Goal: Information Seeking & Learning: Learn about a topic

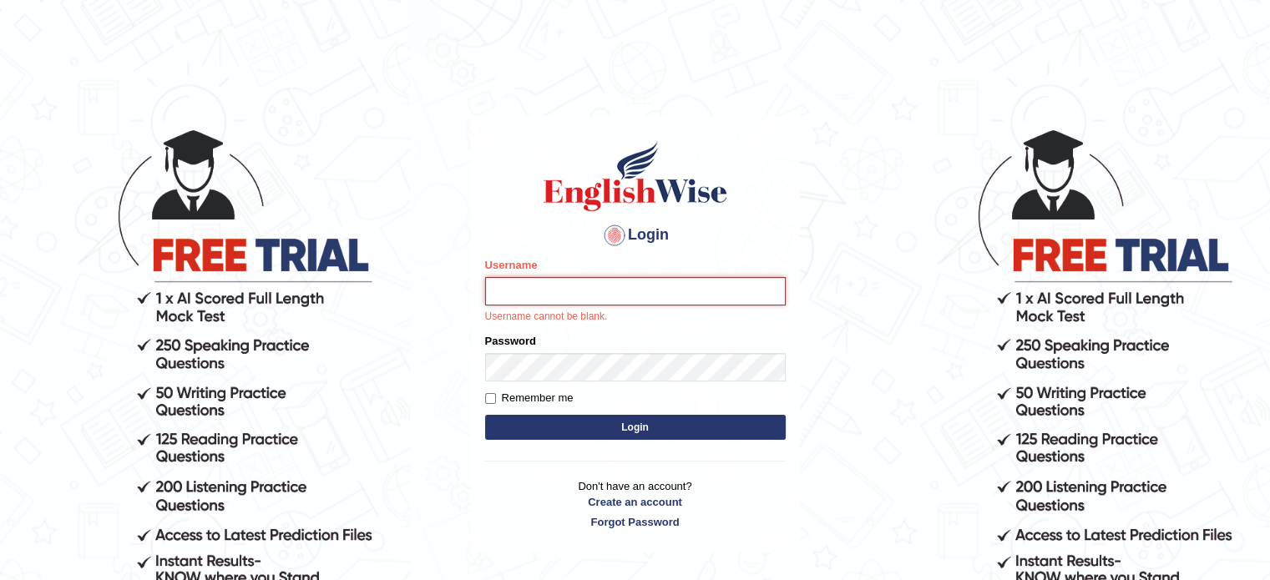
type input "hchadara"
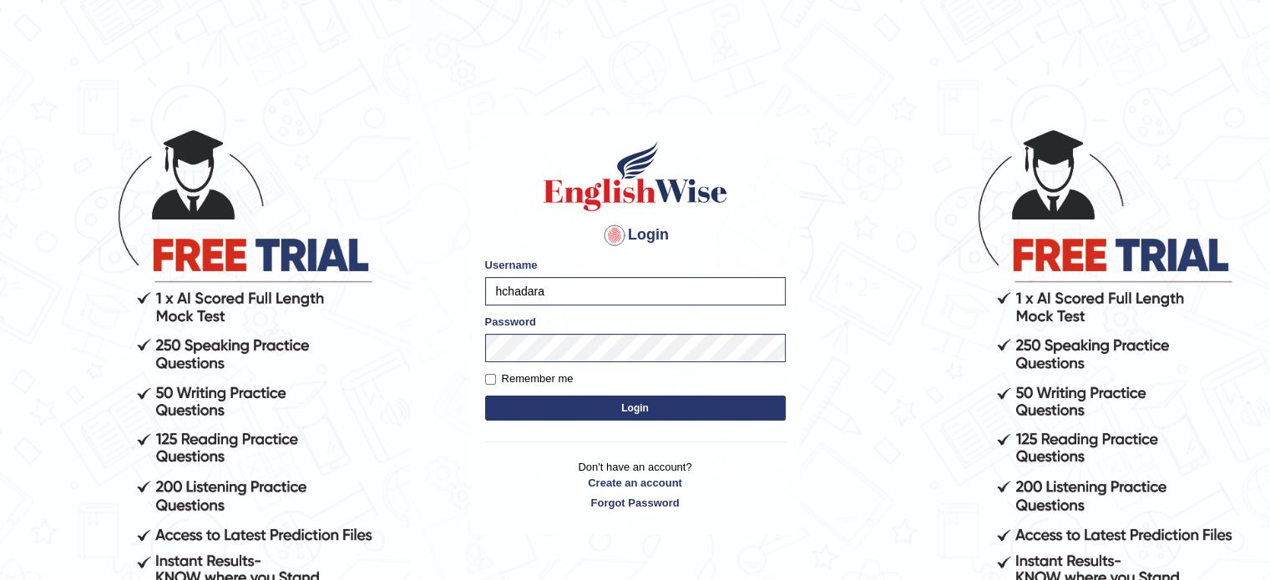
click at [578, 410] on button "Login" at bounding box center [635, 408] width 301 height 25
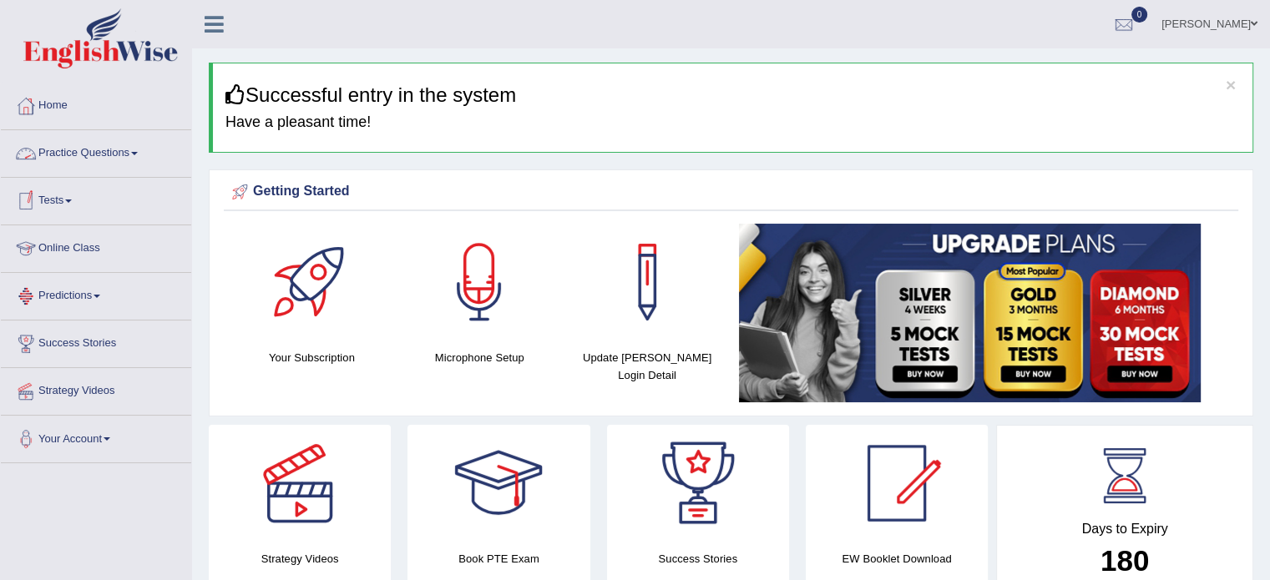
click at [101, 151] on link "Practice Questions" at bounding box center [96, 151] width 190 height 42
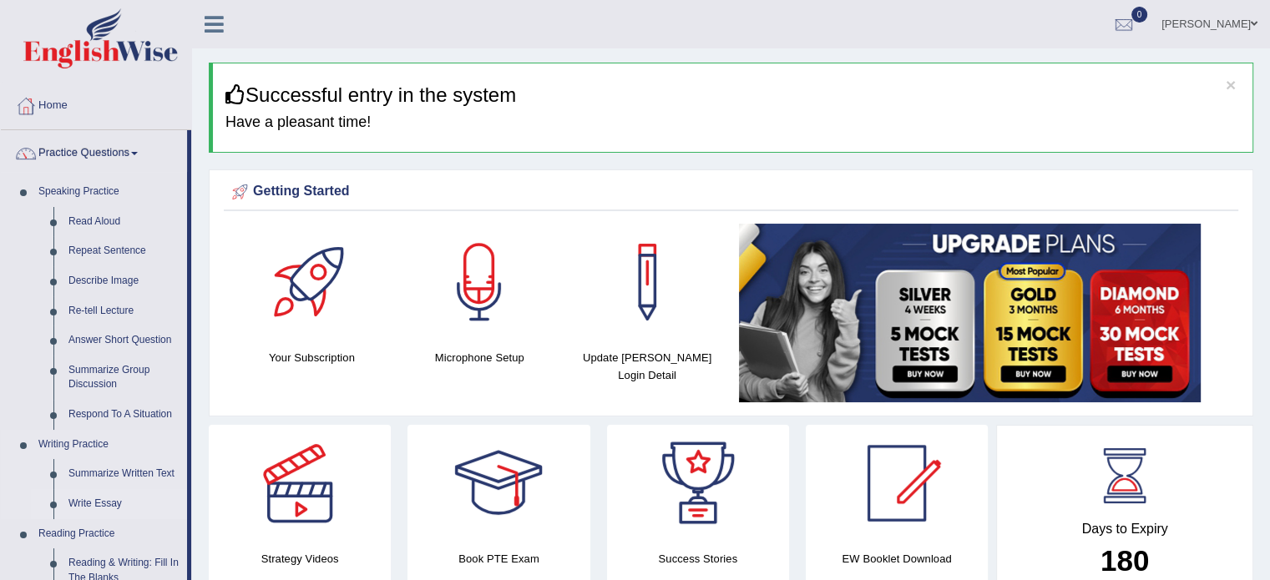
click at [72, 508] on link "Write Essay" at bounding box center [124, 504] width 126 height 30
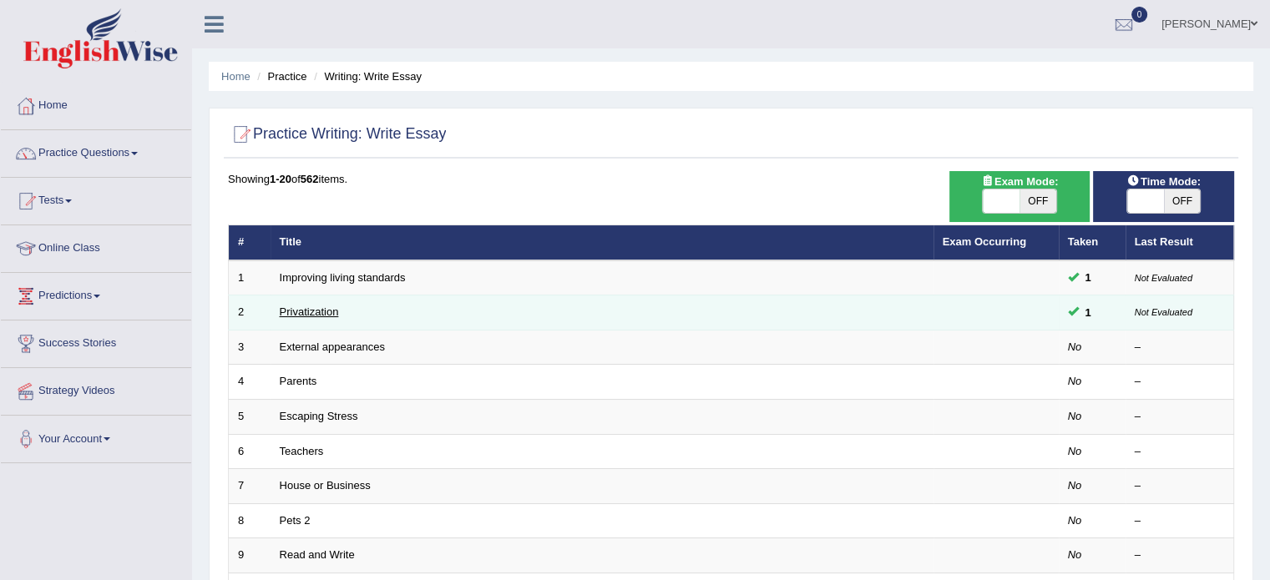
click at [312, 313] on link "Privatization" at bounding box center [309, 312] width 59 height 13
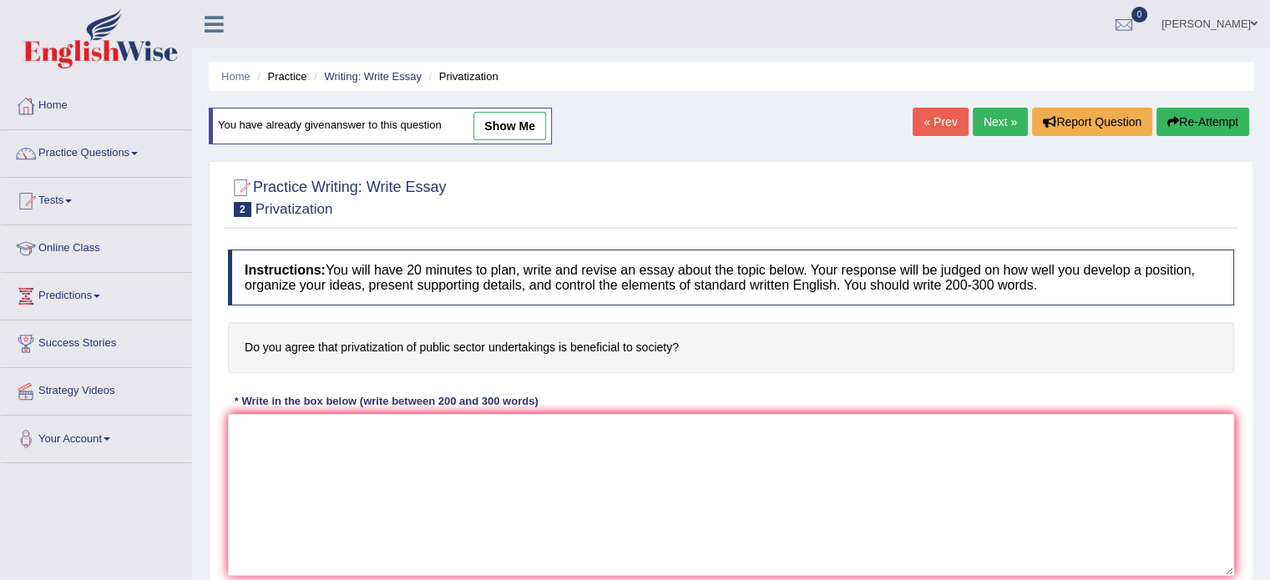
click at [524, 139] on link "show me" at bounding box center [510, 126] width 73 height 28
type textarea "Recently, there has been a massive increase in the number of people claiming th…"
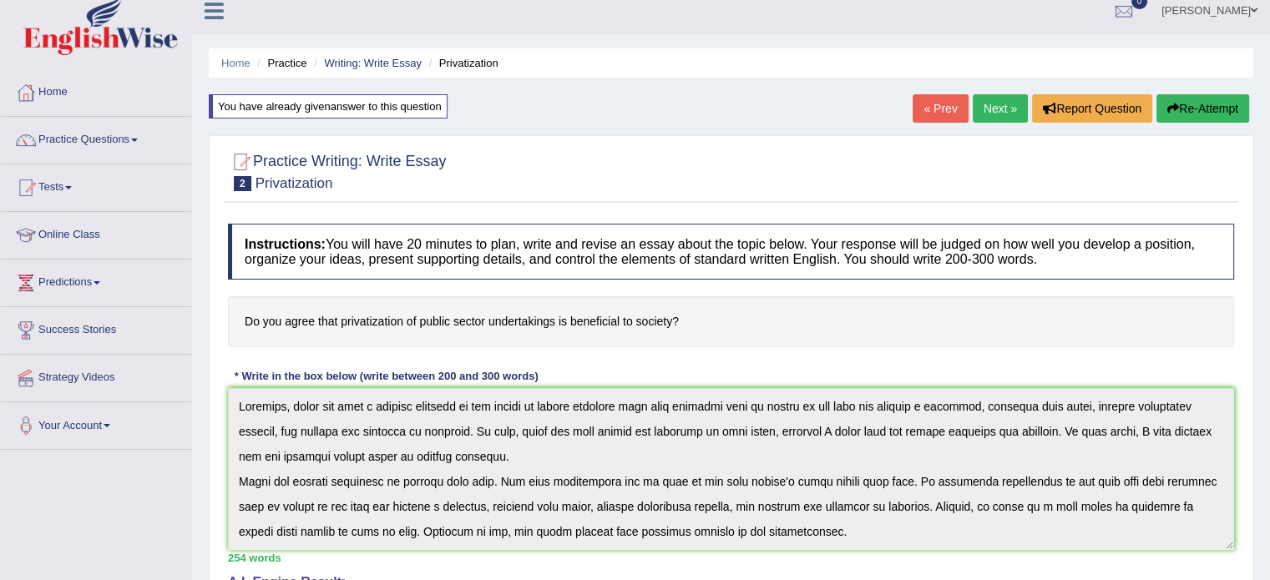
scroll to position [12, 0]
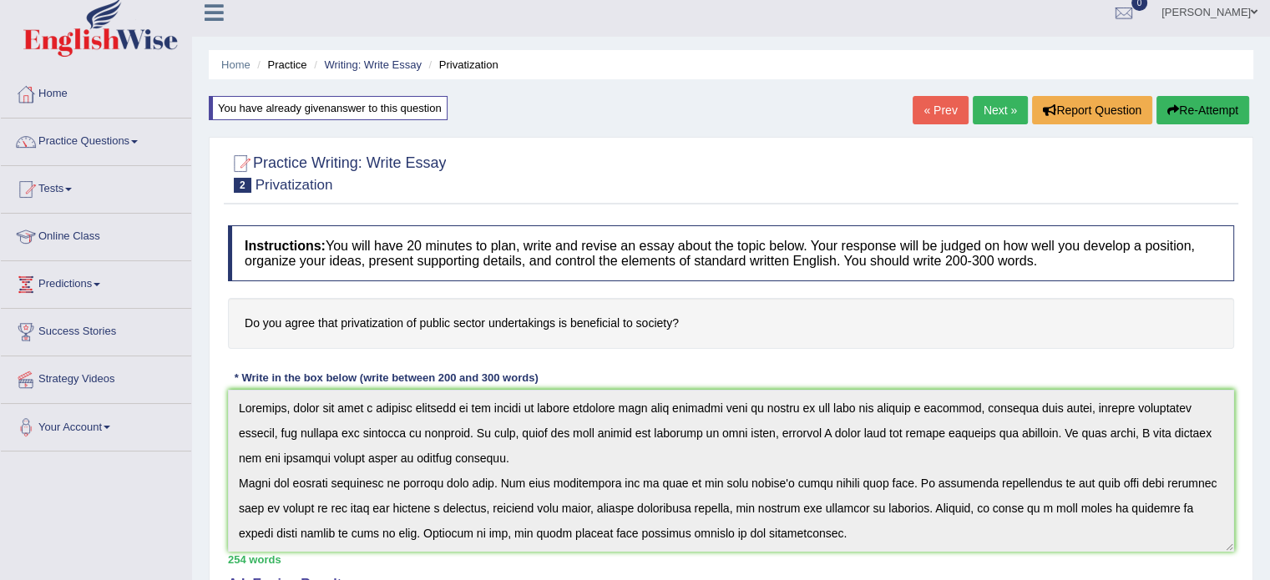
click at [990, 117] on link "Next »" at bounding box center [1000, 110] width 55 height 28
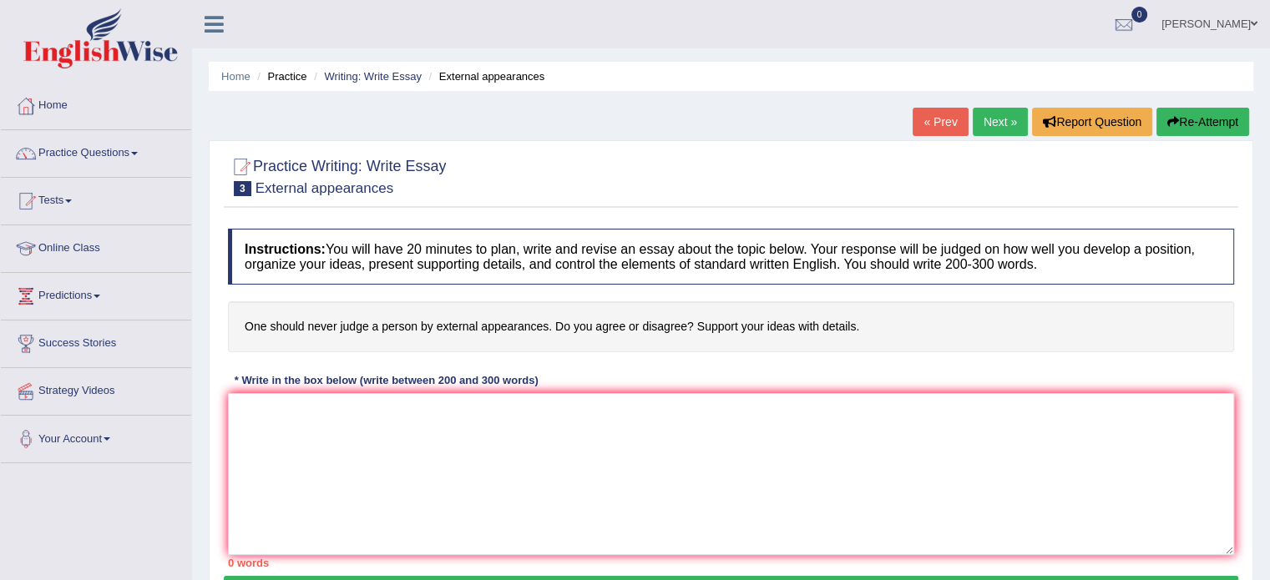
click at [992, 128] on link "Next »" at bounding box center [1000, 122] width 55 height 28
click at [88, 153] on link "Practice Questions" at bounding box center [96, 151] width 190 height 42
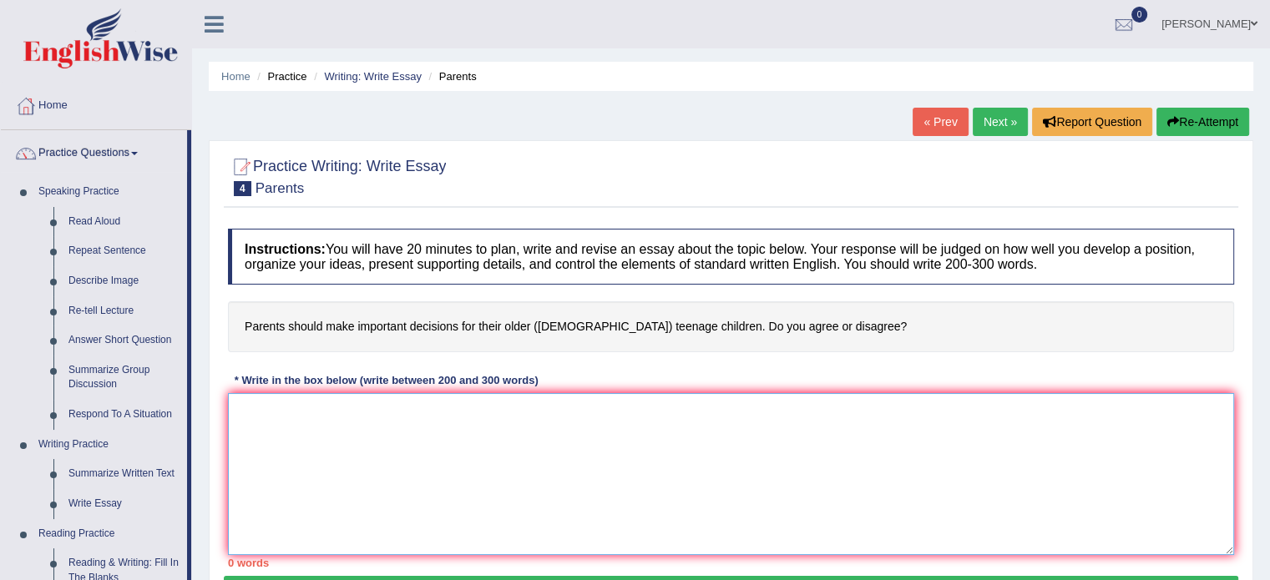
click at [340, 493] on textarea at bounding box center [731, 474] width 1006 height 162
type textarea "r"
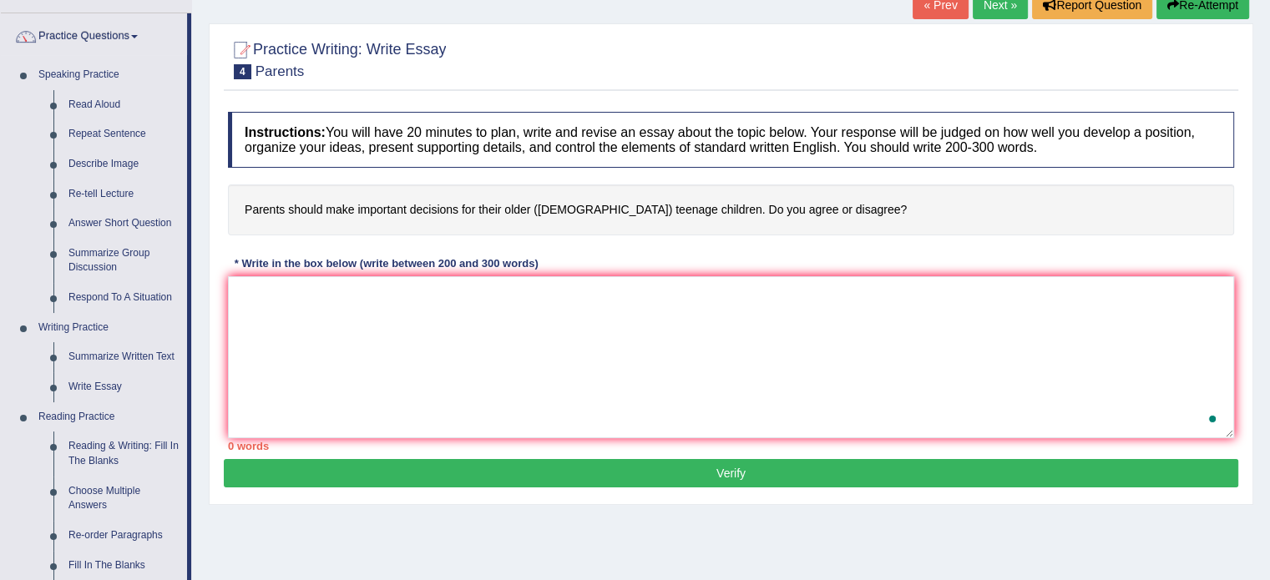
scroll to position [71, 0]
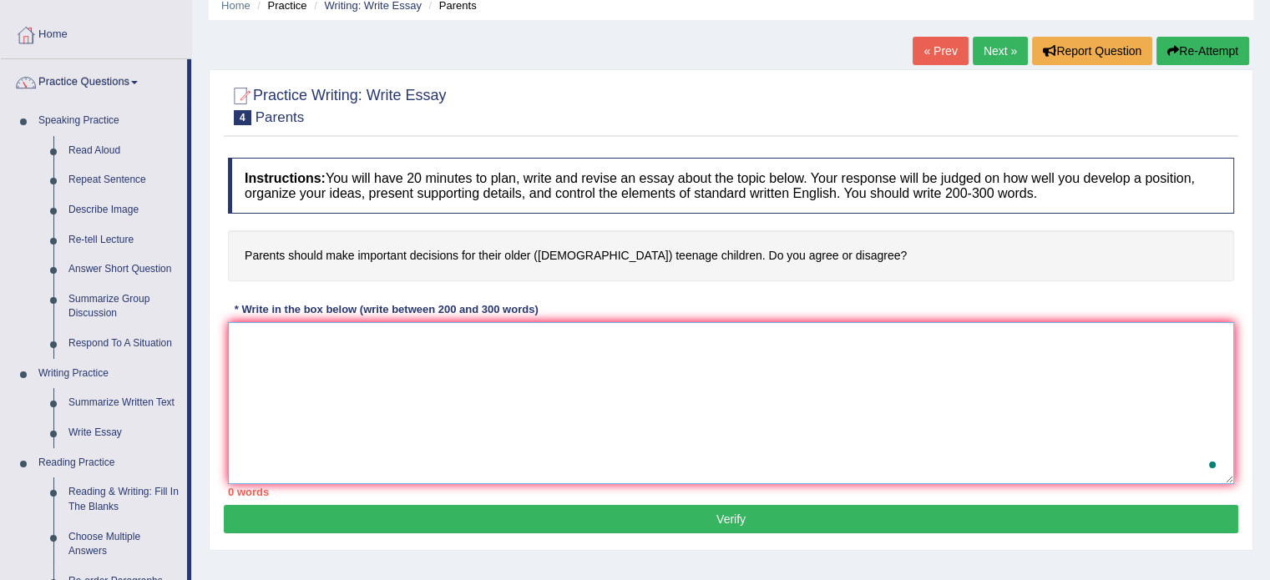
click at [379, 369] on textarea "To enrich screen reader interactions, please activate Accessibility in Grammarl…" at bounding box center [731, 403] width 1006 height 162
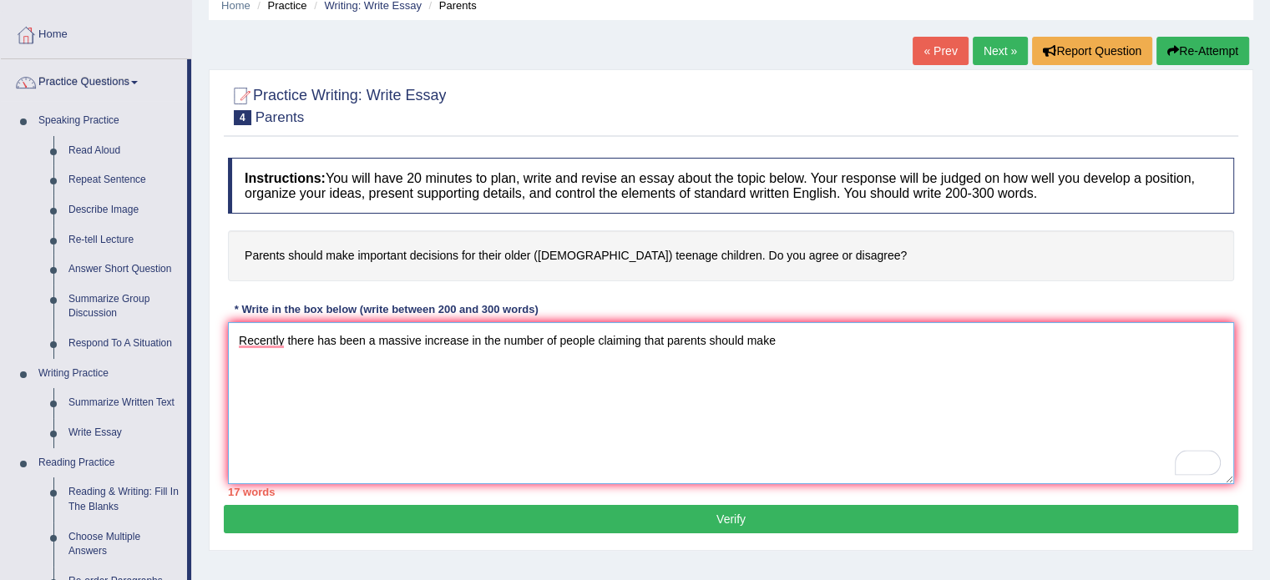
click at [281, 350] on textarea "Recently there has been a massive increase in the number of people claiming tha…" at bounding box center [731, 403] width 1006 height 162
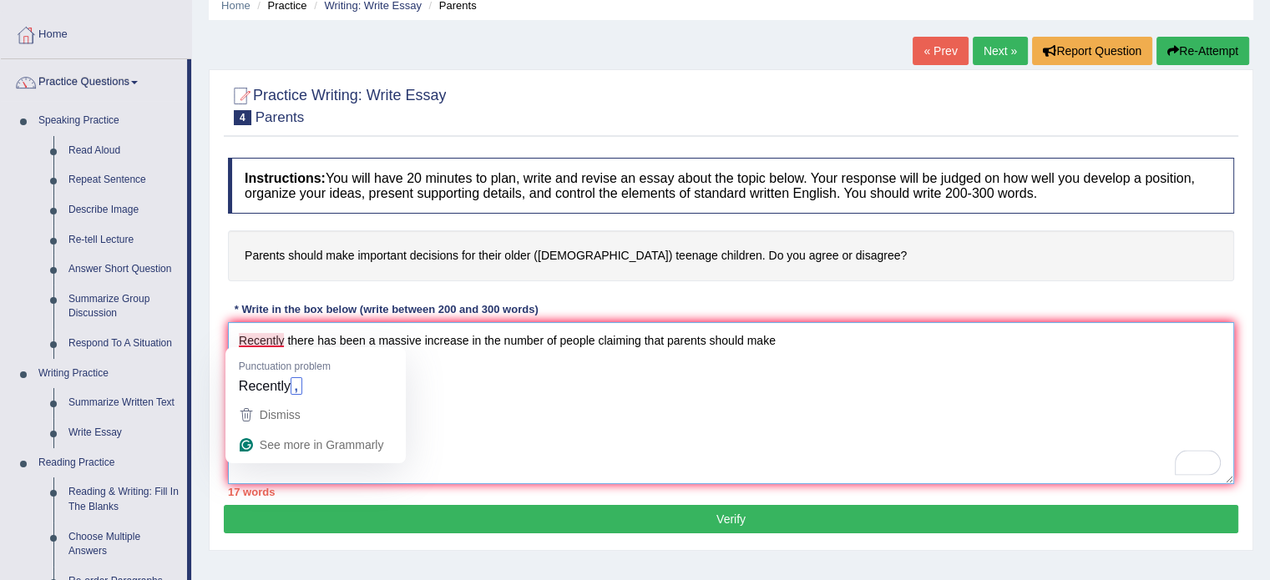
click at [276, 341] on textarea "Recently there has been a massive increase in the number of people claiming tha…" at bounding box center [731, 403] width 1006 height 162
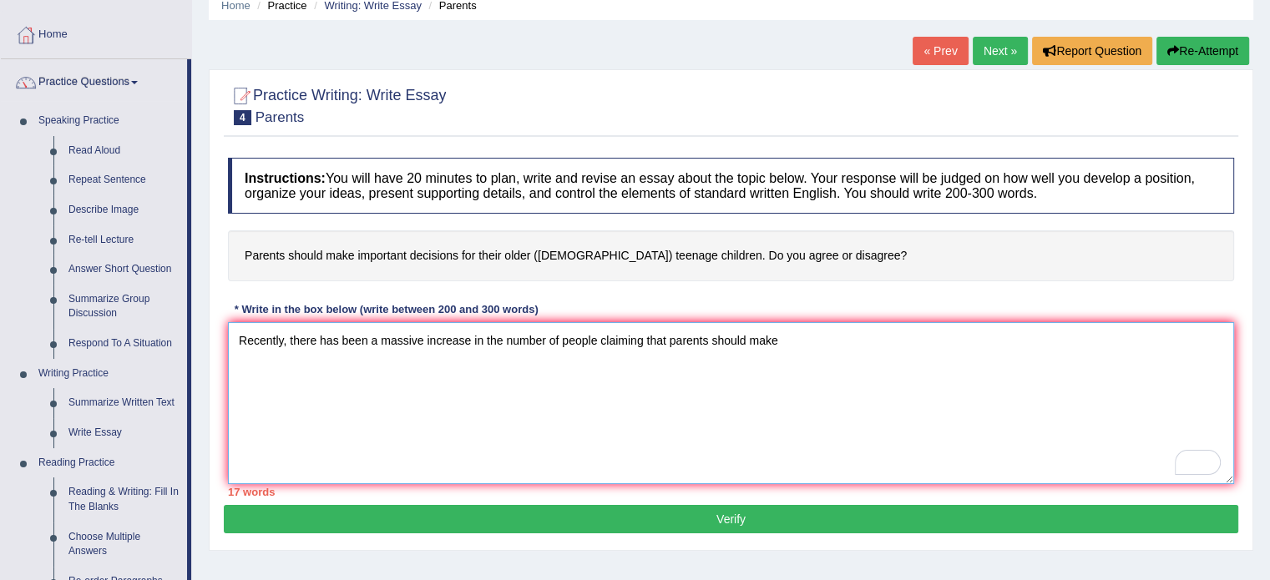
click at [813, 347] on textarea "Recently, there has been a massive increase in the number of people claiming th…" at bounding box center [731, 403] width 1006 height 162
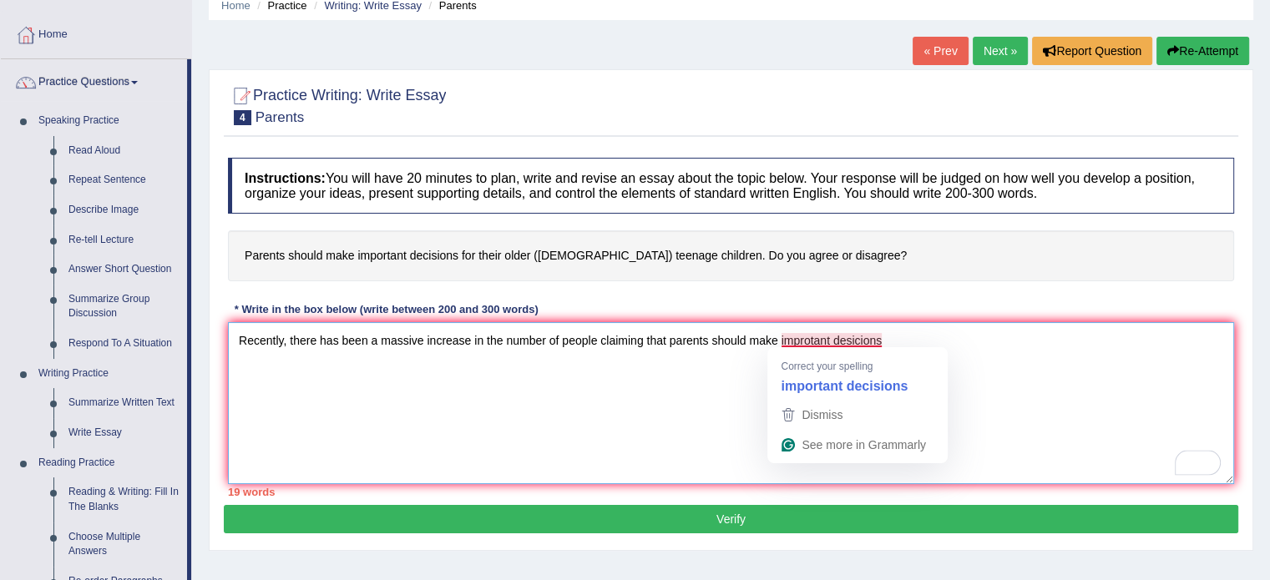
click at [800, 335] on textarea "Recently, there has been a massive increase in the number of people claiming th…" at bounding box center [731, 403] width 1006 height 162
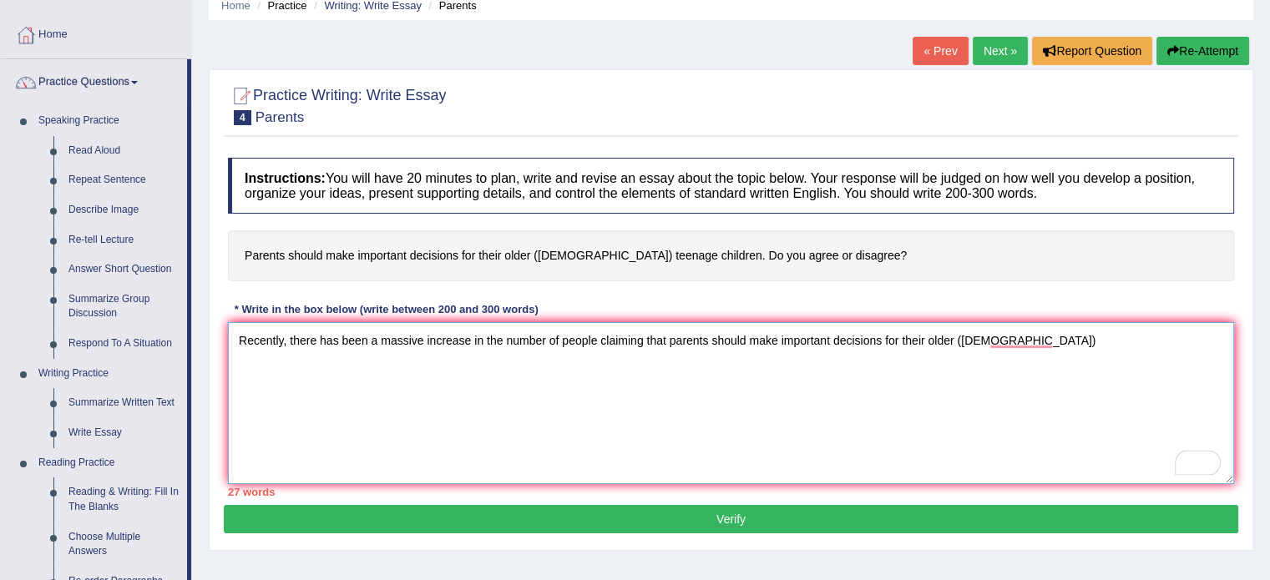
click at [1026, 330] on textarea "Recently, there has been a massive increase in the number of people claiming th…" at bounding box center [731, 403] width 1006 height 162
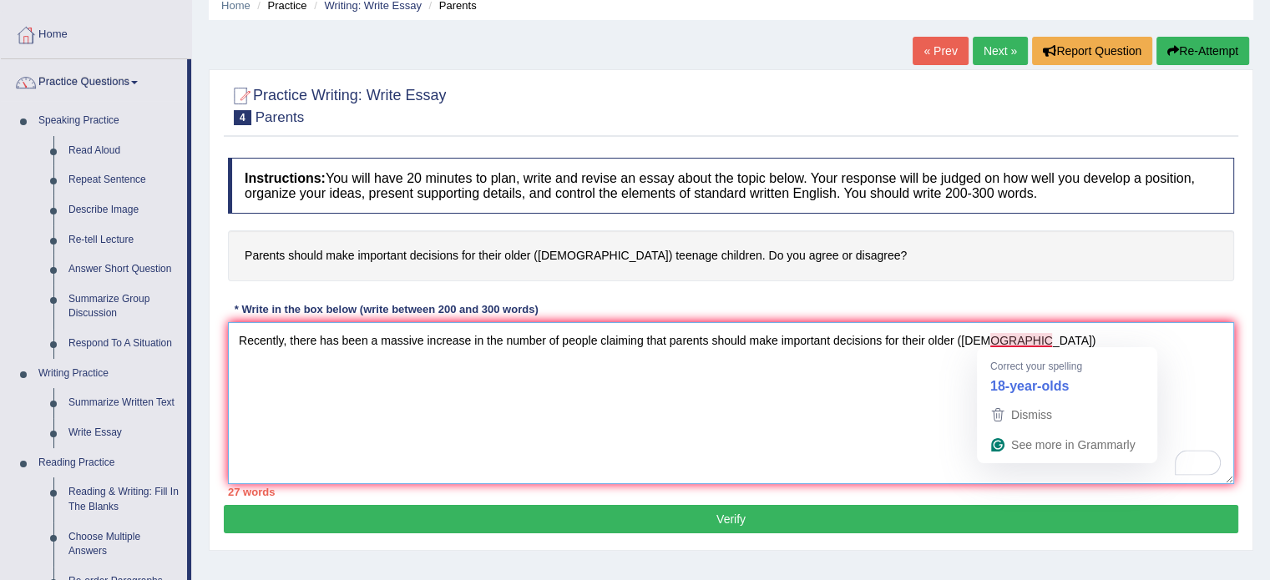
click at [1008, 336] on textarea "Recently, there has been a massive increase in the number of people claiming th…" at bounding box center [731, 403] width 1006 height 162
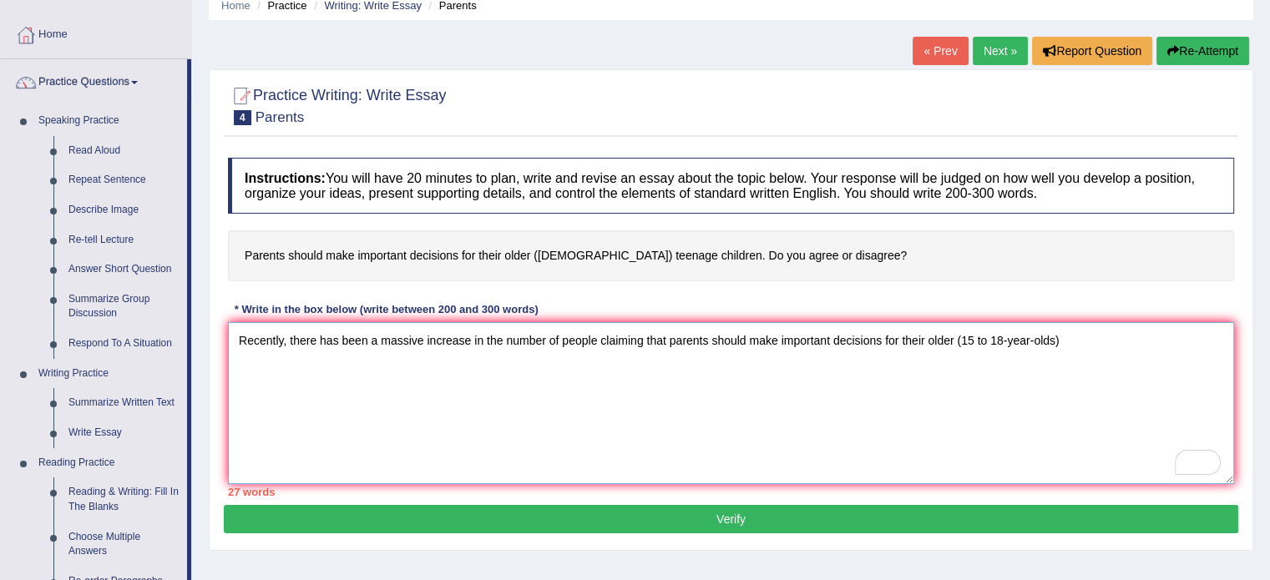
click at [1009, 341] on textarea "Recently, there has been a massive increase in the number of people claiming th…" at bounding box center [731, 403] width 1006 height 162
click at [1072, 332] on textarea "Recently, there has been a massive increase in the number of people claiming th…" at bounding box center [731, 403] width 1006 height 162
click at [1072, 342] on textarea "Recently, there has been a massive increase in the number of people claiming th…" at bounding box center [731, 403] width 1006 height 162
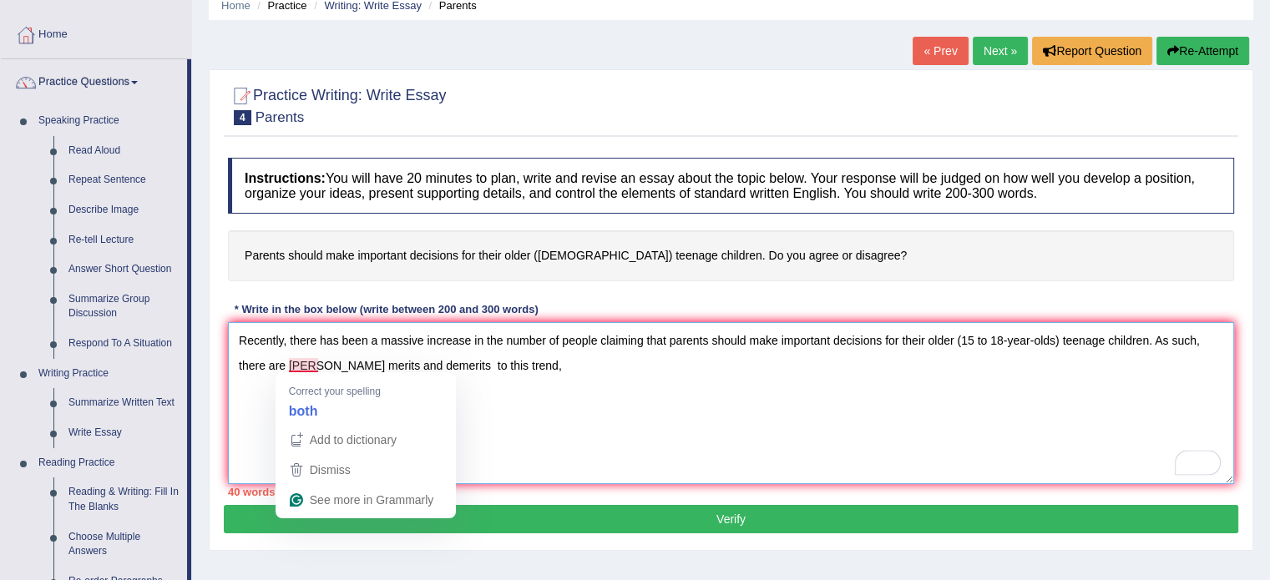
click at [317, 359] on textarea "Recently, there has been a massive increase in the number of people claiming th…" at bounding box center [731, 403] width 1006 height 162
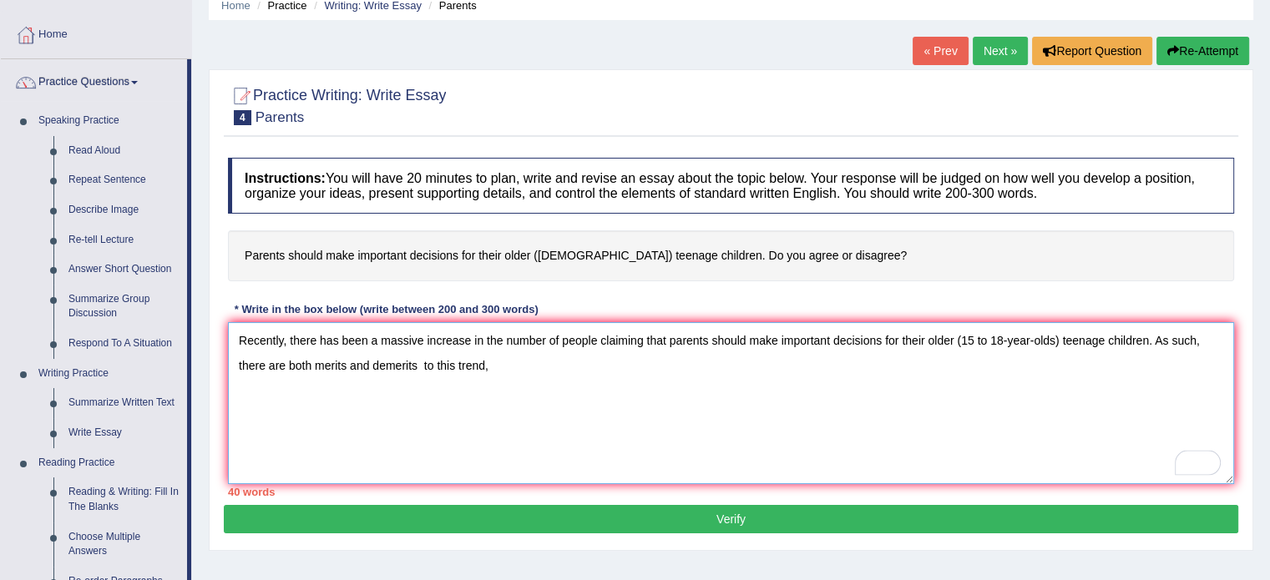
click at [504, 377] on textarea "Recently, there has been a massive increase in the number of people claiming th…" at bounding box center [731, 403] width 1006 height 162
click at [514, 403] on textarea "Recently, there has been a massive increase in the number of people claiming th…" at bounding box center [731, 403] width 1006 height 162
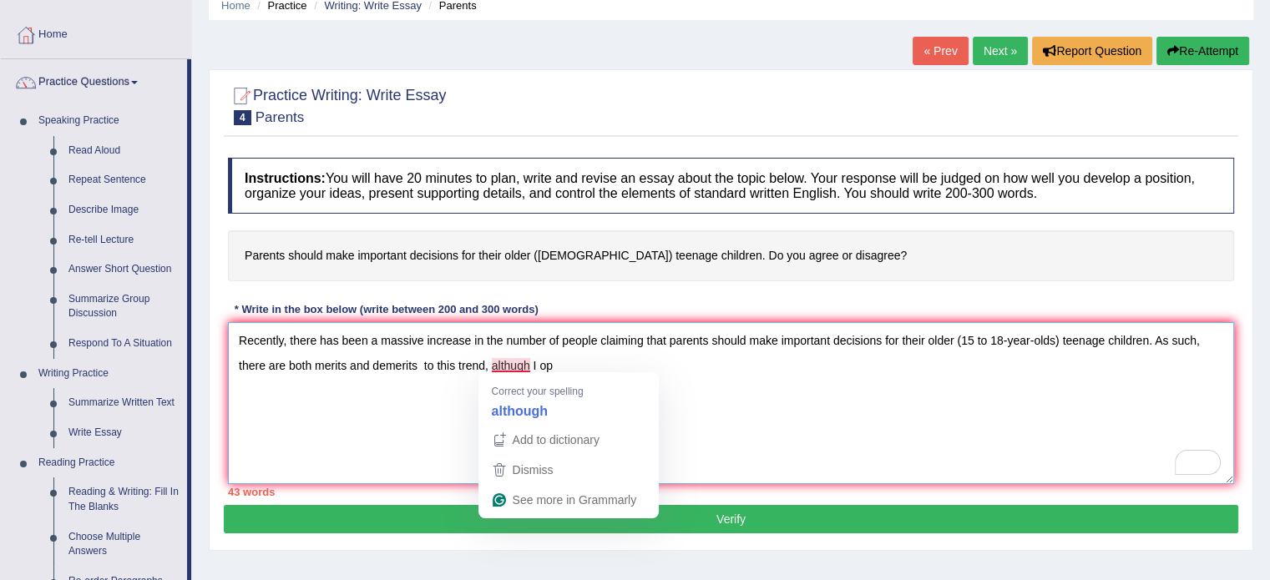
click at [509, 360] on textarea "Recently, there has been a massive increase in the number of people claiming th…" at bounding box center [731, 403] width 1006 height 162
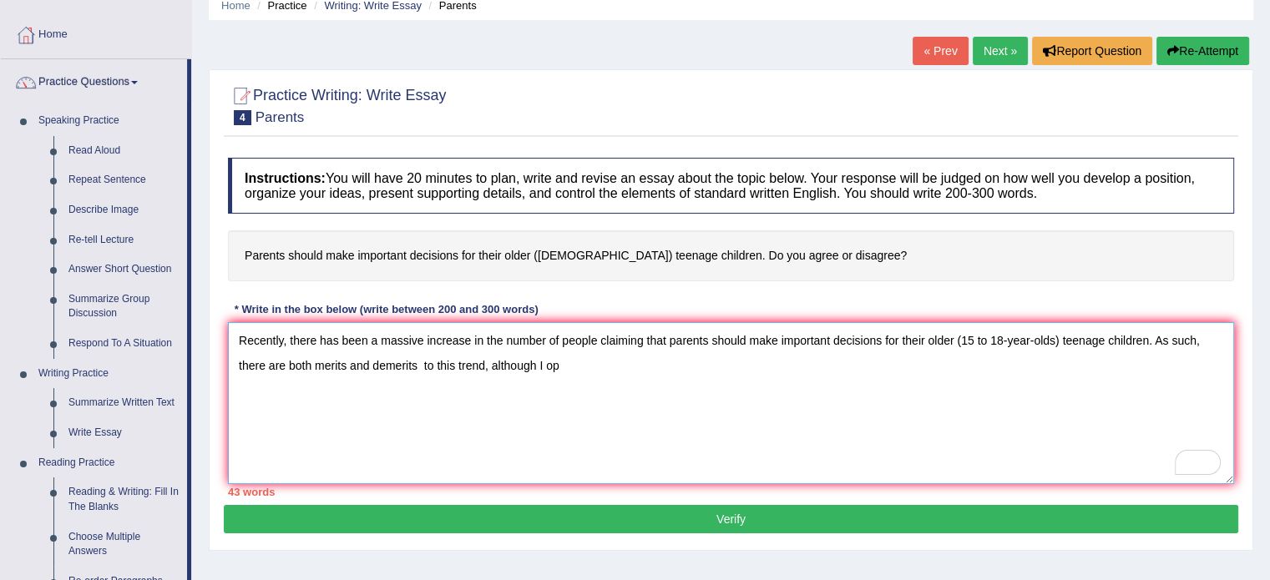
click at [598, 346] on textarea "Recently, there has been a massive increase in the number of people claiming th…" at bounding box center [731, 403] width 1006 height 162
click at [560, 366] on textarea "Recently, there has been a massive increase in the number of people claiming th…" at bounding box center [731, 403] width 1006 height 162
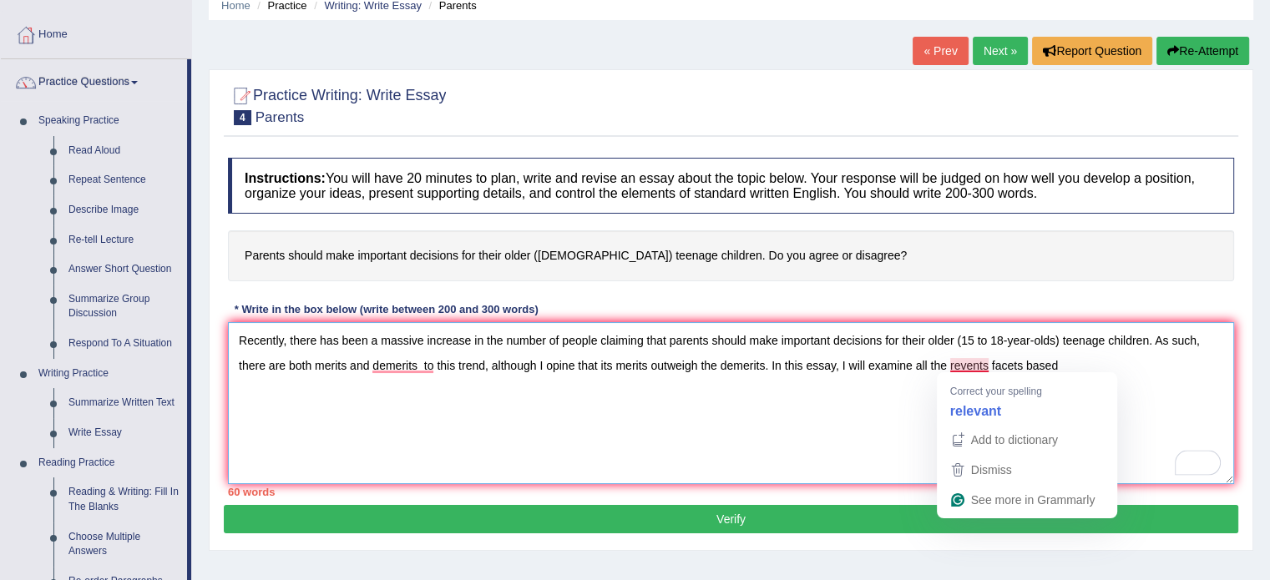
click at [979, 359] on textarea "Recently, there has been a massive increase in the number of people claiming th…" at bounding box center [731, 403] width 1006 height 162
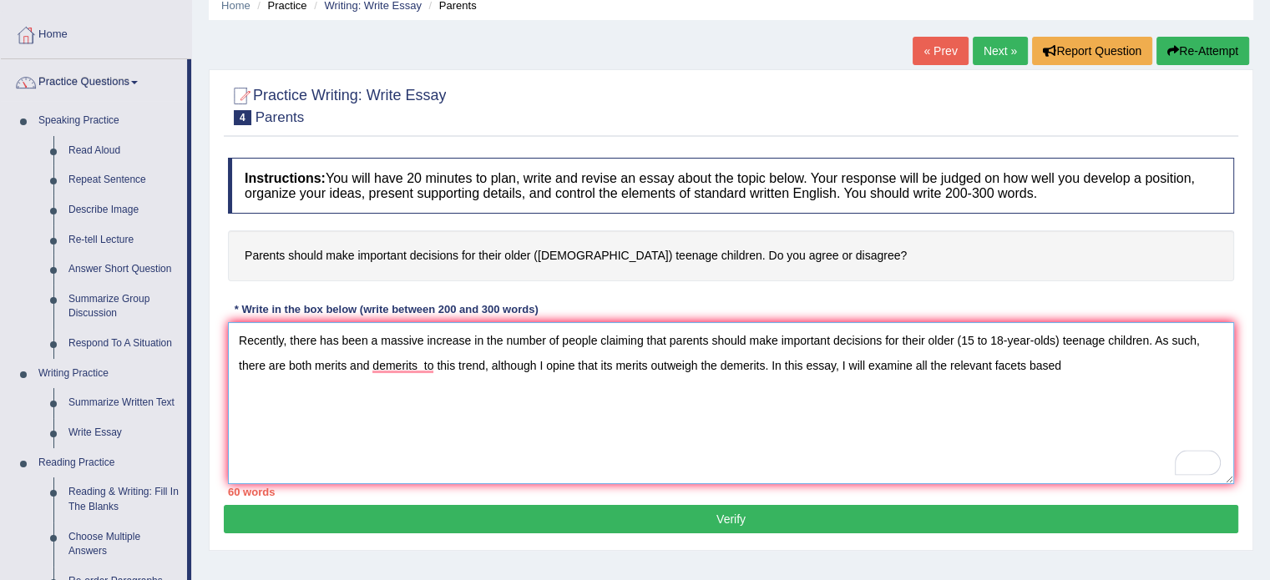
click at [1076, 352] on textarea "Recently, there has been a massive increase in the number of people claiming th…" at bounding box center [731, 403] width 1006 height 162
click at [1173, 370] on textarea "Recently, there has been a massive increase in the number of people claiming th…" at bounding box center [731, 403] width 1006 height 162
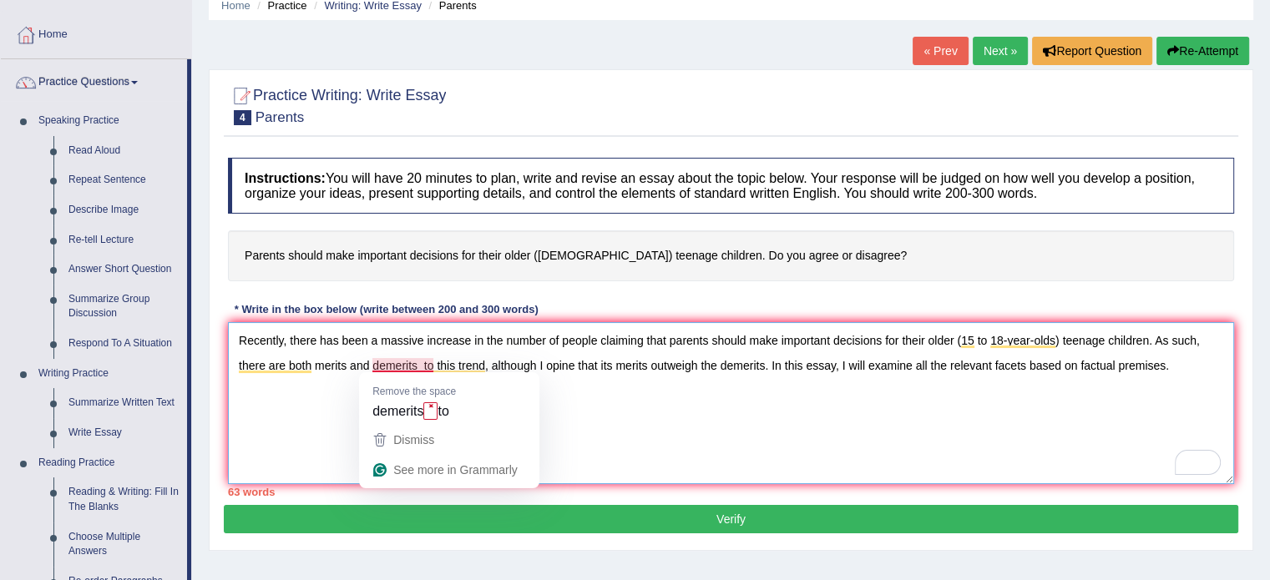
click at [425, 357] on textarea "Recently, there has been a massive increase in the number of people claiming th…" at bounding box center [731, 403] width 1006 height 162
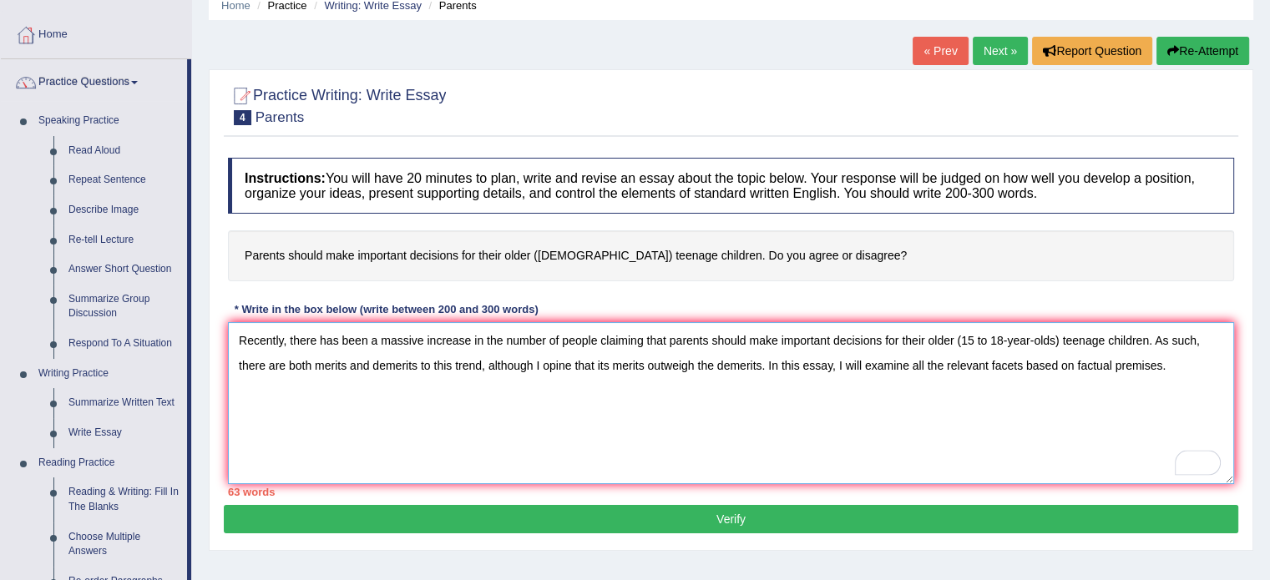
click at [1184, 369] on textarea "Recently, there has been a massive increase in the number of people claiming th…" at bounding box center [731, 403] width 1006 height 162
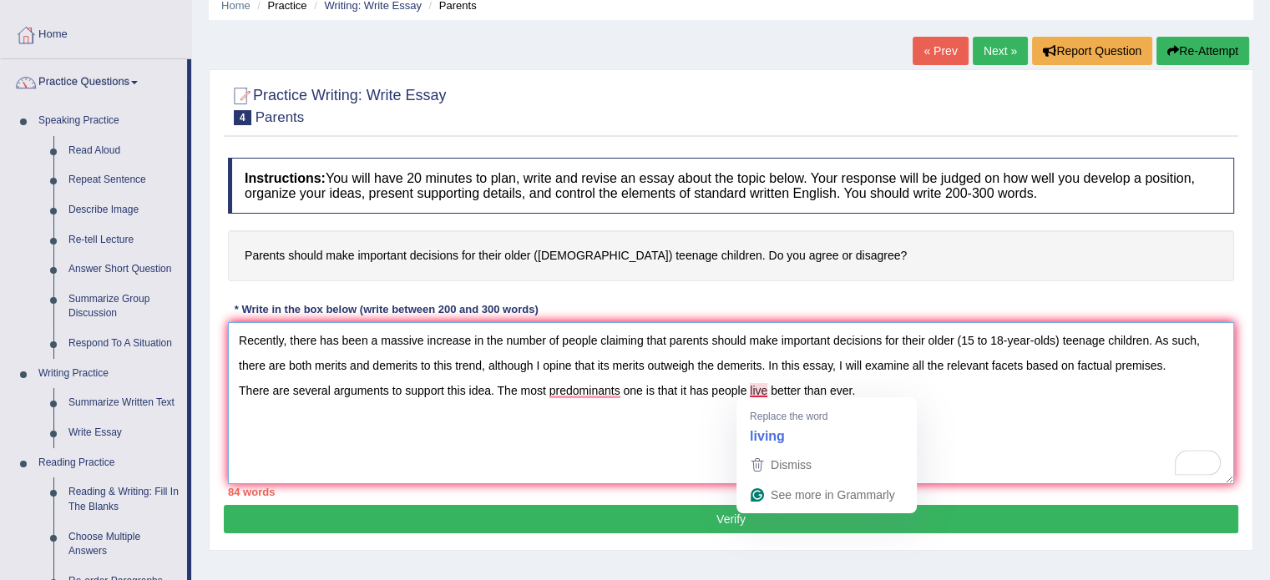
click at [767, 386] on textarea "Recently, there has been a massive increase in the number of people claiming th…" at bounding box center [731, 403] width 1006 height 162
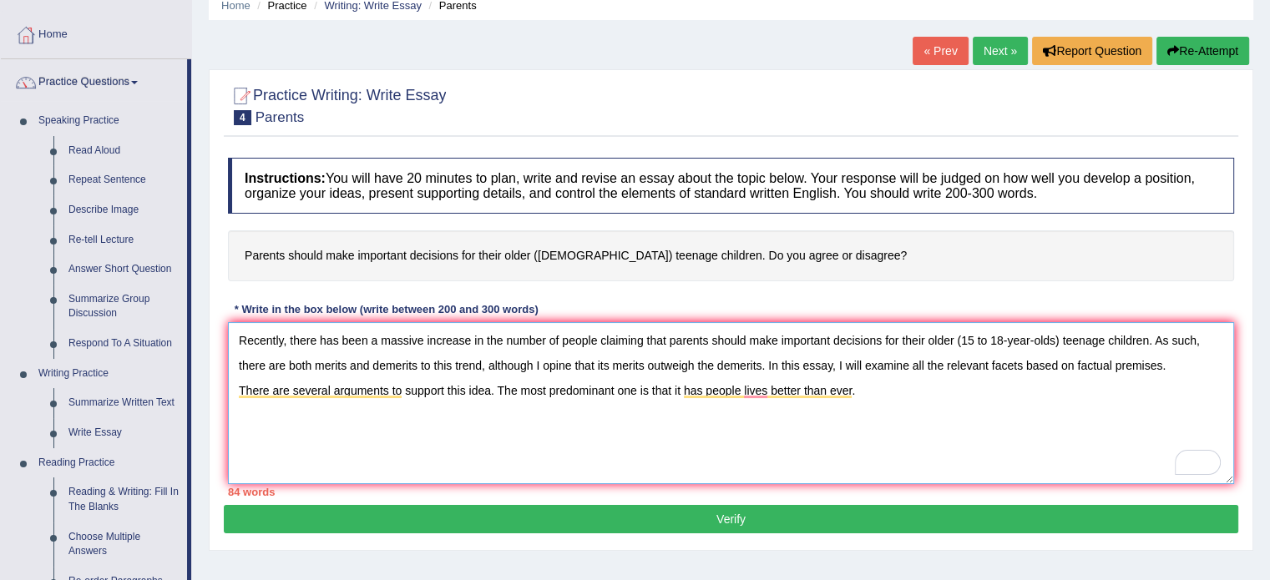
click at [681, 387] on textarea "Recently, there has been a massive increase in the number of people claiming th…" at bounding box center [731, 403] width 1006 height 162
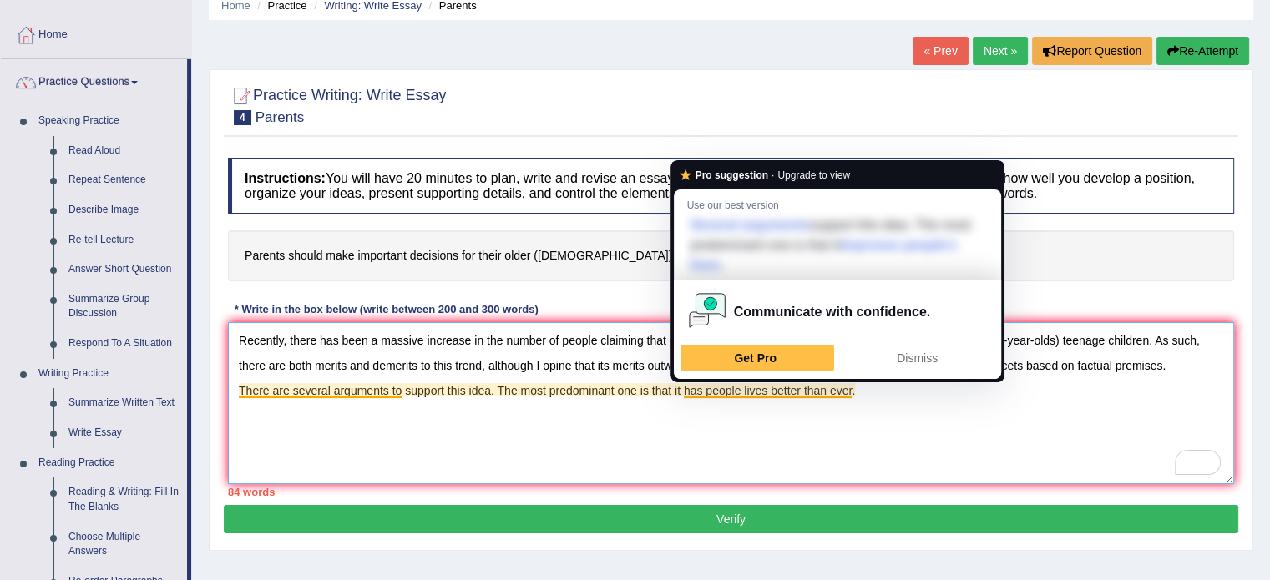
click at [741, 393] on textarea "Recently, there has been a massive increase in the number of people claiming th…" at bounding box center [731, 403] width 1006 height 162
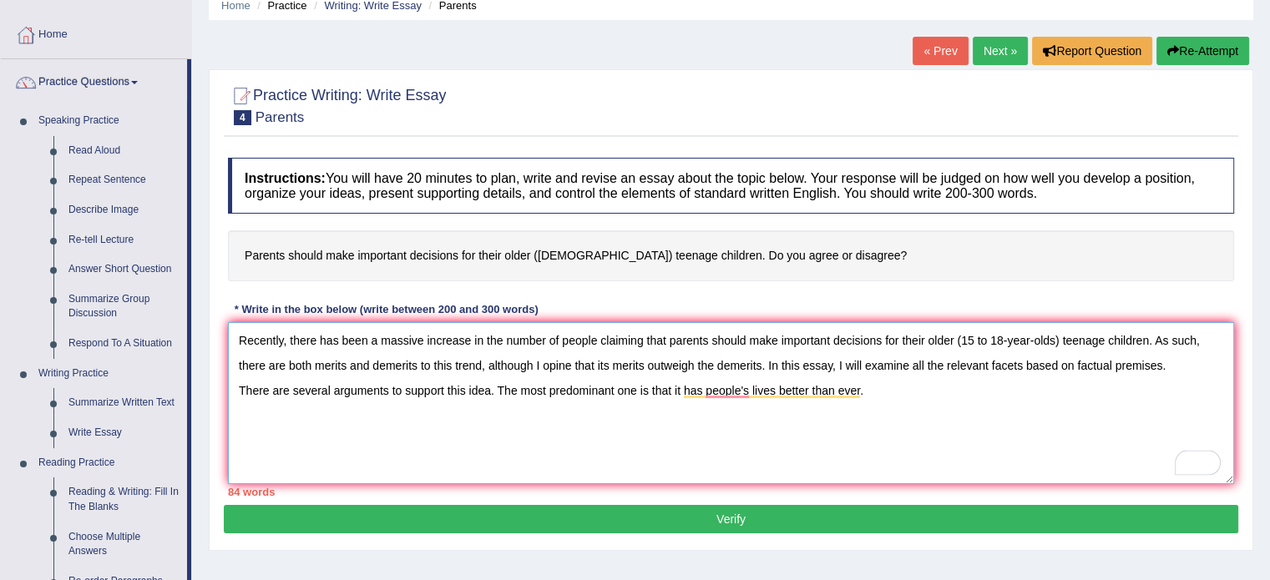
click at [942, 457] on textarea "Recently, there has been a massive increase in the number of people claiming th…" at bounding box center [731, 403] width 1006 height 162
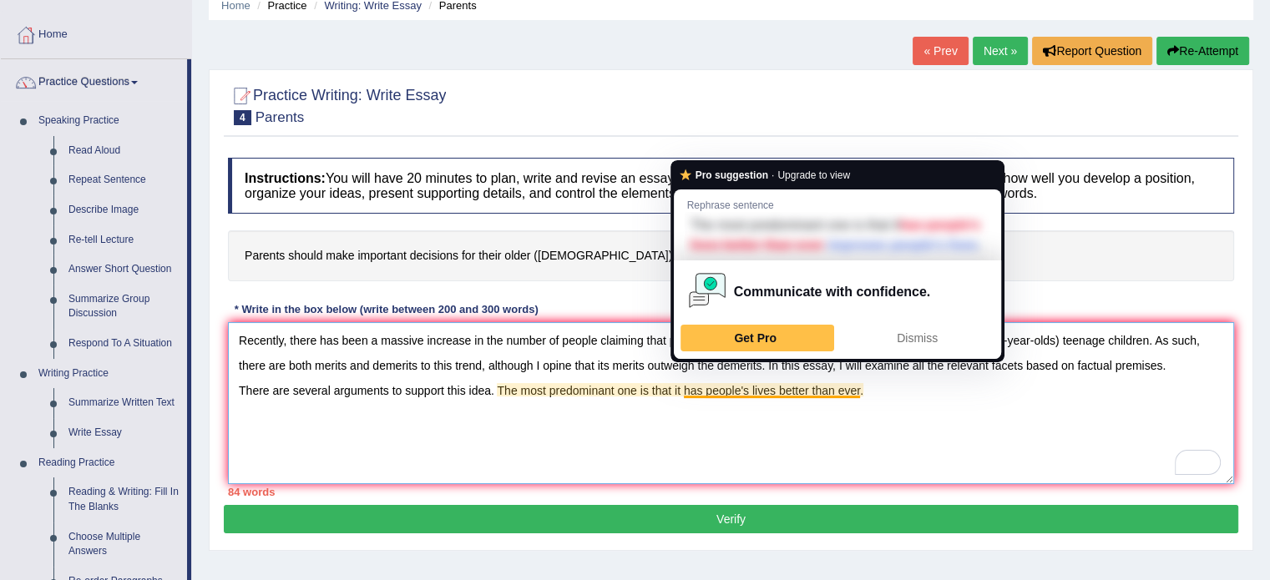
click at [872, 383] on textarea "Recently, there has been a massive increase in the number of people claiming th…" at bounding box center [731, 403] width 1006 height 162
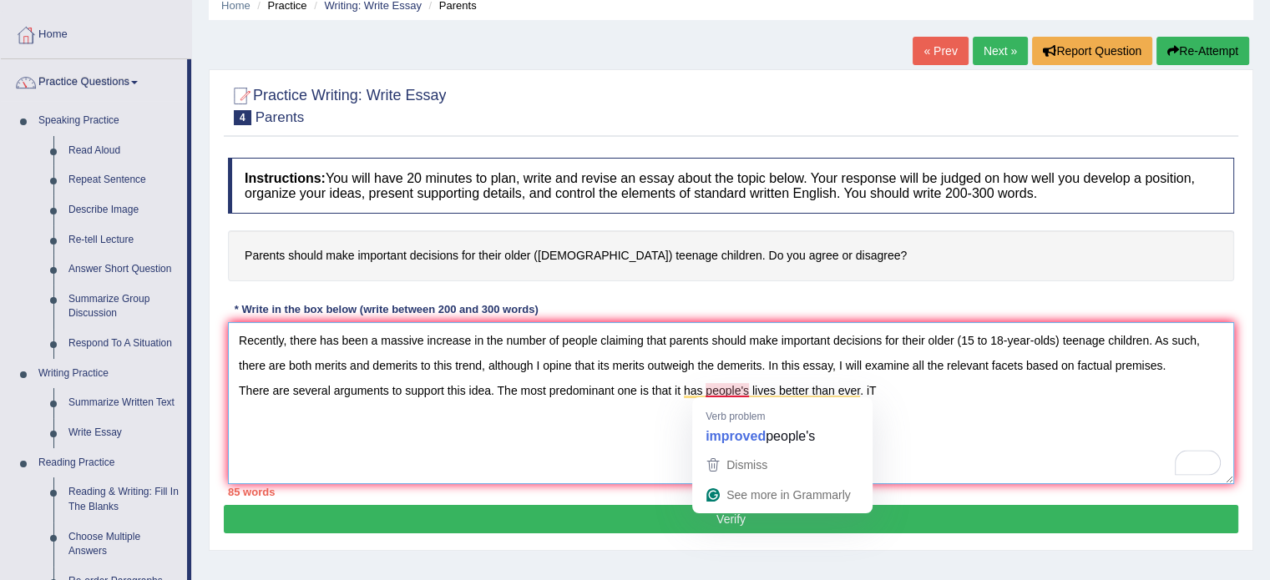
click at [723, 387] on textarea "Recently, there has been a massive increase in the number of people claiming th…" at bounding box center [731, 403] width 1006 height 162
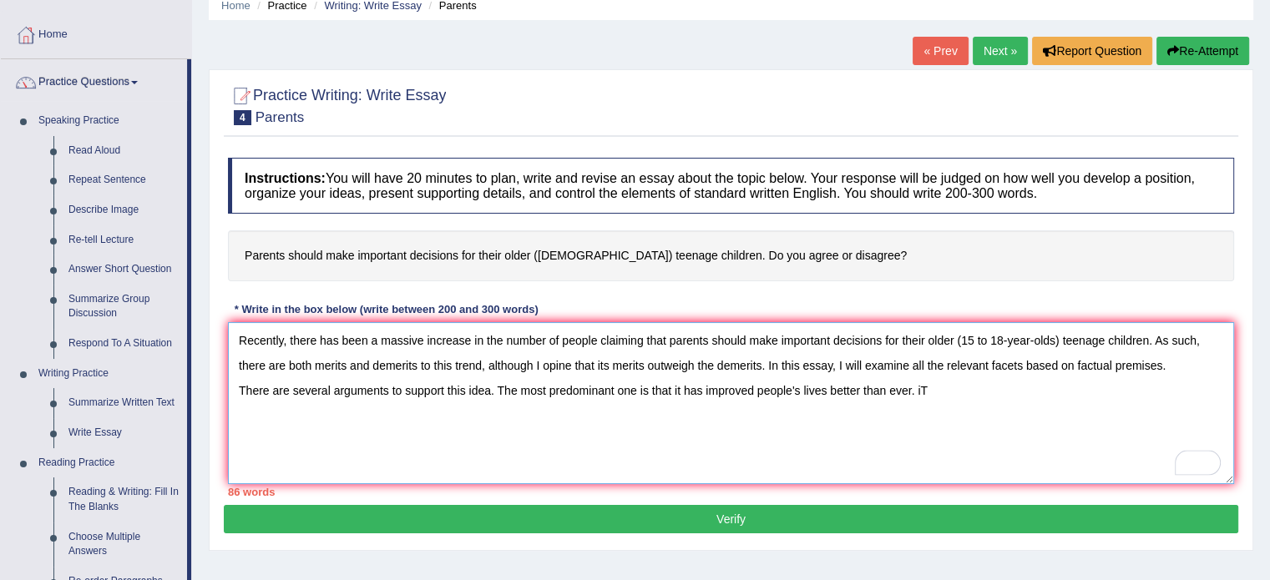
click at [946, 385] on textarea "Recently, there has been a massive increase in the number of people claiming th…" at bounding box center [731, 403] width 1006 height 162
drag, startPoint x: 672, startPoint y: 339, endPoint x: 1150, endPoint y: 334, distance: 477.7
click at [1150, 334] on textarea "Recently, there has been a massive increase in the number of people claiming th…" at bounding box center [731, 403] width 1006 height 162
click at [1126, 397] on textarea "Recently, there has been a massive increase in the number of people claiming th…" at bounding box center [731, 403] width 1006 height 162
paste textarea "arents should make important decisions for their older (15 to 18-year-olds) tee…"
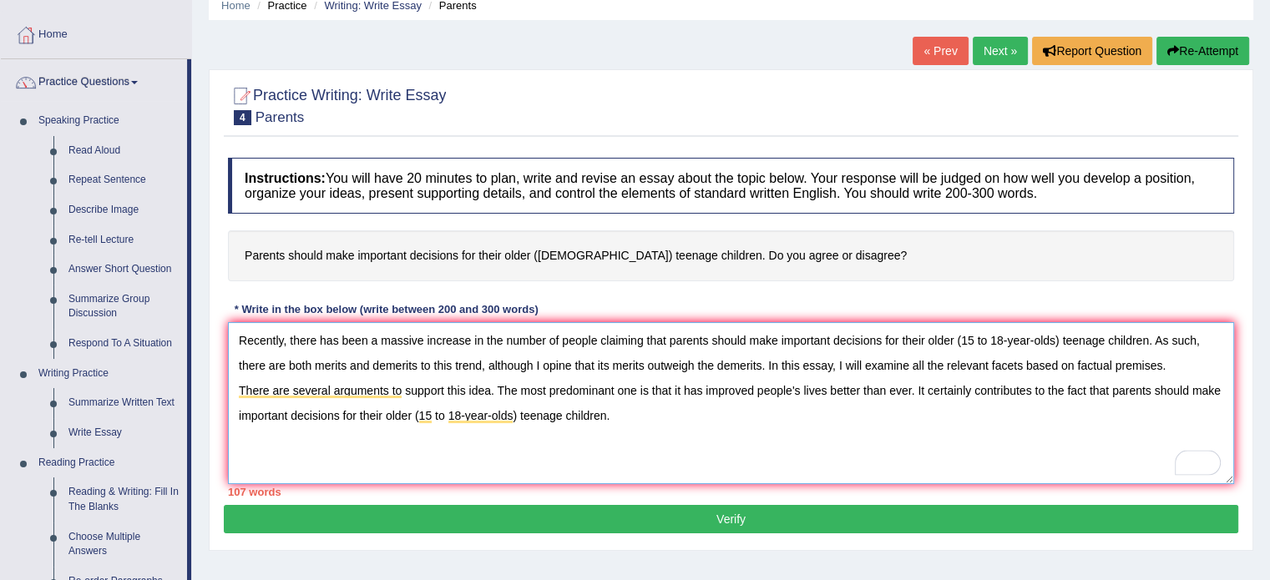
click at [623, 423] on textarea "Recently, there has been a massive increase in the number of people claiming th…" at bounding box center [731, 403] width 1006 height 162
click at [889, 415] on textarea "Recently, there has been a massive increase in the number of people claiming th…" at bounding box center [731, 403] width 1006 height 162
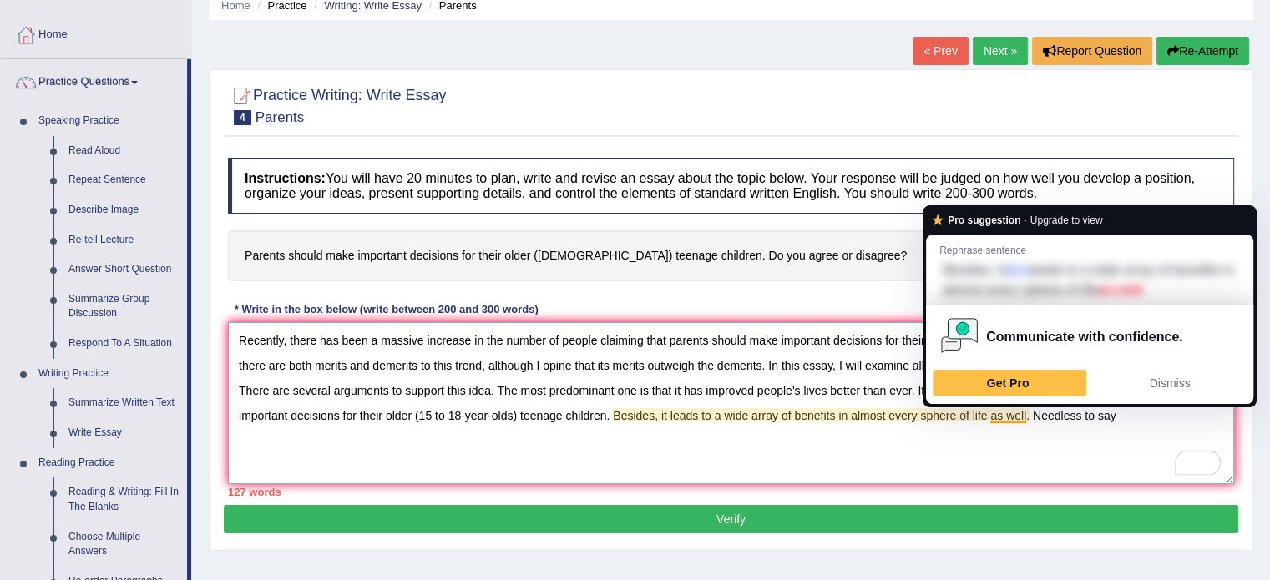
click at [1026, 411] on textarea "Recently, there has been a massive increase in the number of people claiming th…" at bounding box center [731, 403] width 1006 height 162
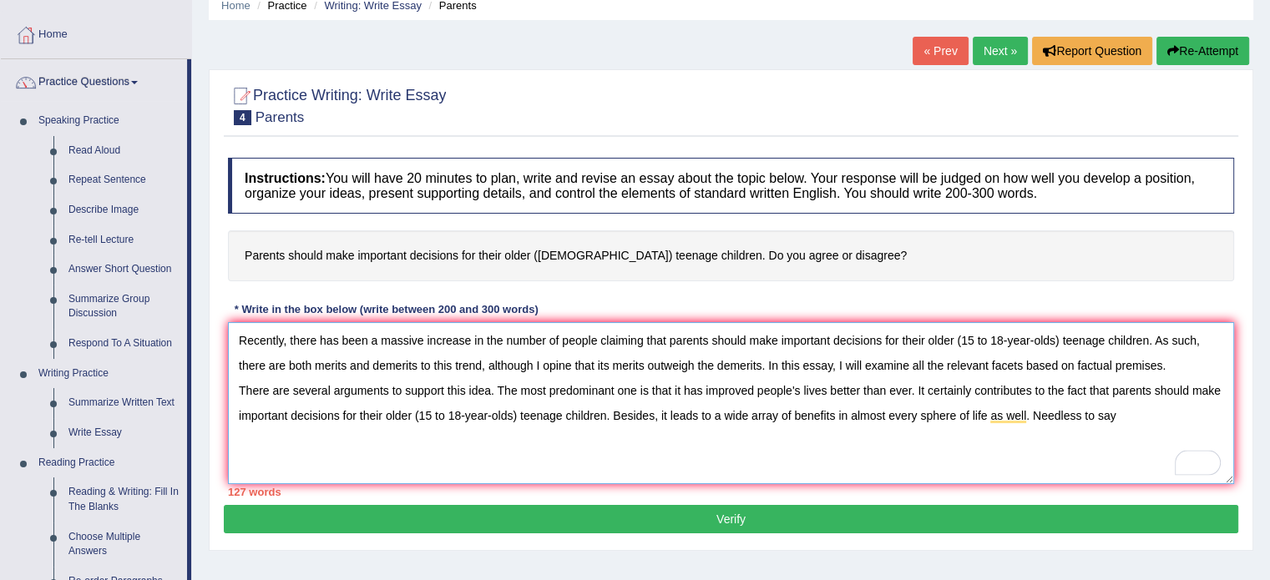
drag, startPoint x: 1162, startPoint y: 446, endPoint x: 1137, endPoint y: 413, distance: 41.1
click at [1137, 413] on textarea "Recently, there has been a massive increase in the number of people claiming th…" at bounding box center [731, 403] width 1006 height 162
click at [1209, 408] on textarea "Recently, there has been a massive increase in the number of people claiming th…" at bounding box center [731, 403] width 1006 height 162
click at [1203, 409] on textarea "Recently, there has been a massive increase in the number of people claiming th…" at bounding box center [731, 403] width 1006 height 162
click at [325, 430] on textarea "Recently, there has been a massive increase in the number of people claiming th…" at bounding box center [731, 403] width 1006 height 162
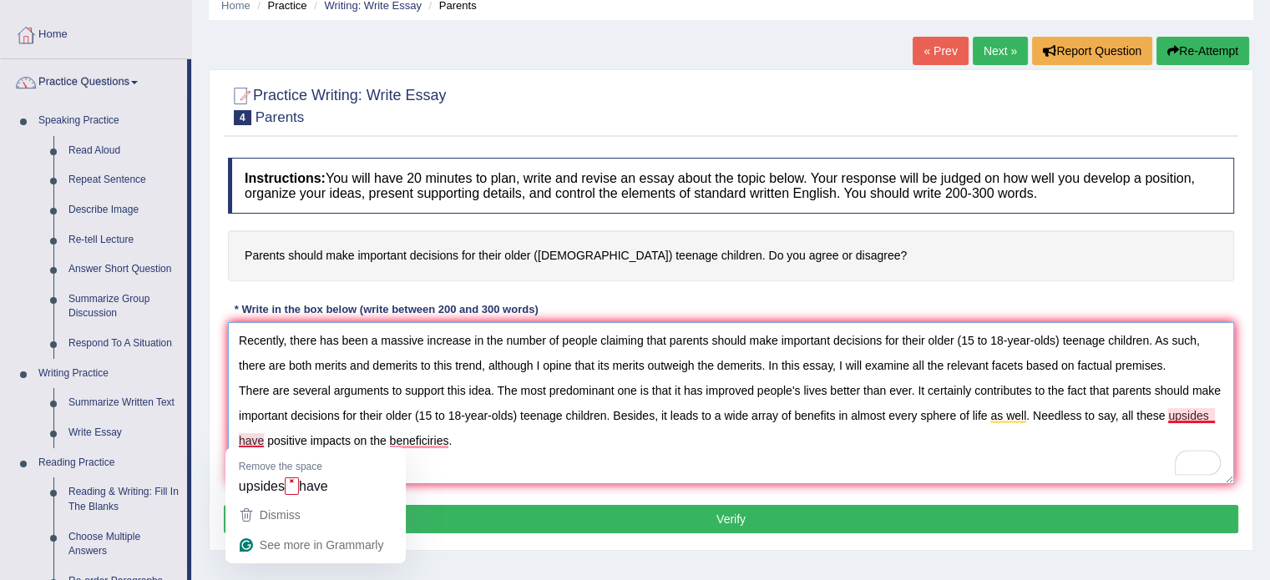
click at [255, 439] on textarea "Recently, there has been a massive increase in the number of people claiming th…" at bounding box center [731, 403] width 1006 height 162
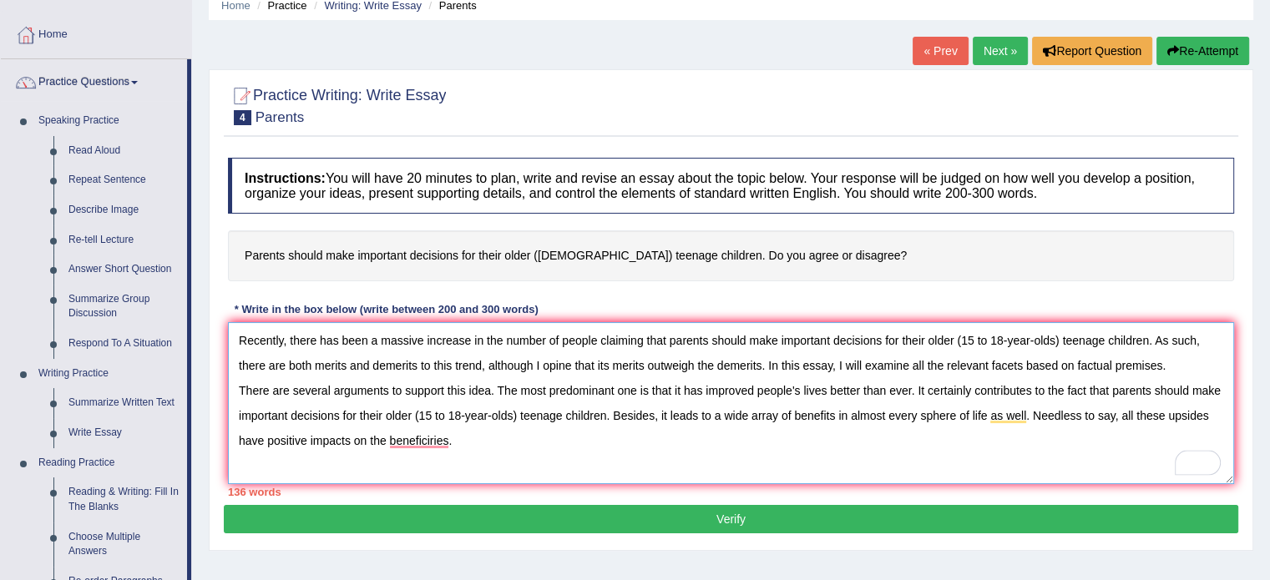
click at [413, 447] on textarea "Recently, there has been a massive increase in the number of people claiming th…" at bounding box center [731, 403] width 1006 height 162
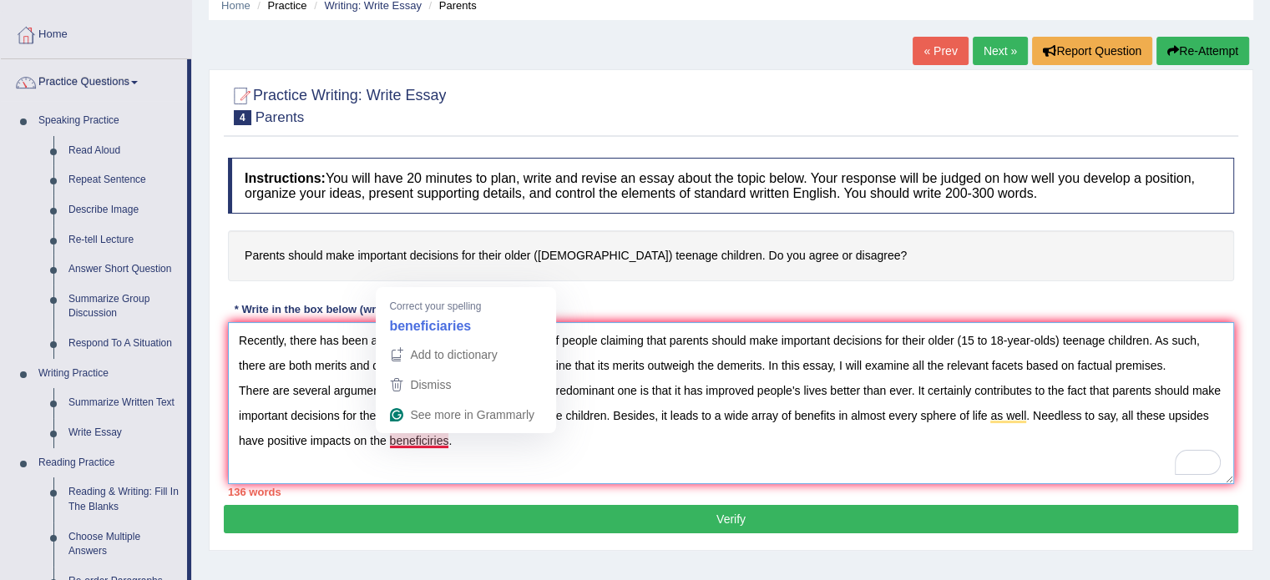
click at [433, 439] on textarea "Recently, there has been a massive increase in the number of people claiming th…" at bounding box center [731, 403] width 1006 height 162
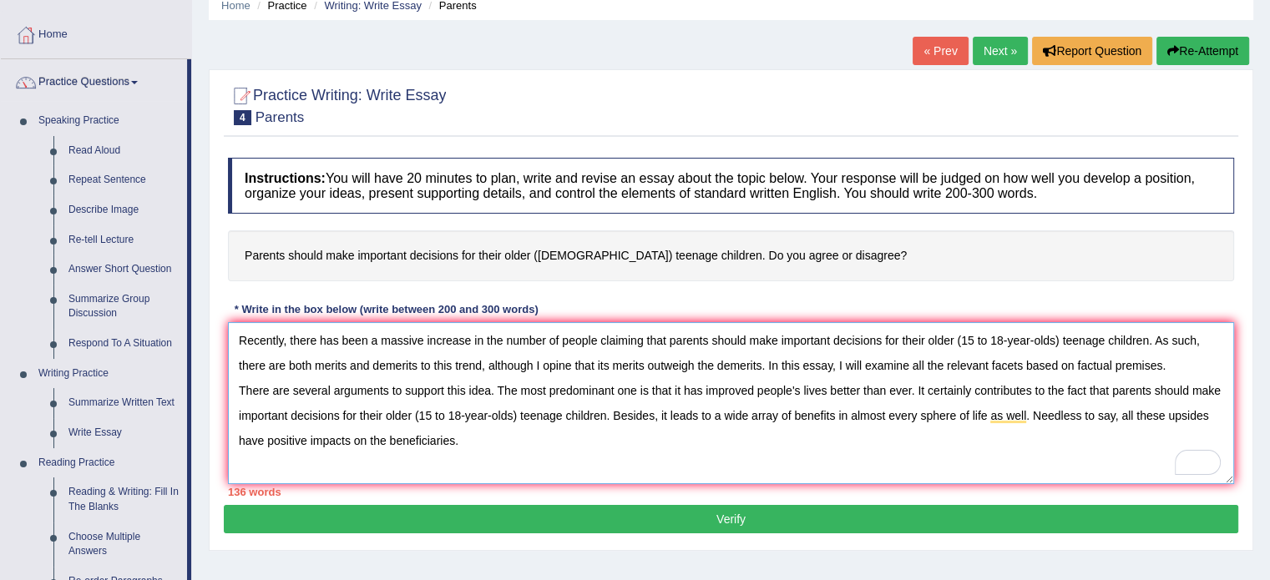
click at [464, 439] on textarea "Recently, there has been a massive increase in the number of people claiming th…" at bounding box center [731, 403] width 1006 height 162
click at [347, 340] on textarea "Recently, there has been a massive increase in the number of people claiming th…" at bounding box center [731, 403] width 1006 height 162
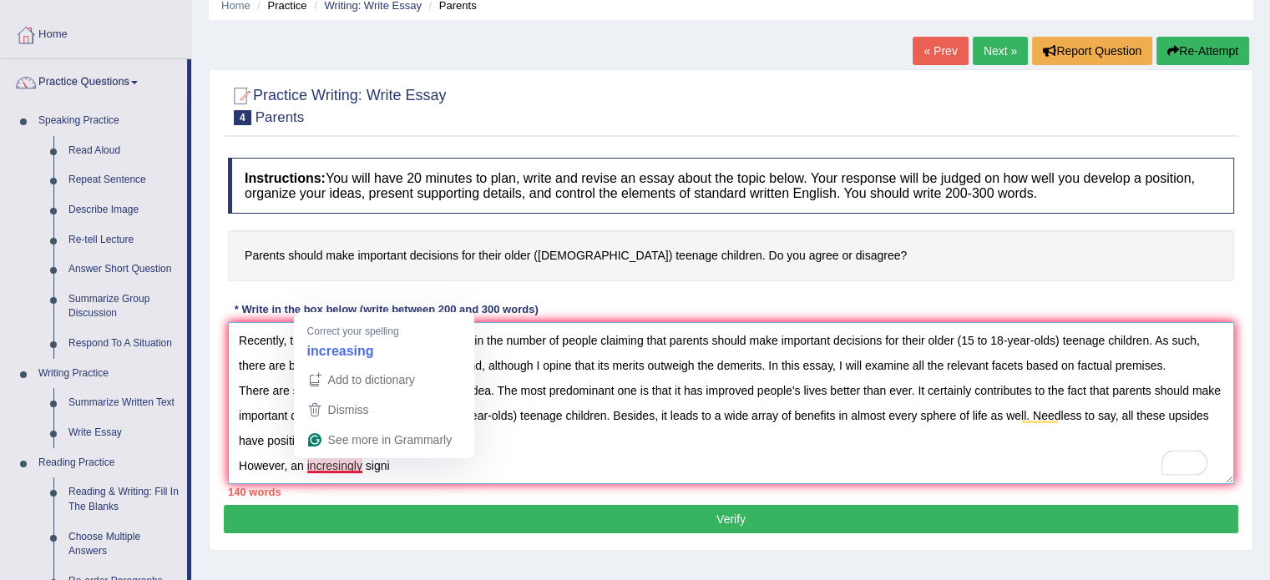
click at [328, 465] on textarea "Recently, there has been a massive increase in the number of people claiming th…" at bounding box center [731, 403] width 1006 height 162
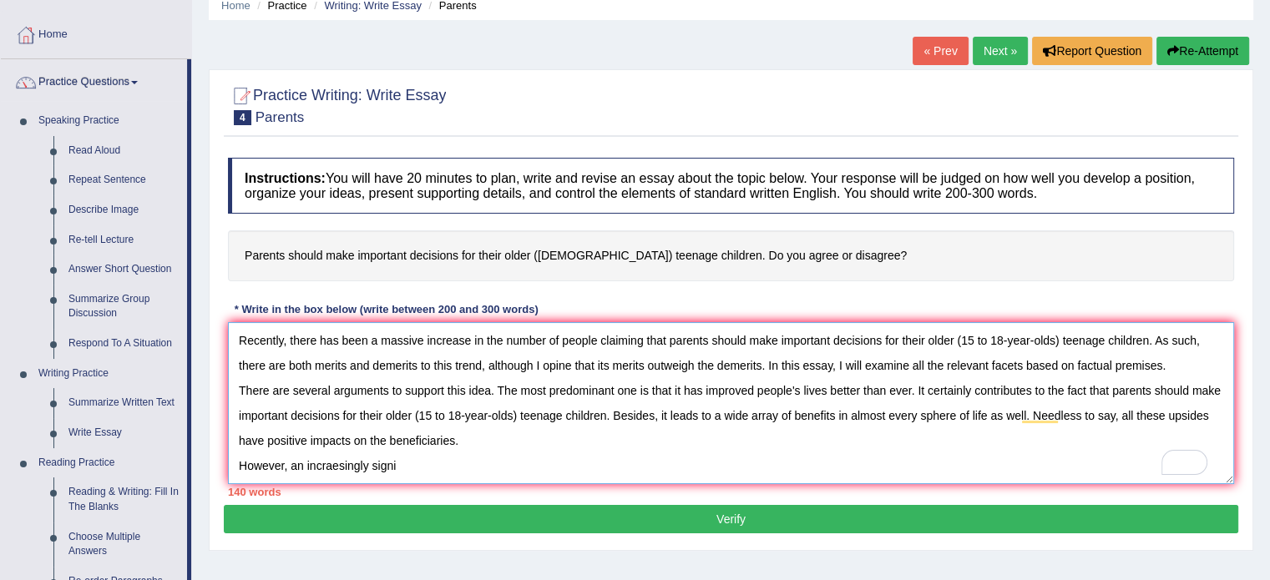
click at [391, 467] on textarea "Recently, there has been a massive increase in the number of people claiming th…" at bounding box center [731, 403] width 1006 height 162
click at [403, 467] on textarea "Recently, there has been a massive increase in the number of people claiming th…" at bounding box center [731, 403] width 1006 height 162
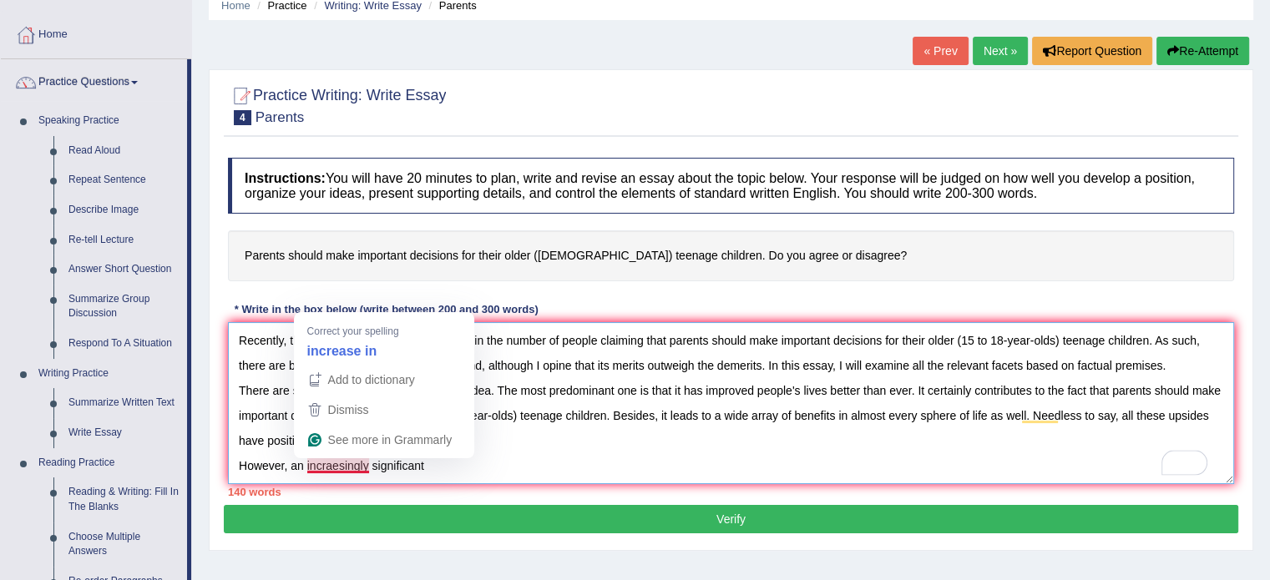
click at [345, 466] on textarea "Recently, there has been a massive increase in the number of people claiming th…" at bounding box center [731, 403] width 1006 height 162
click at [334, 464] on textarea "Recently, there has been a massive increase in the number of people claiming th…" at bounding box center [731, 403] width 1006 height 162
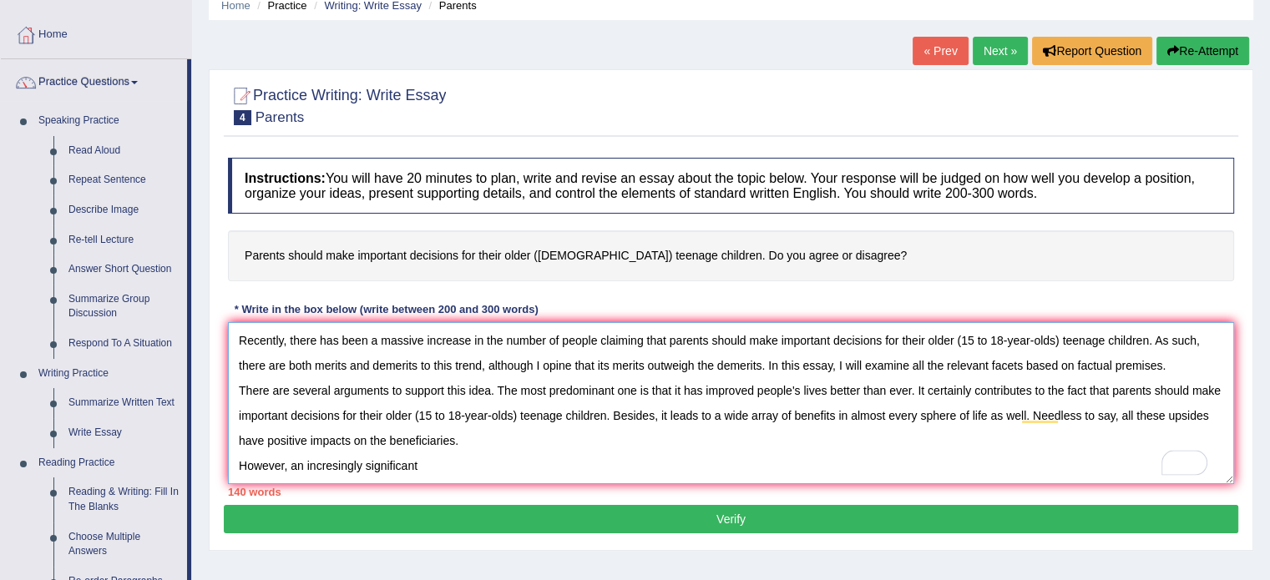
click at [333, 462] on textarea "Recently, there has been a massive increase in the number of people claiming th…" at bounding box center [731, 403] width 1006 height 162
click at [451, 450] on textarea "Recently, there has been a massive increase in the number of people claiming th…" at bounding box center [731, 403] width 1006 height 162
click at [418, 459] on textarea "Recently, there has been a massive increase in the number of people claiming th…" at bounding box center [731, 403] width 1006 height 162
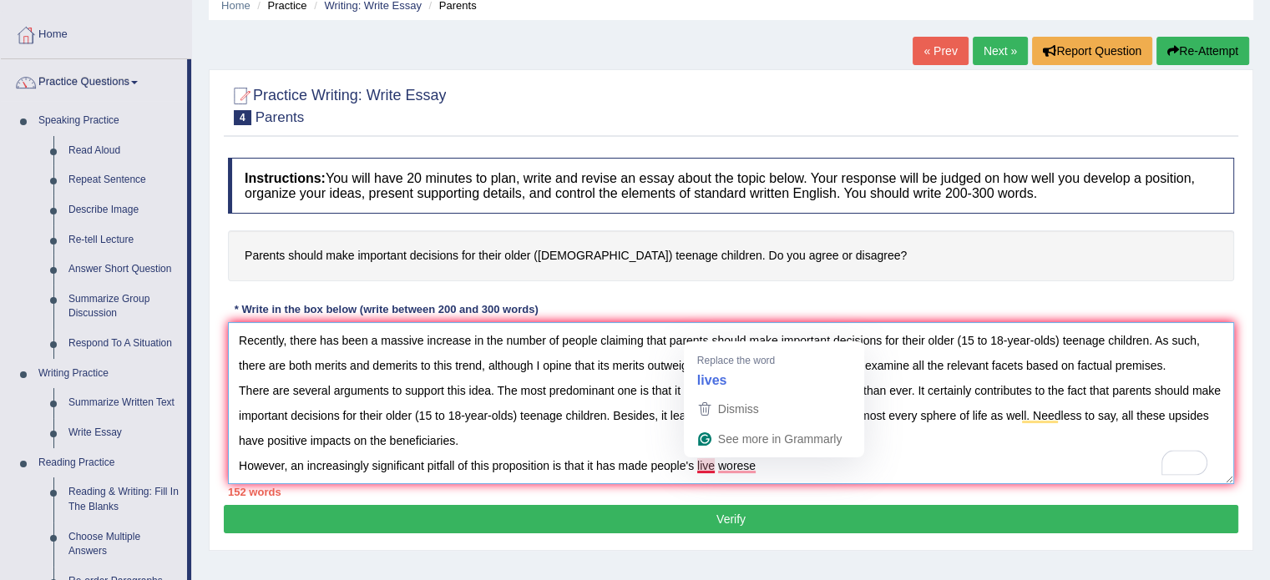
click at [711, 460] on textarea "Recently, there has been a massive increase in the number of people claiming th…" at bounding box center [731, 403] width 1006 height 162
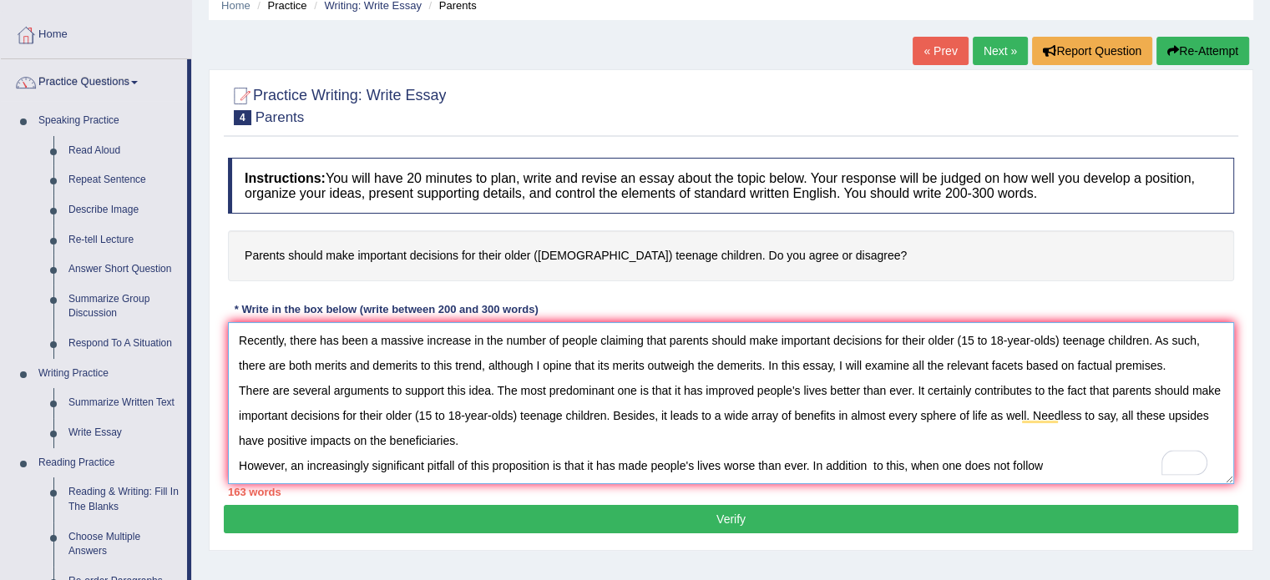
click at [1041, 470] on textarea "Recently, there has been a massive increase in the number of people claiming th…" at bounding box center [731, 403] width 1006 height 162
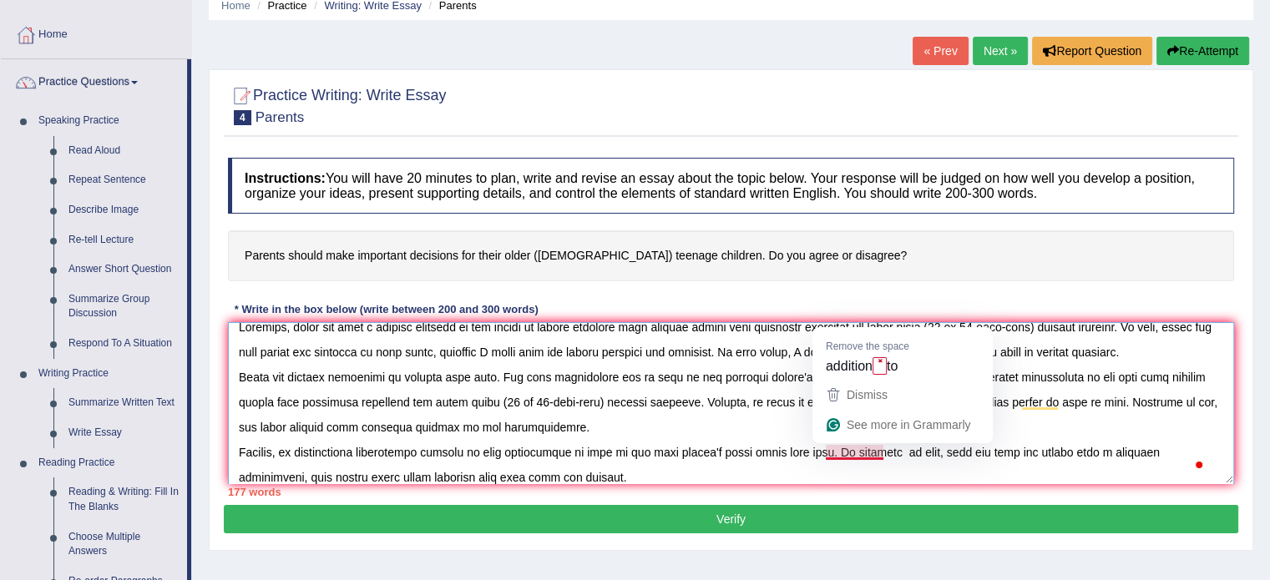
click at [874, 446] on textarea "To enrich screen reader interactions, please activate Accessibility in Grammarl…" at bounding box center [731, 403] width 1006 height 162
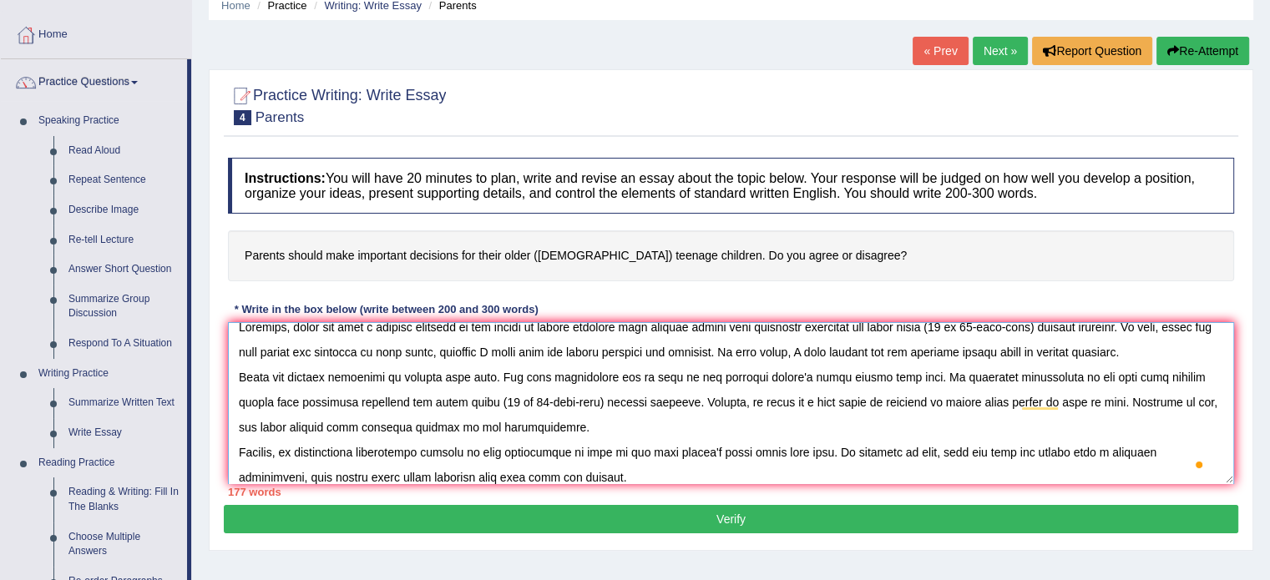
click at [620, 465] on textarea "To enrich screen reader interactions, please activate Accessibility in Grammarl…" at bounding box center [731, 403] width 1006 height 162
type textarea "Recently, there has been a massive increase in the number of people claiming th…"
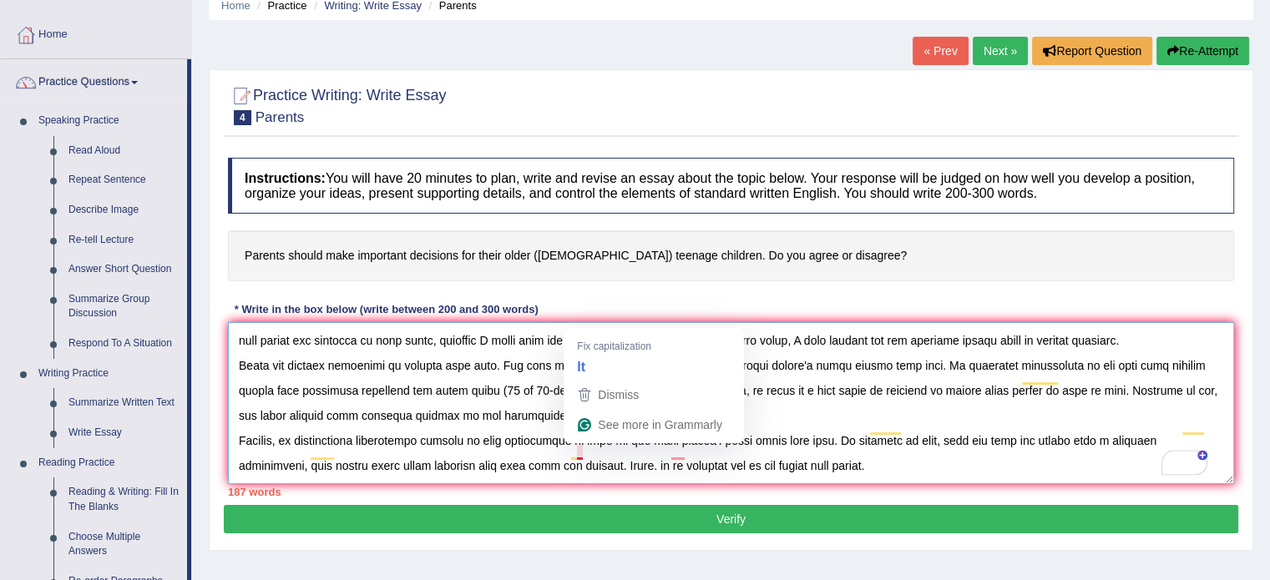
click at [578, 453] on textarea "To enrich screen reader interactions, please activate Accessibility in Grammarl…" at bounding box center [731, 403] width 1006 height 162
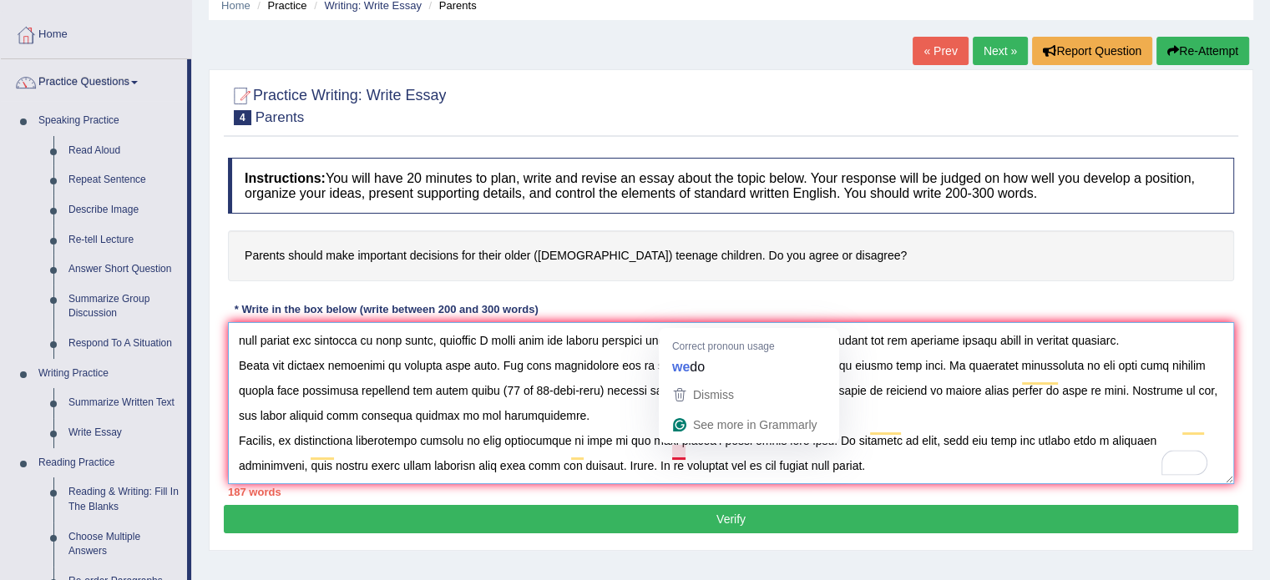
click at [676, 444] on textarea "To enrich screen reader interactions, please activate Accessibility in Grammarl…" at bounding box center [731, 403] width 1006 height 162
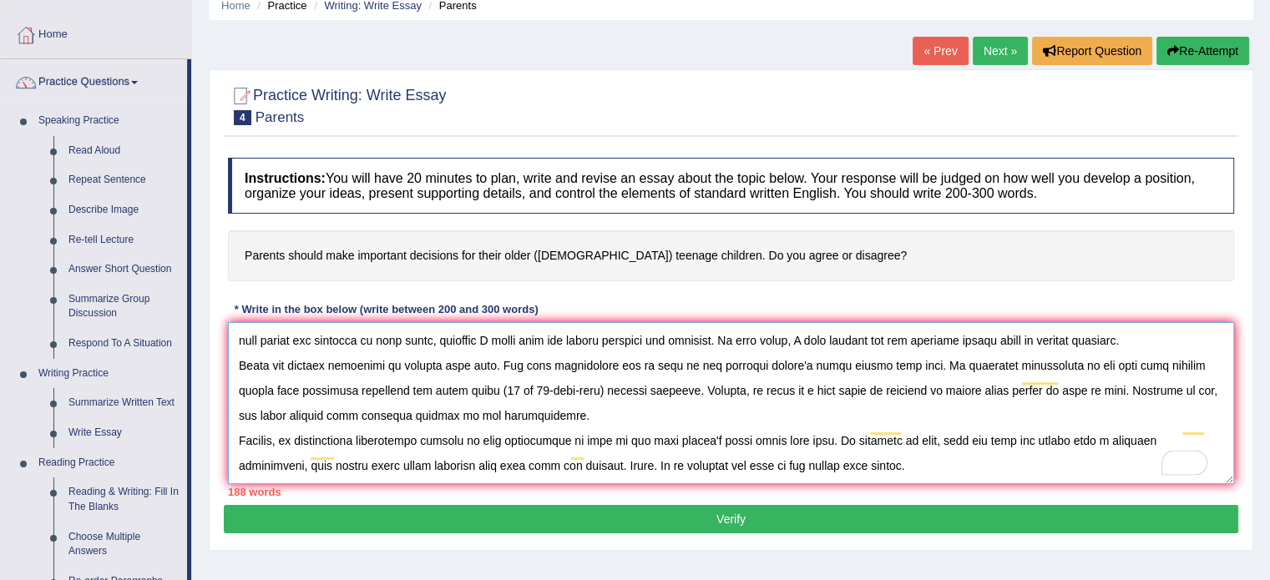
click at [835, 453] on textarea "To enrich screen reader interactions, please activate Accessibility in Grammarl…" at bounding box center [731, 403] width 1006 height 162
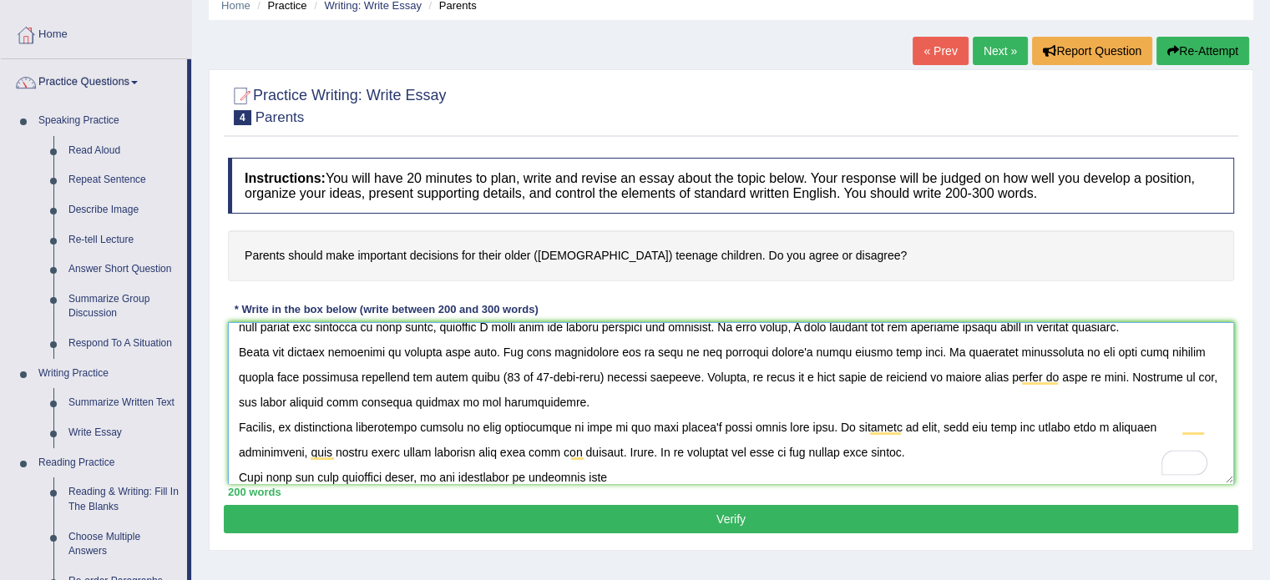
paste textarea "arents should make important decisions for their older (15 to 18-year-olds) tee…"
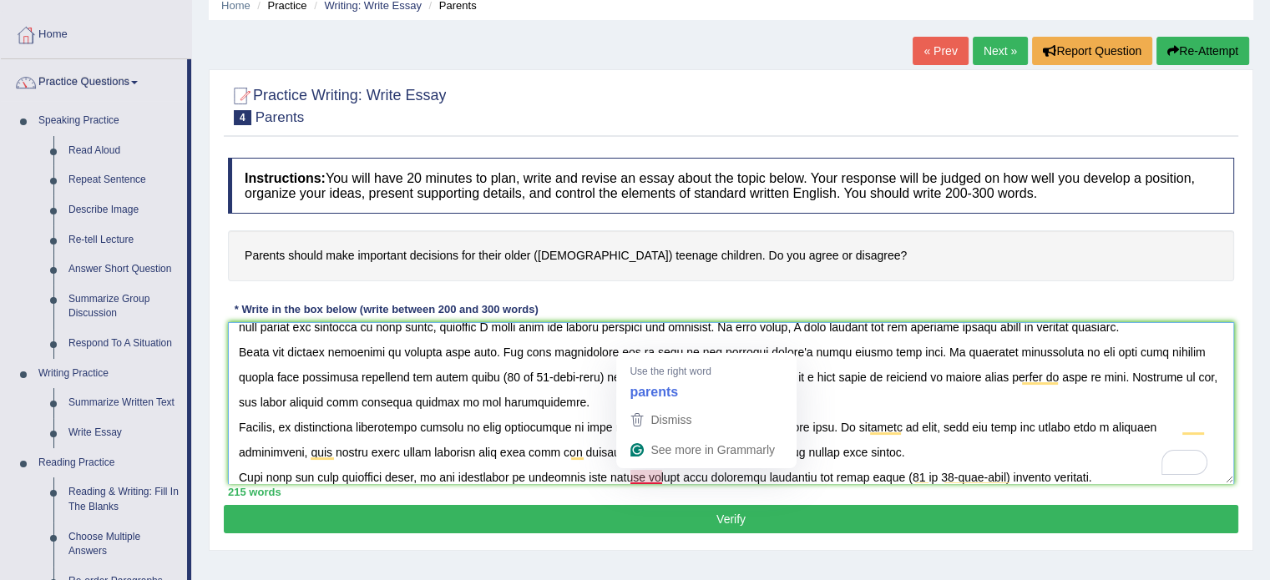
click at [630, 475] on textarea "To enrich screen reader interactions, please activate Accessibility in Grammarl…" at bounding box center [731, 403] width 1006 height 162
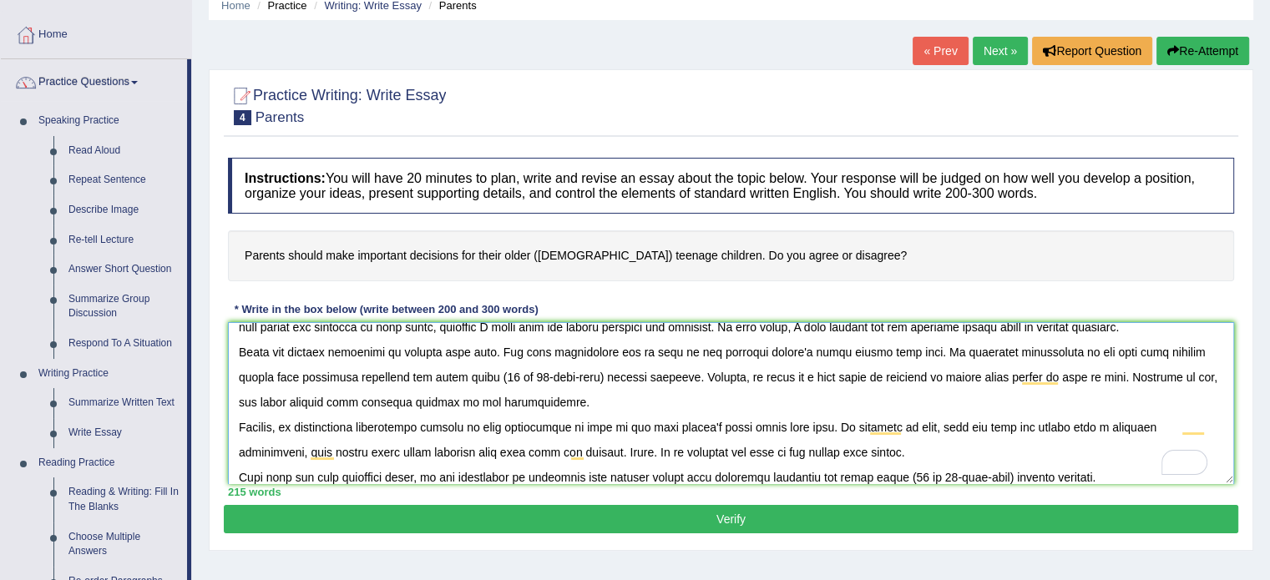
click at [1119, 479] on textarea "To enrich screen reader interactions, please activate Accessibility in Grammarl…" at bounding box center [731, 403] width 1006 height 162
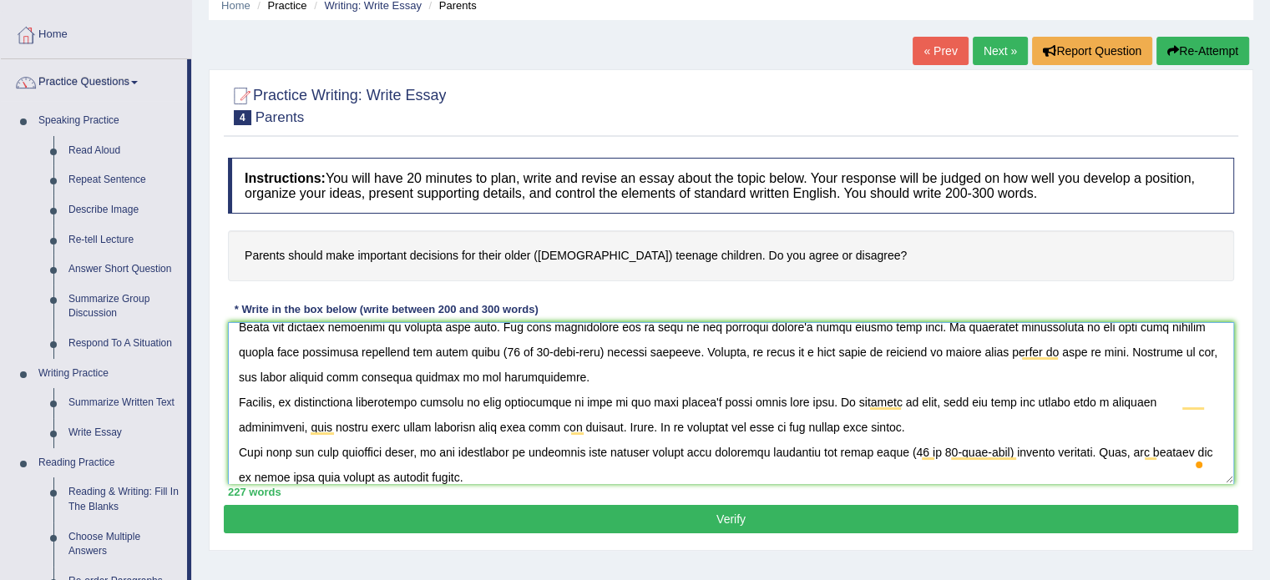
type textarea "Recently, there has been a massive increase in the number of people claiming th…"
click at [995, 512] on button "Verify" at bounding box center [731, 519] width 1015 height 28
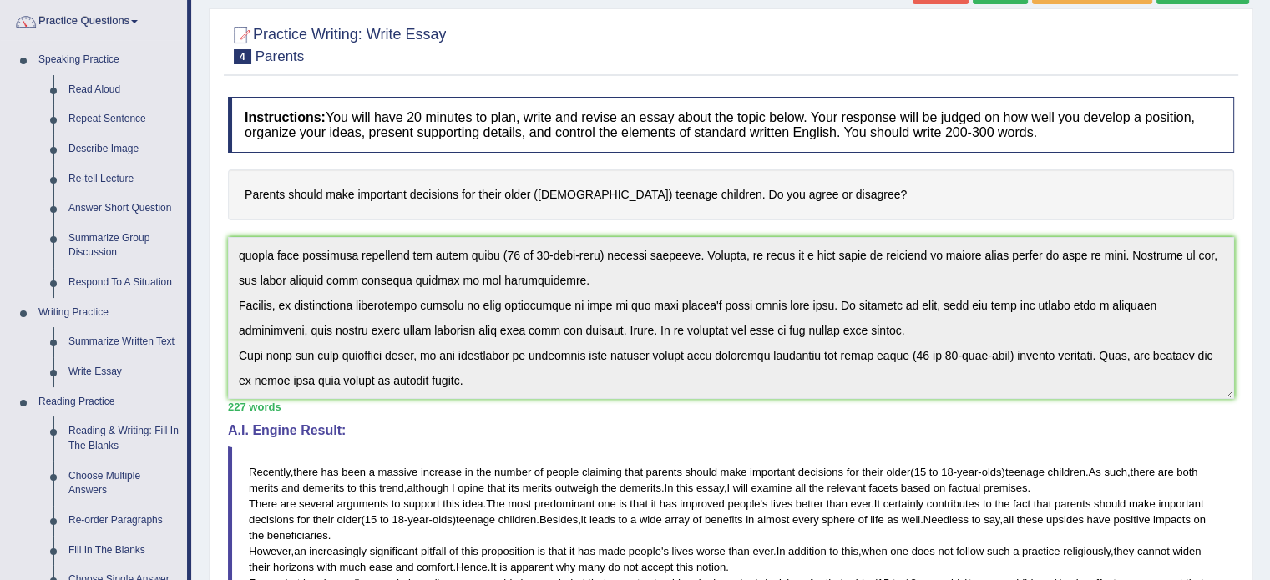
scroll to position [0, 0]
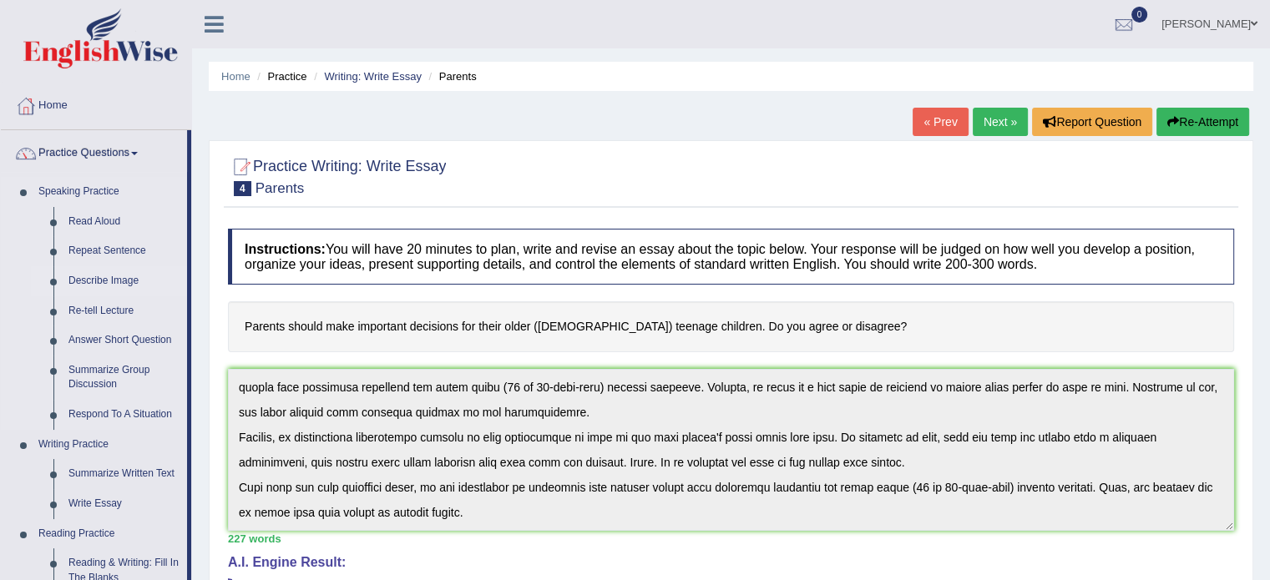
click at [84, 281] on link "Describe Image" at bounding box center [124, 281] width 126 height 30
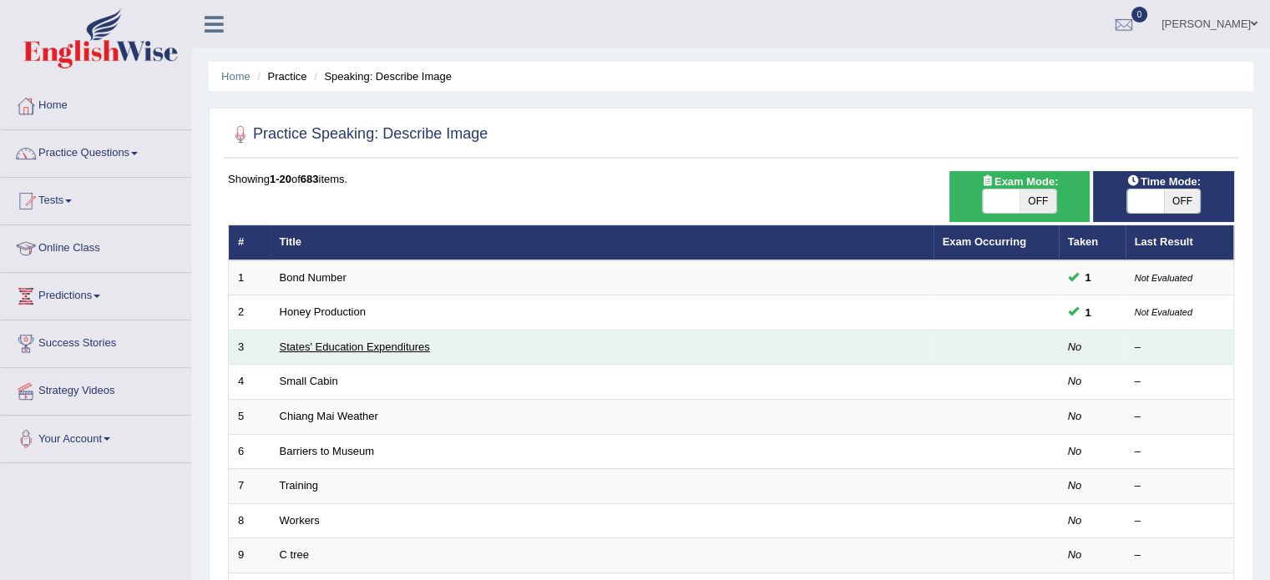
click at [341, 351] on link "States' Education Expenditures" at bounding box center [355, 347] width 150 height 13
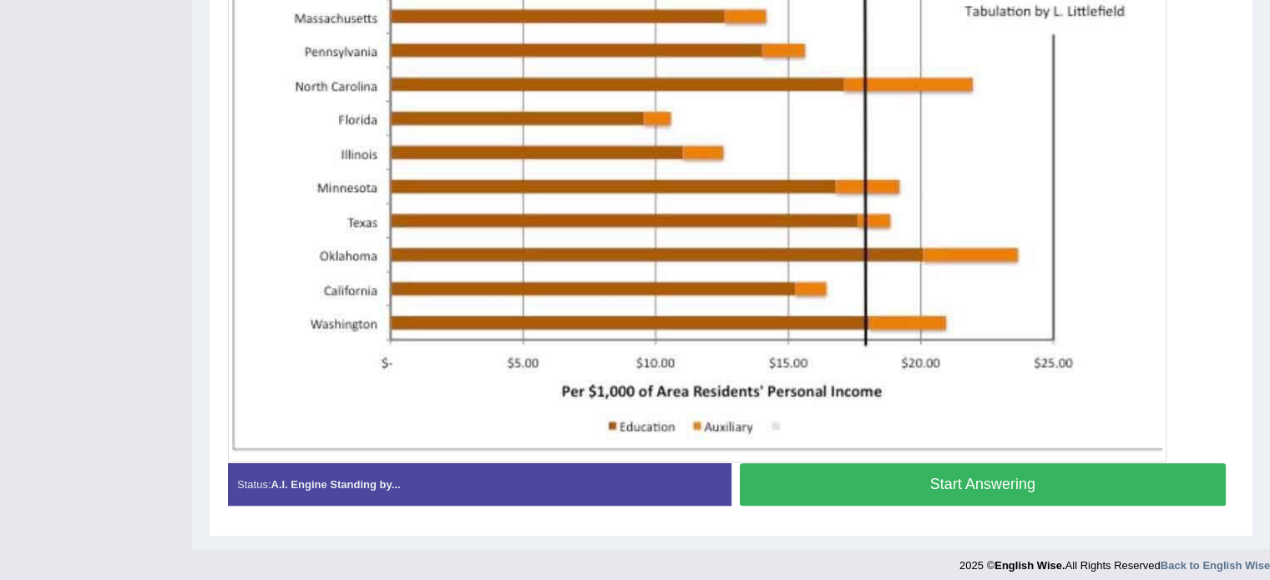
scroll to position [599, 0]
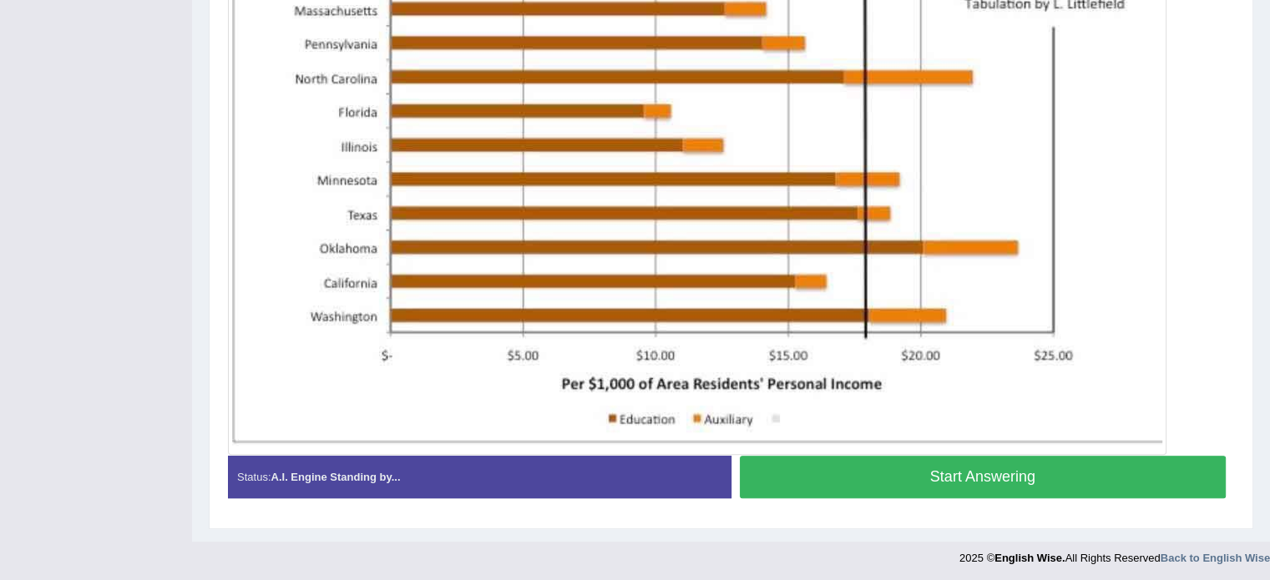
click at [1111, 455] on div "Created with Highcharts 7.1.2 Great Too slow Too fast Time Speech pace meter: 0…" at bounding box center [988, 455] width 512 height 1
click at [1140, 473] on button "Start Answering" at bounding box center [983, 477] width 487 height 43
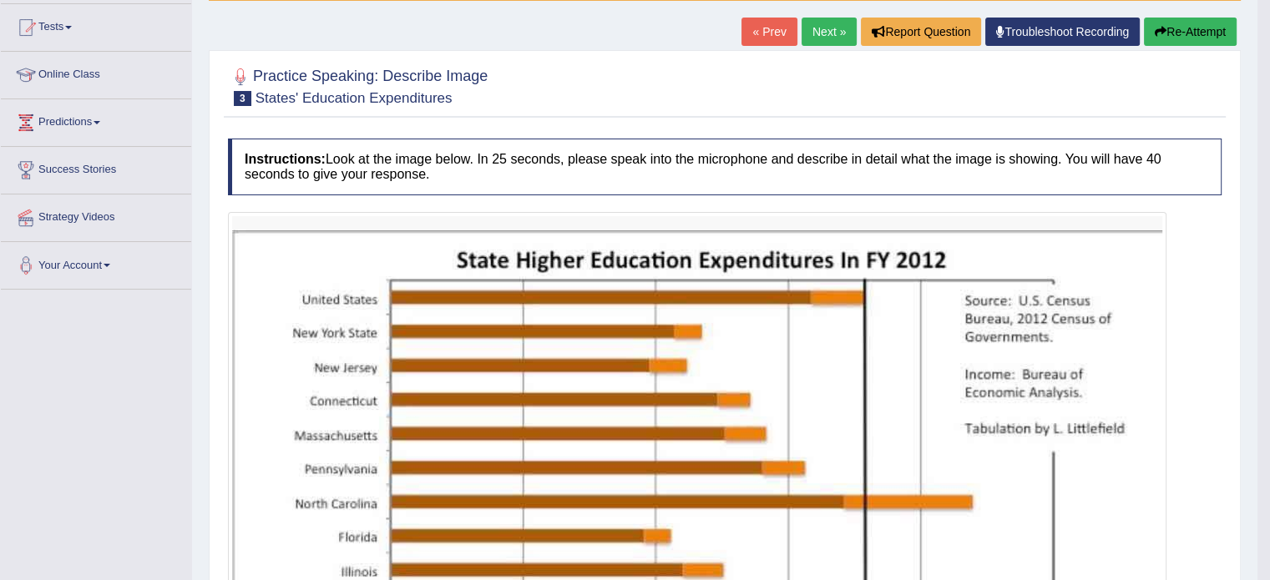
scroll to position [174, 0]
click at [823, 31] on link "Next »" at bounding box center [829, 32] width 55 height 28
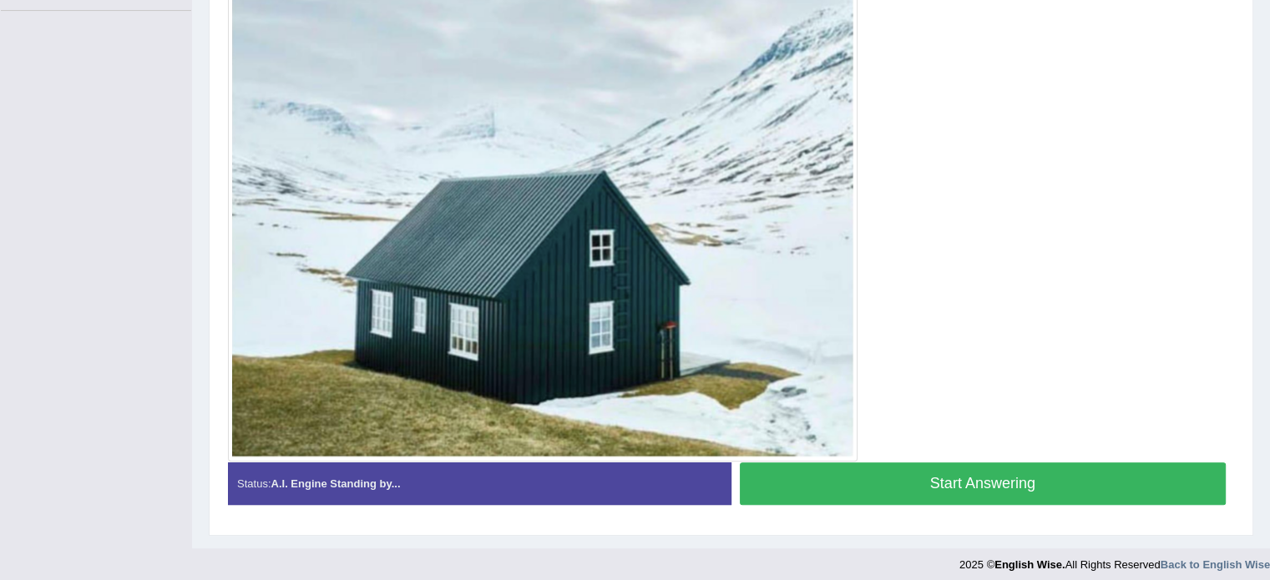
scroll to position [460, 0]
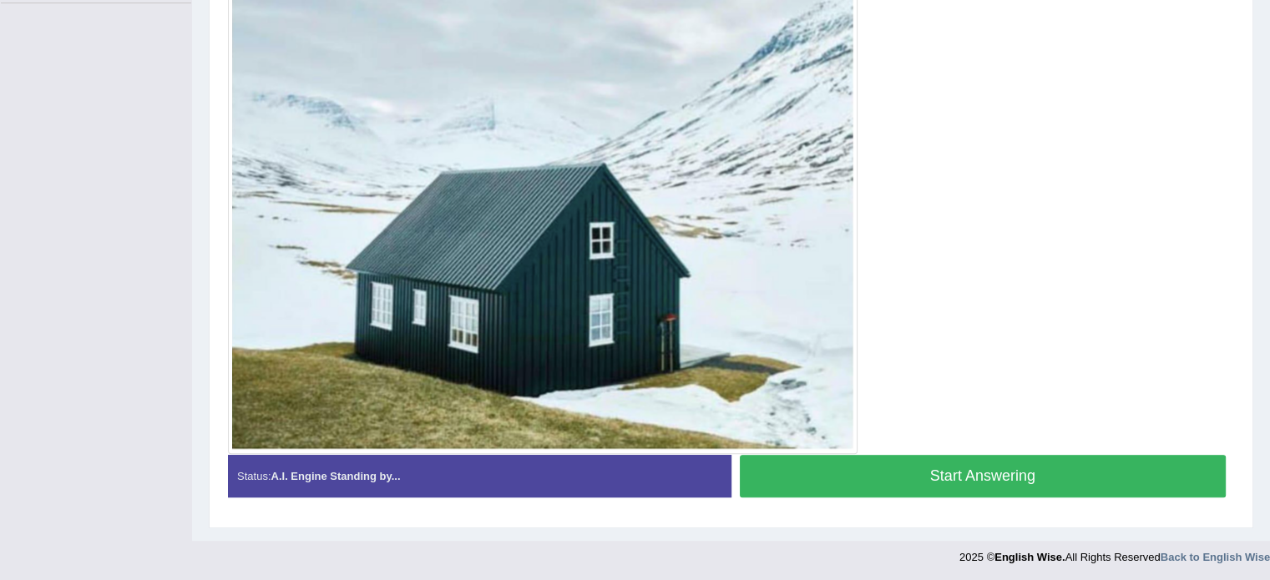
click at [1108, 473] on button "Start Answering" at bounding box center [983, 476] width 487 height 43
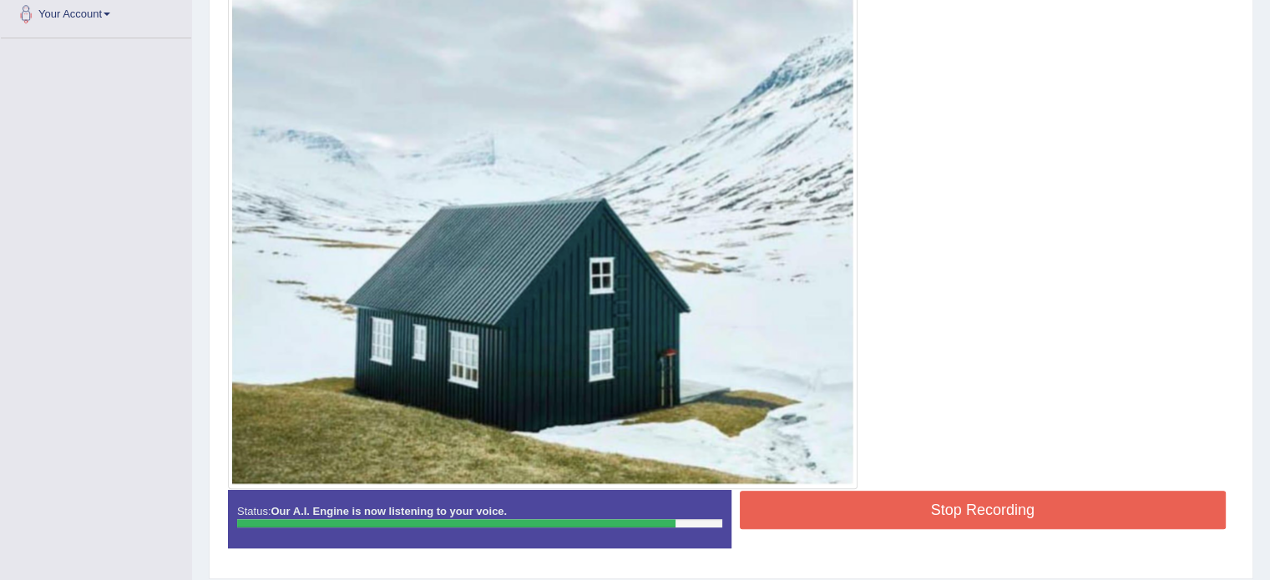
scroll to position [475, 0]
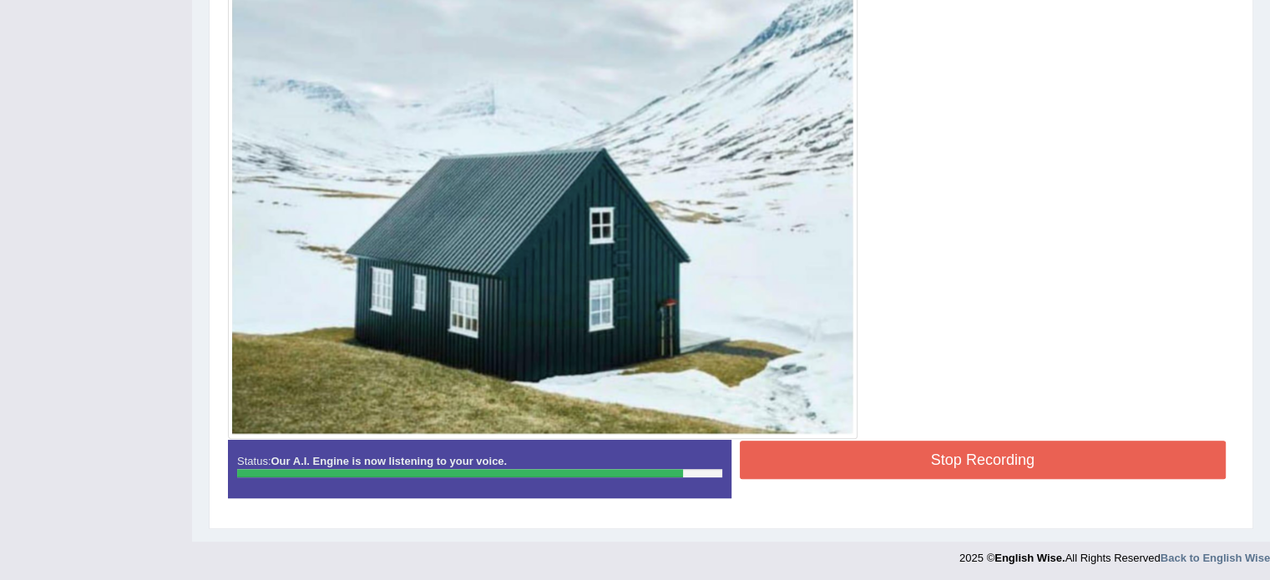
click at [1119, 460] on button "Stop Recording" at bounding box center [983, 460] width 487 height 38
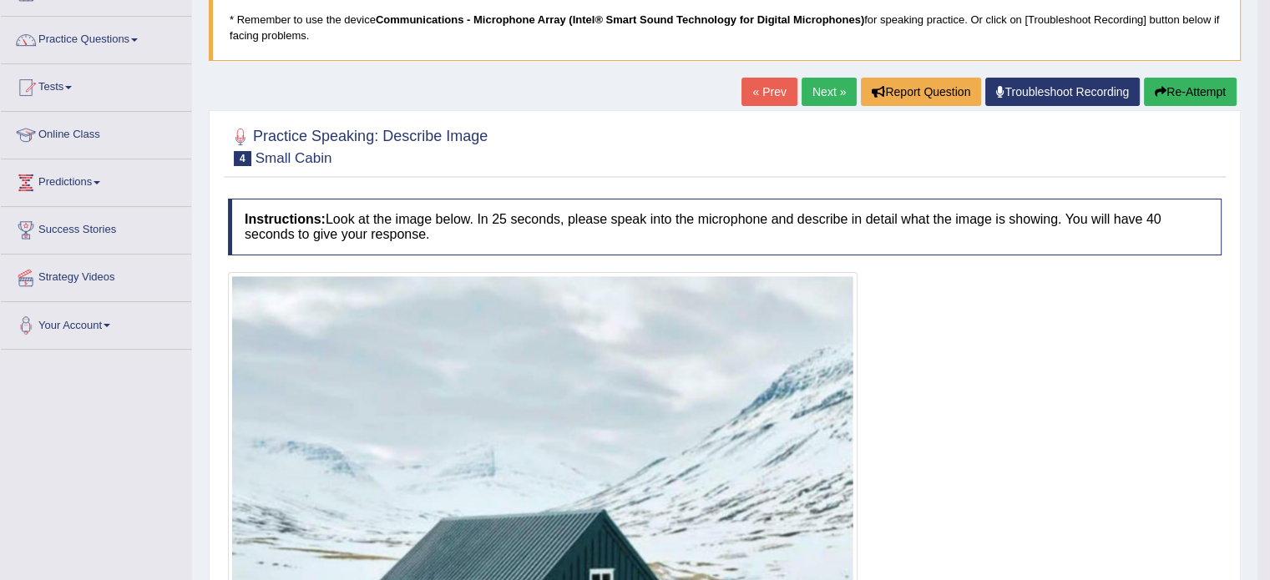
scroll to position [0, 0]
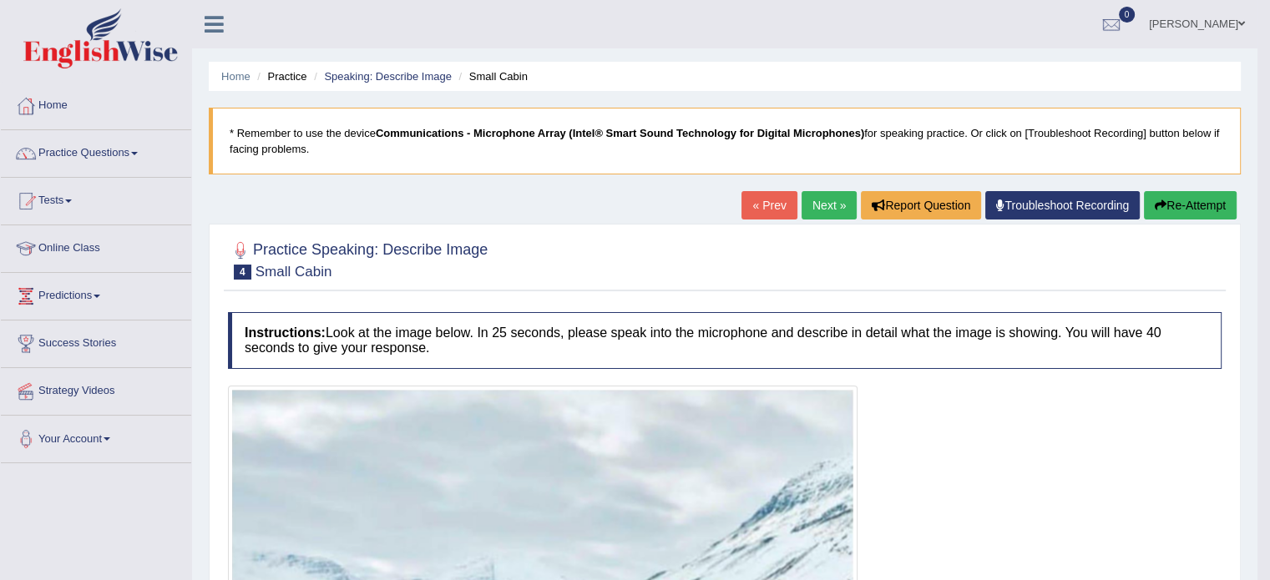
click at [753, 193] on link "« Prev" at bounding box center [769, 205] width 55 height 28
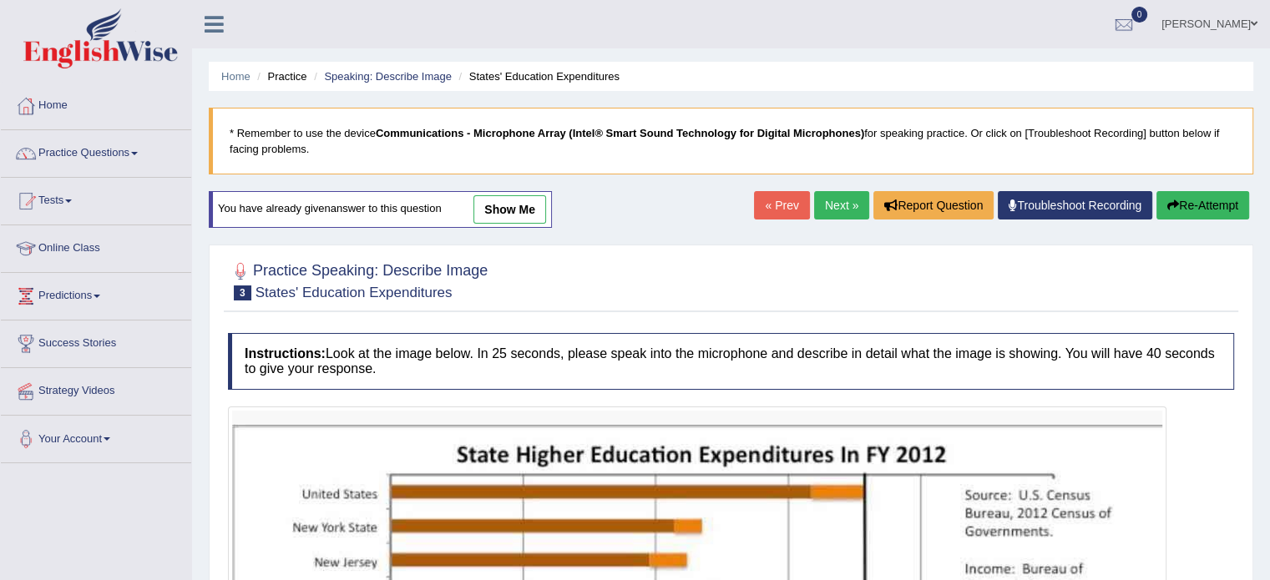
click at [829, 216] on link "Next »" at bounding box center [841, 205] width 55 height 28
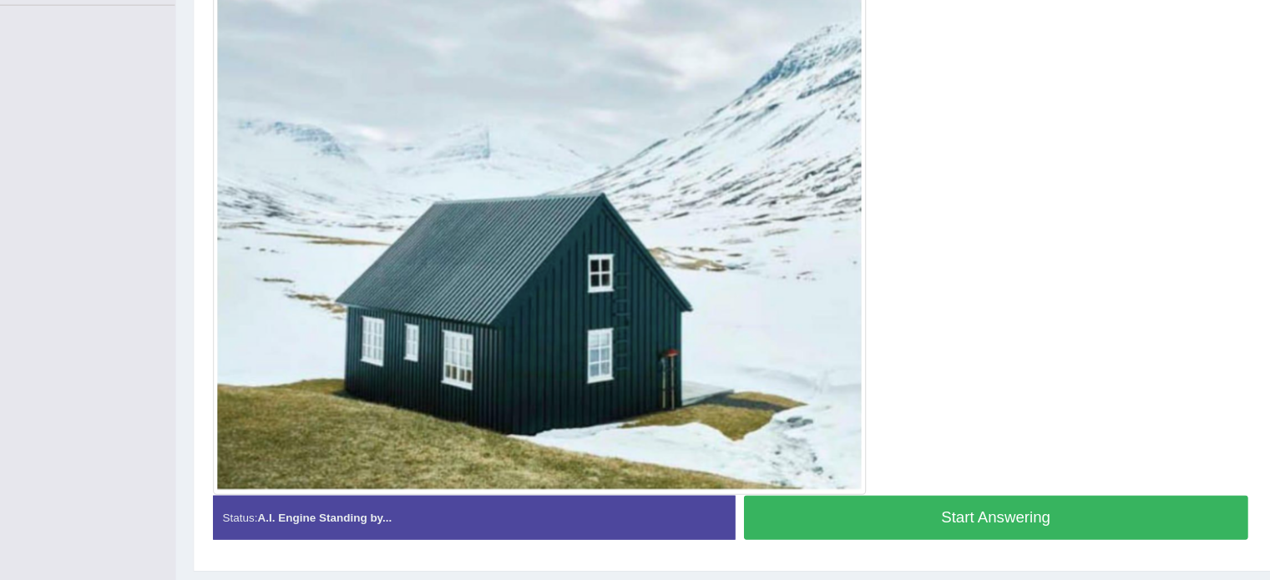
scroll to position [480, 0]
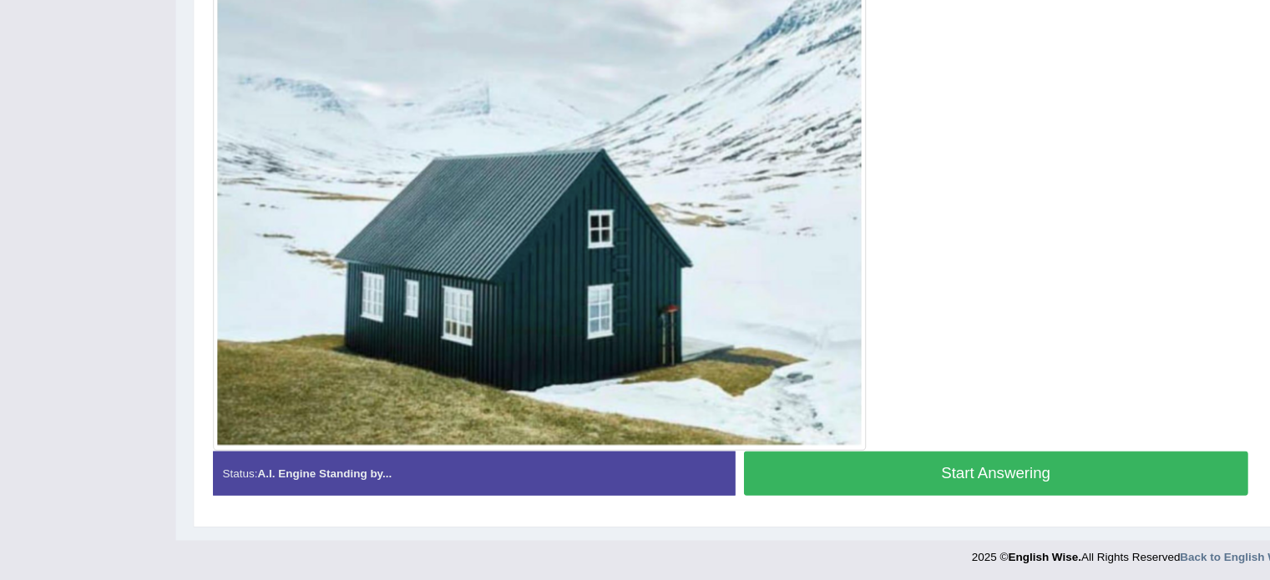
click at [854, 467] on button "Start Answering" at bounding box center [983, 477] width 487 height 43
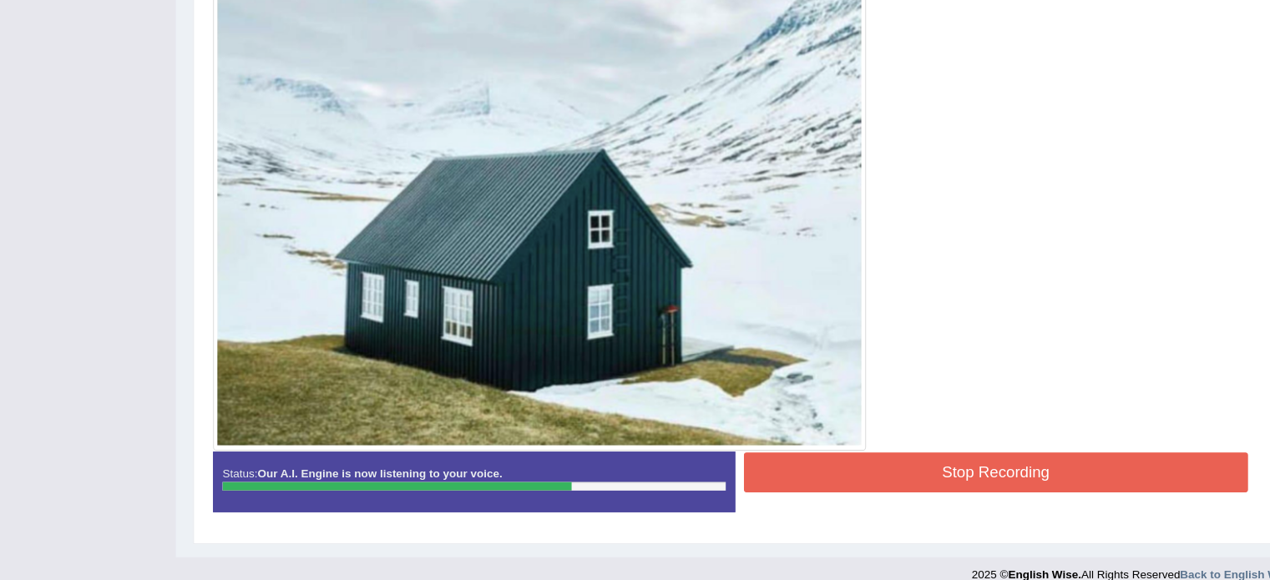
click at [854, 467] on button "Stop Recording" at bounding box center [983, 476] width 487 height 38
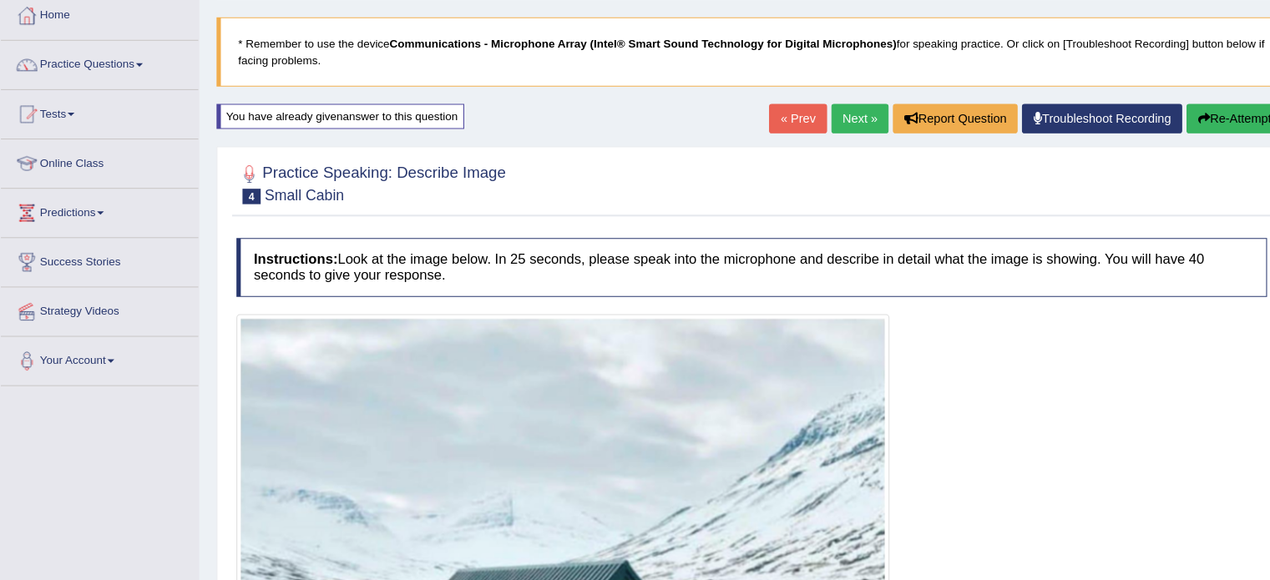
scroll to position [0, 0]
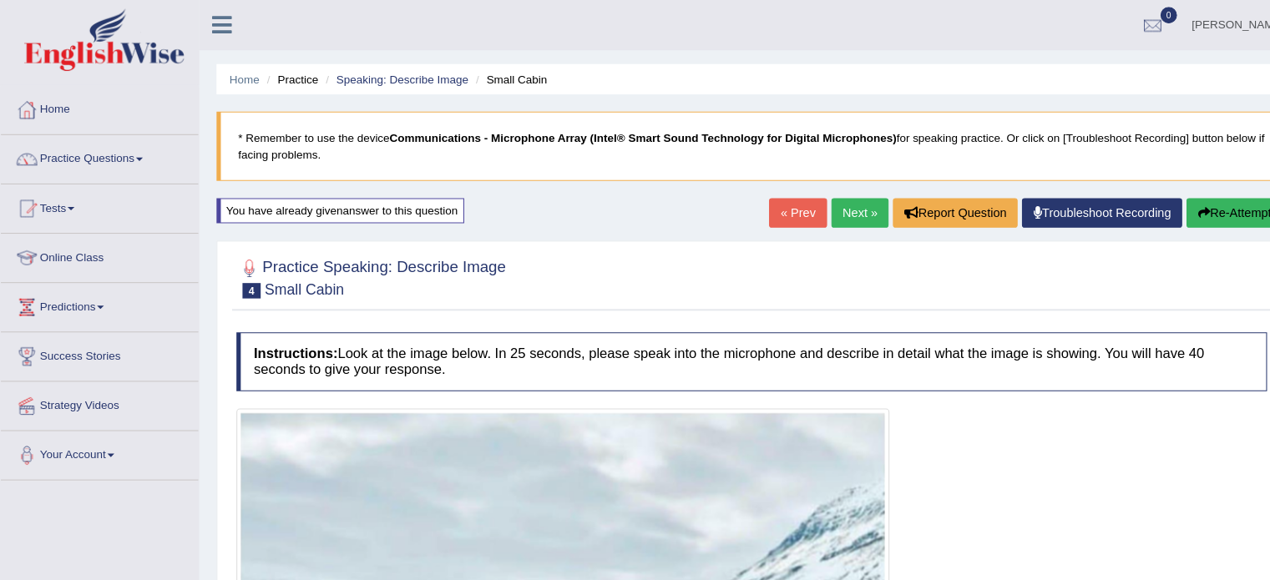
click at [814, 208] on link "Next »" at bounding box center [829, 205] width 55 height 28
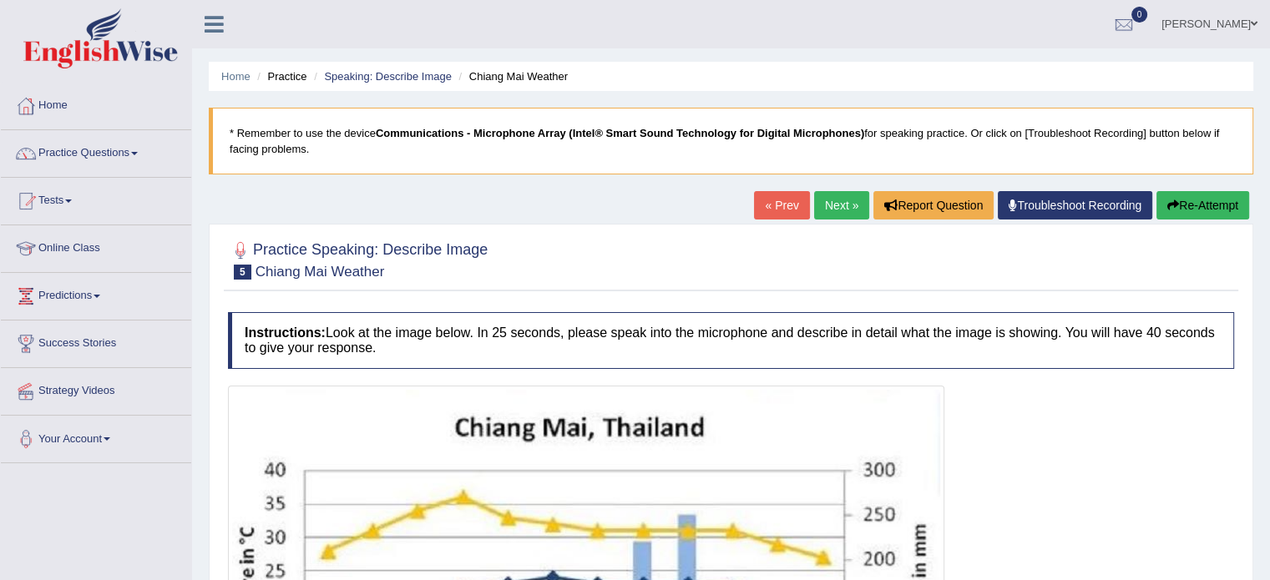
click at [835, 210] on link "Next »" at bounding box center [841, 205] width 55 height 28
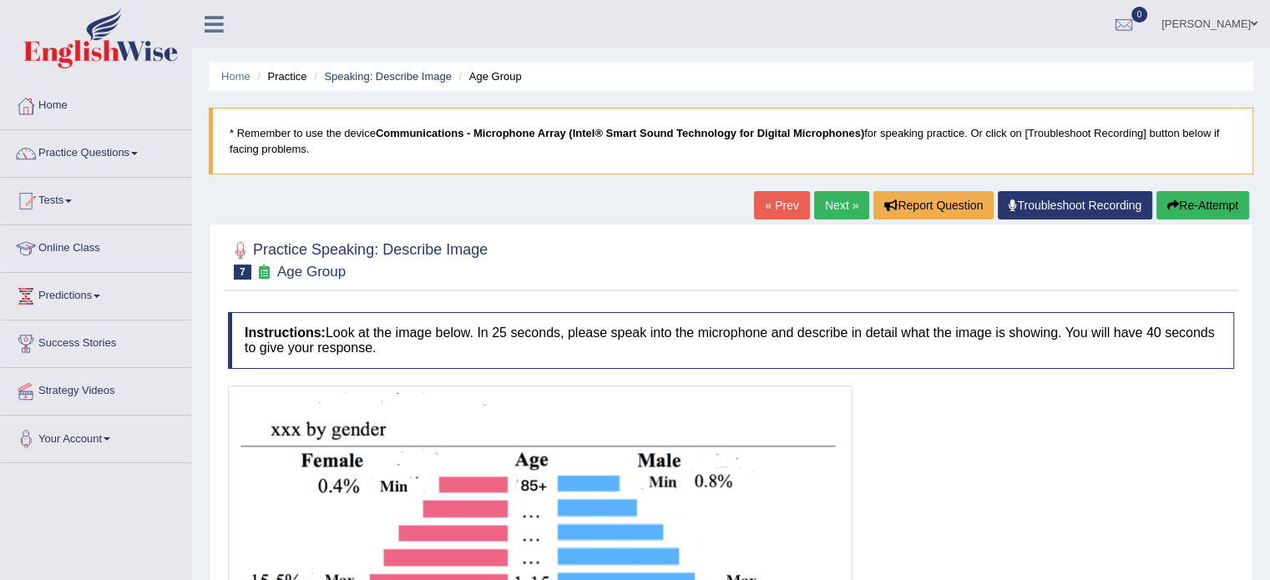
click at [762, 215] on link "« Prev" at bounding box center [781, 205] width 55 height 28
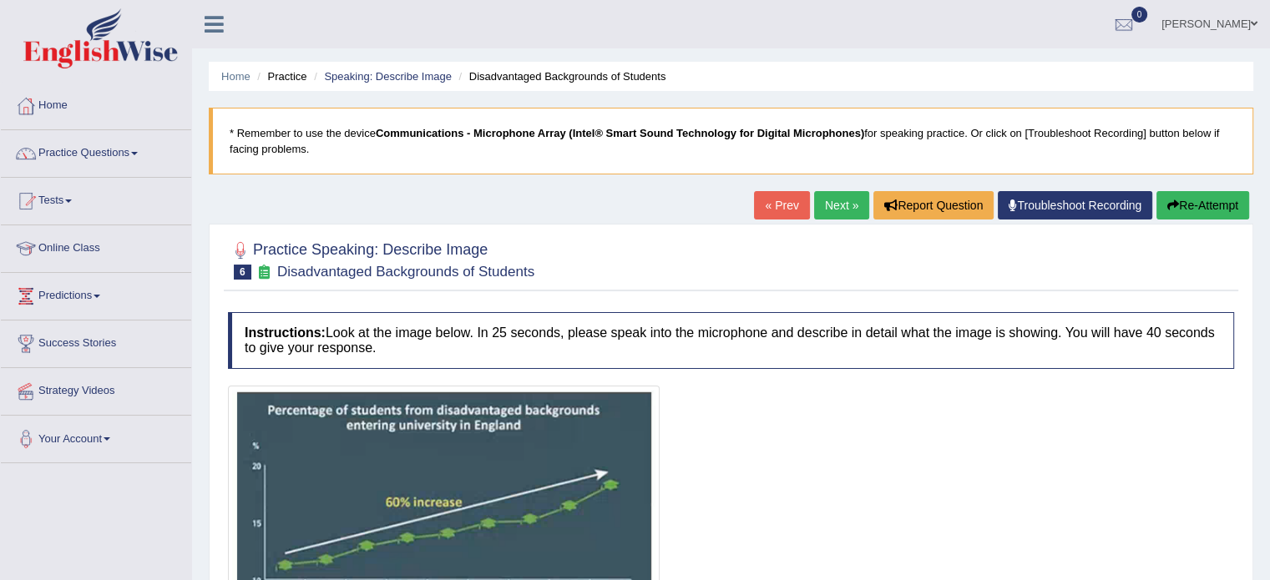
click at [755, 204] on link "« Prev" at bounding box center [781, 205] width 55 height 28
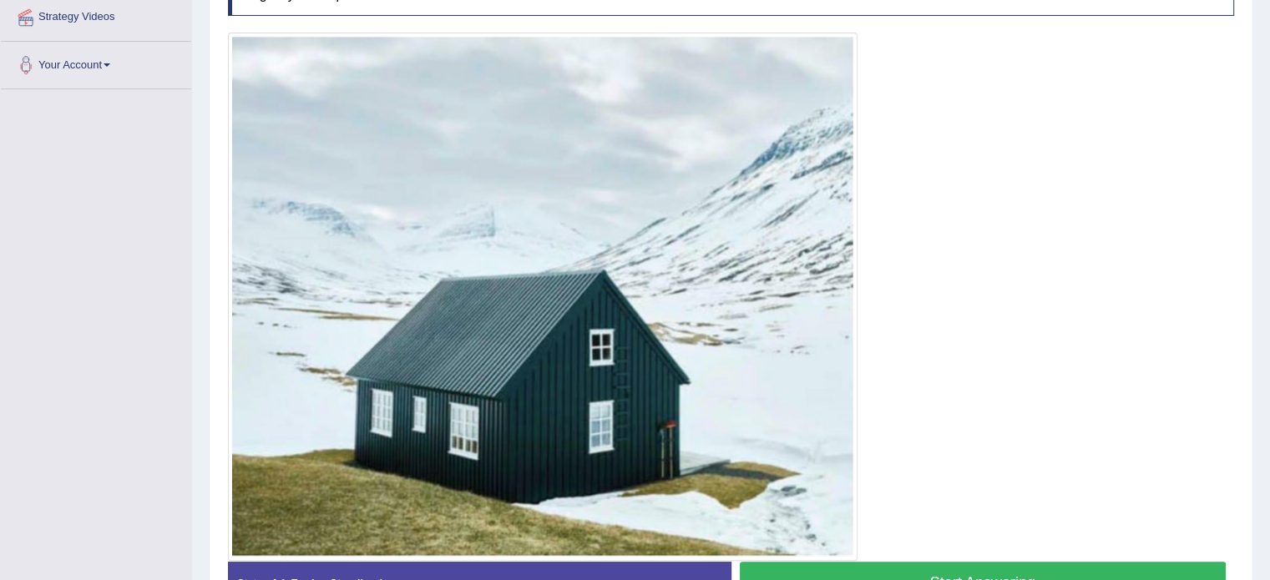
scroll to position [480, 0]
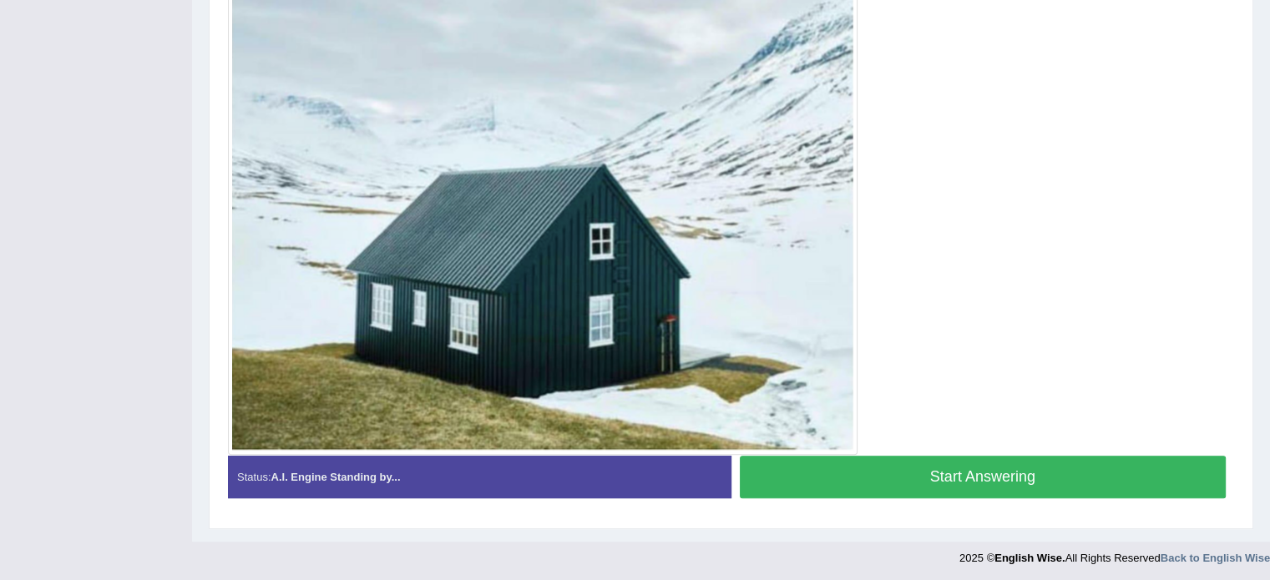
click at [1049, 480] on button "Start Answering" at bounding box center [983, 477] width 487 height 43
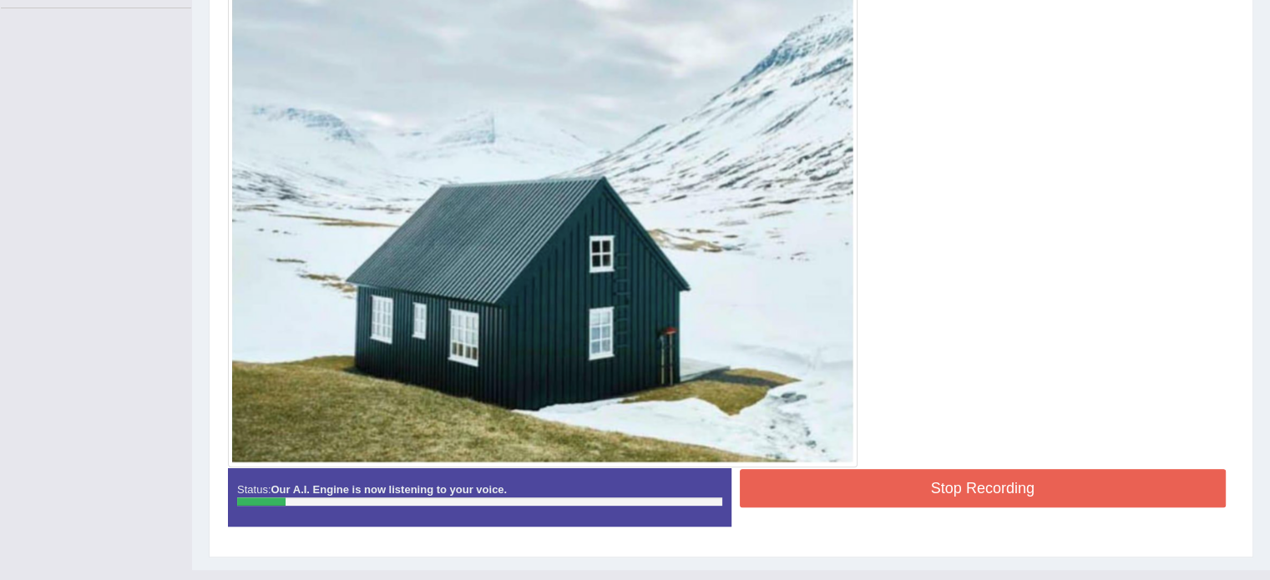
scroll to position [484, 0]
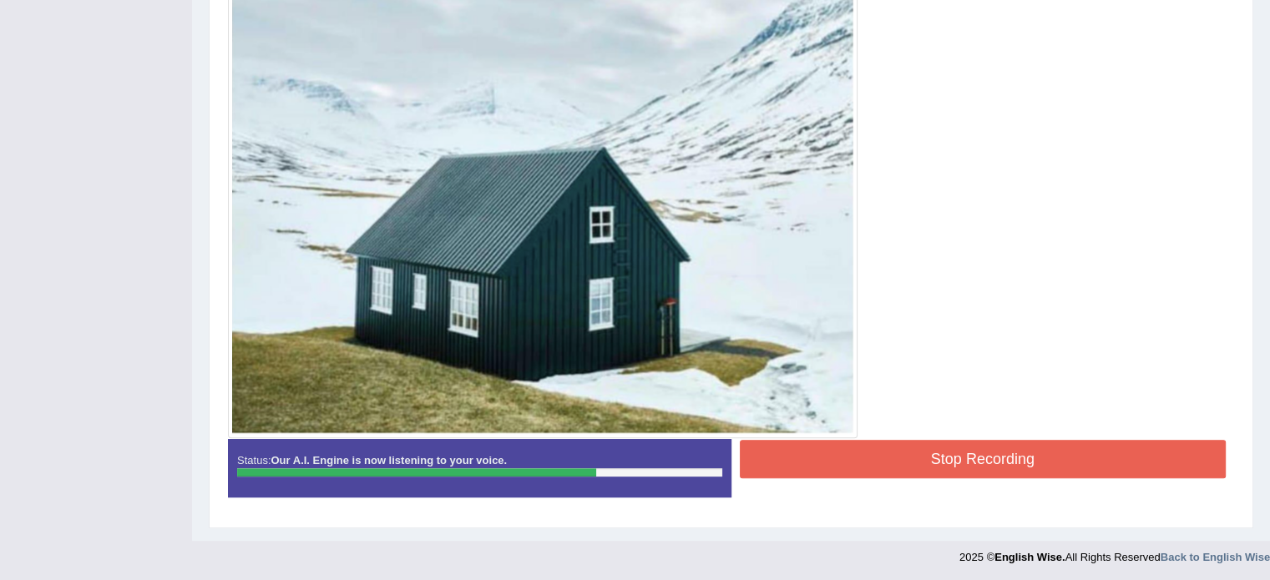
click at [1057, 451] on button "Stop Recording" at bounding box center [983, 459] width 487 height 38
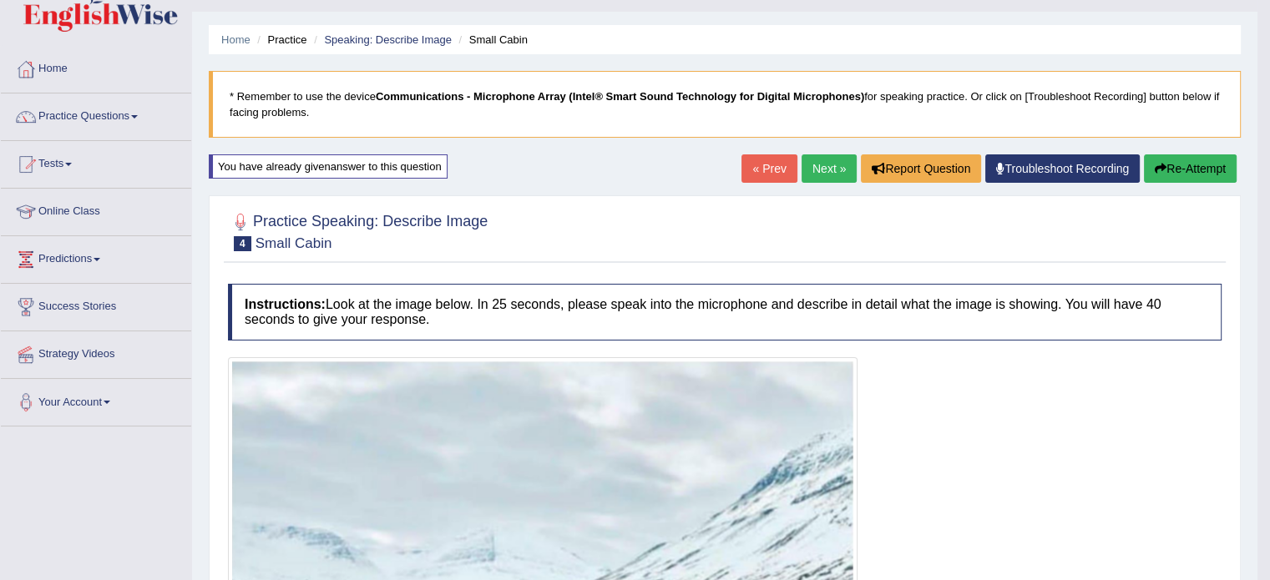
scroll to position [0, 0]
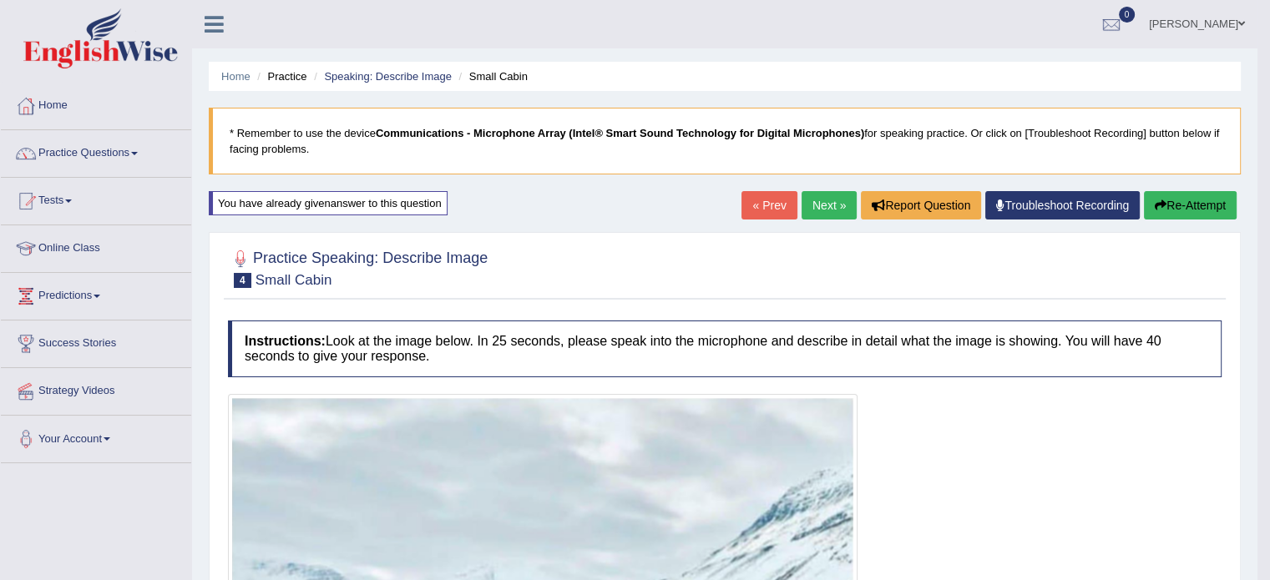
click at [829, 200] on link "Next »" at bounding box center [829, 205] width 55 height 28
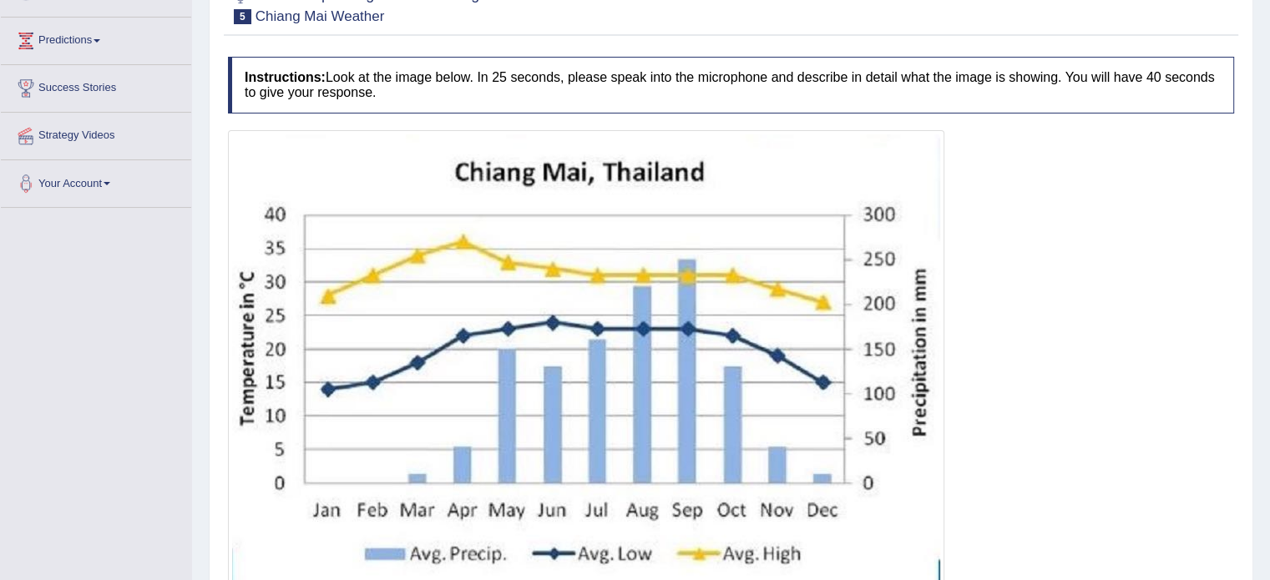
scroll to position [388, 0]
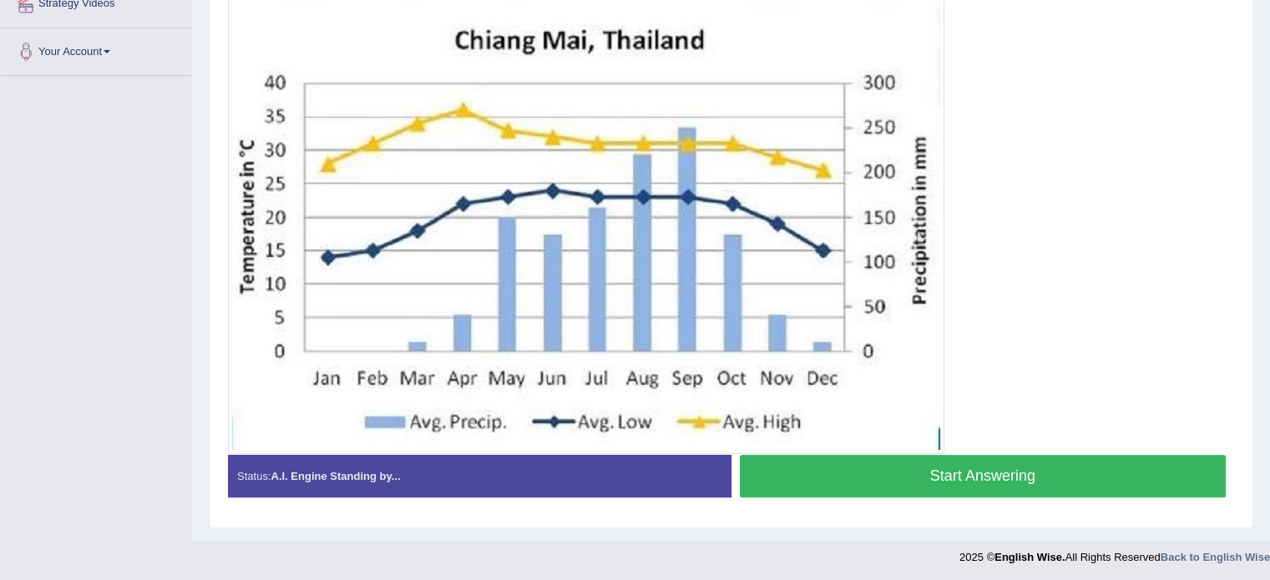
click at [1062, 474] on button "Start Answering" at bounding box center [983, 476] width 487 height 43
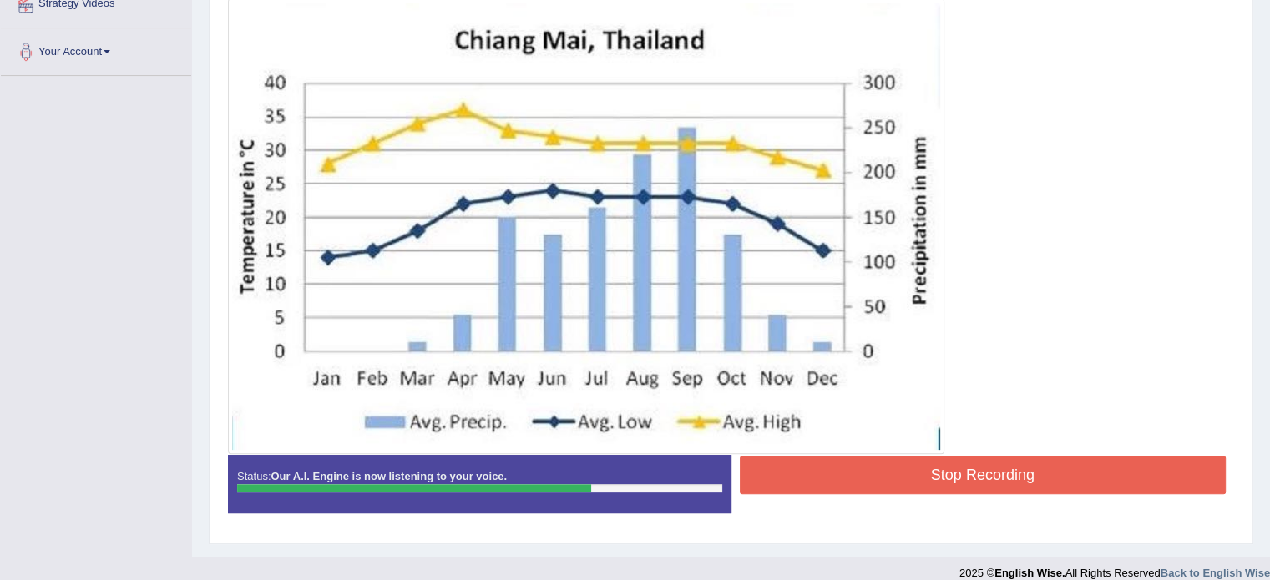
scroll to position [403, 0]
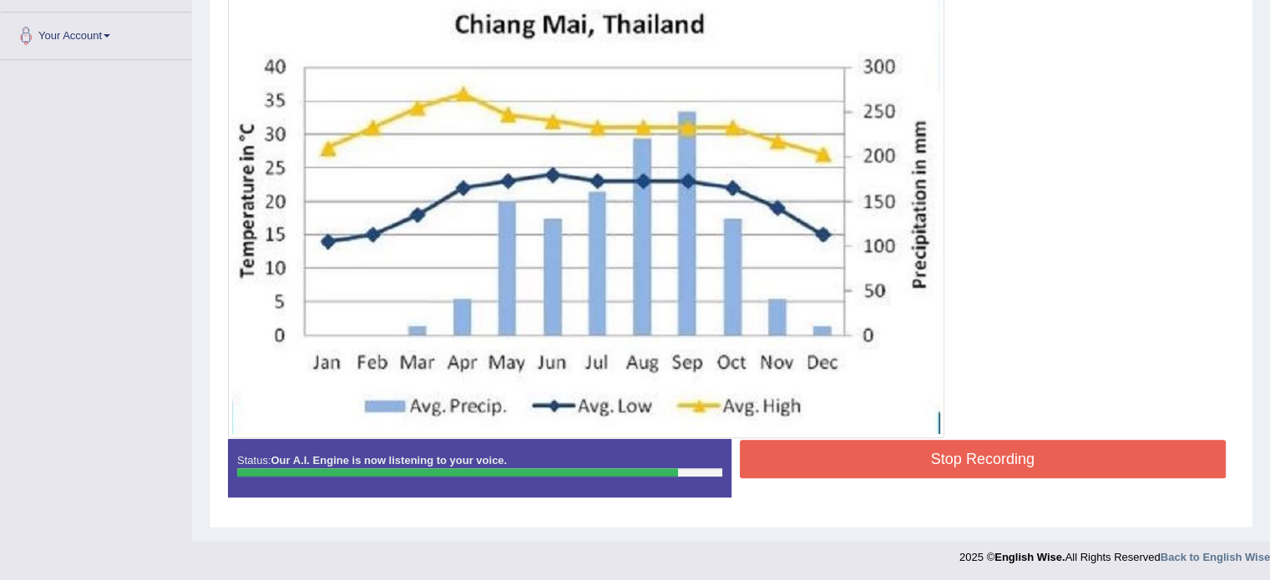
click at [1072, 459] on button "Stop Recording" at bounding box center [983, 459] width 487 height 38
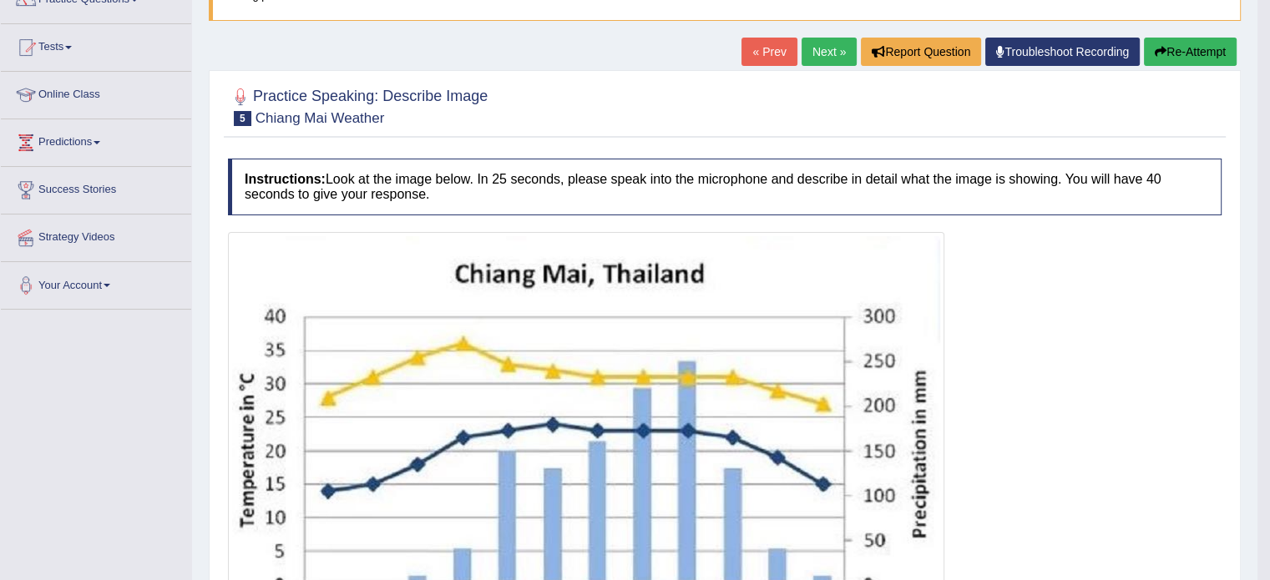
scroll to position [154, 0]
click at [828, 57] on link "Next »" at bounding box center [829, 52] width 55 height 28
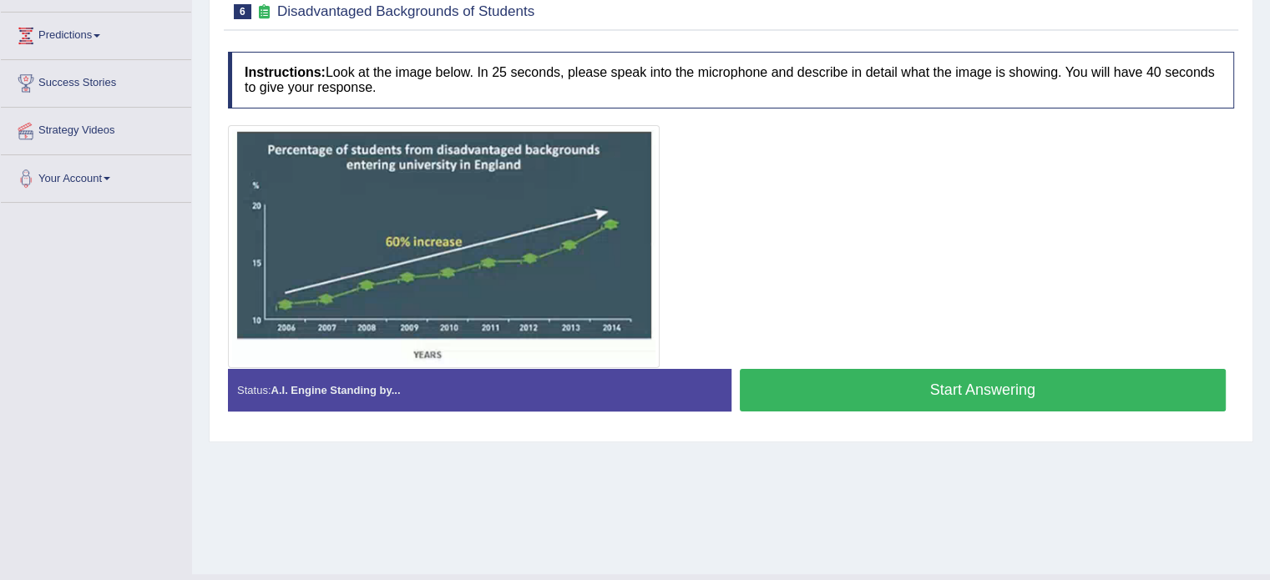
scroll to position [262, 0]
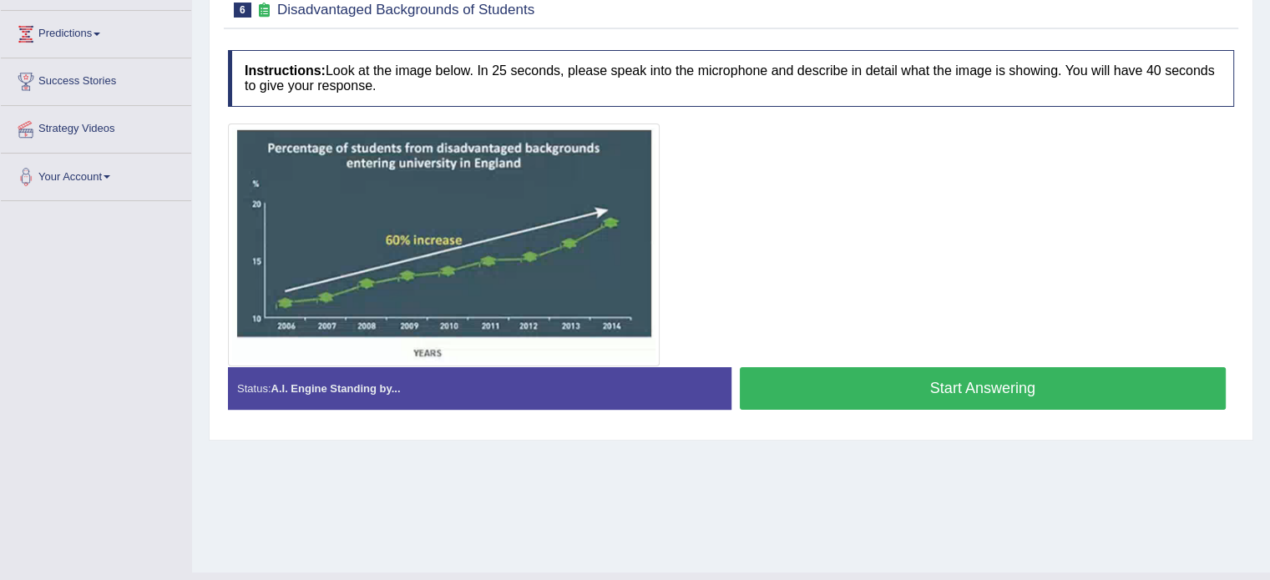
click at [1049, 389] on button "Start Answering" at bounding box center [983, 388] width 487 height 43
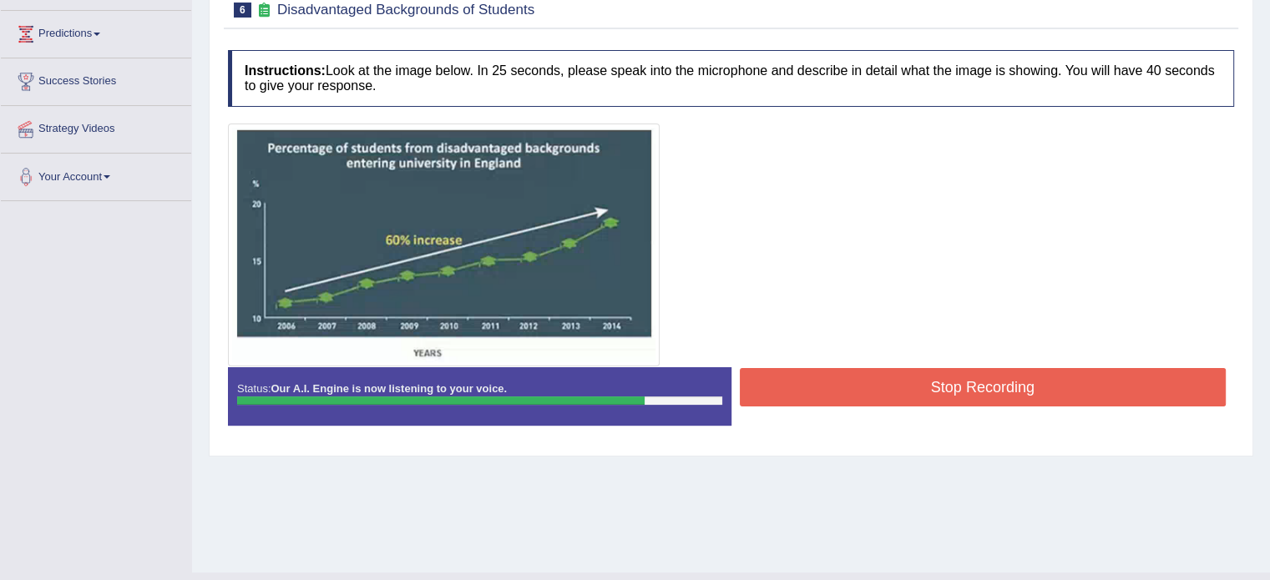
click at [1071, 382] on button "Stop Recording" at bounding box center [983, 387] width 487 height 38
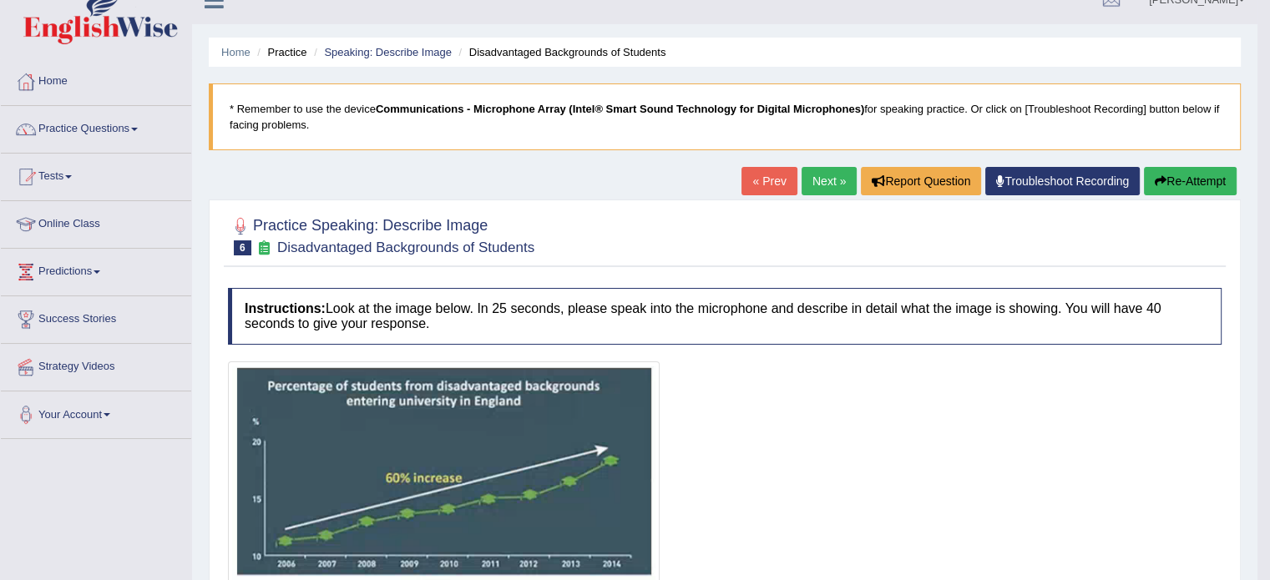
scroll to position [0, 0]
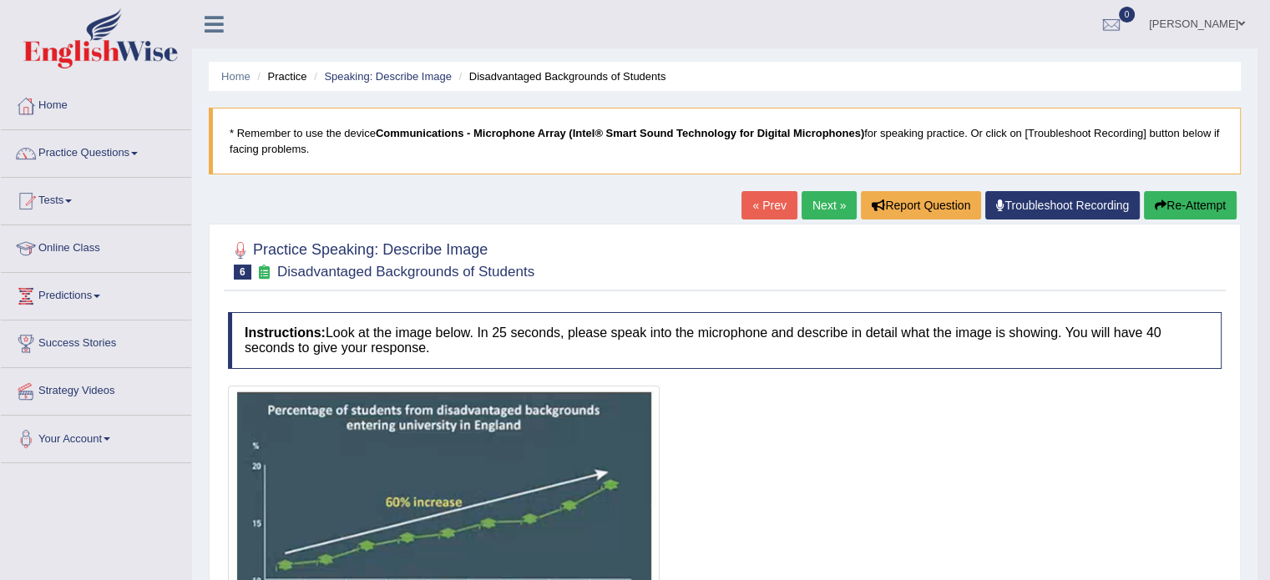
click at [802, 215] on link "Next »" at bounding box center [829, 205] width 55 height 28
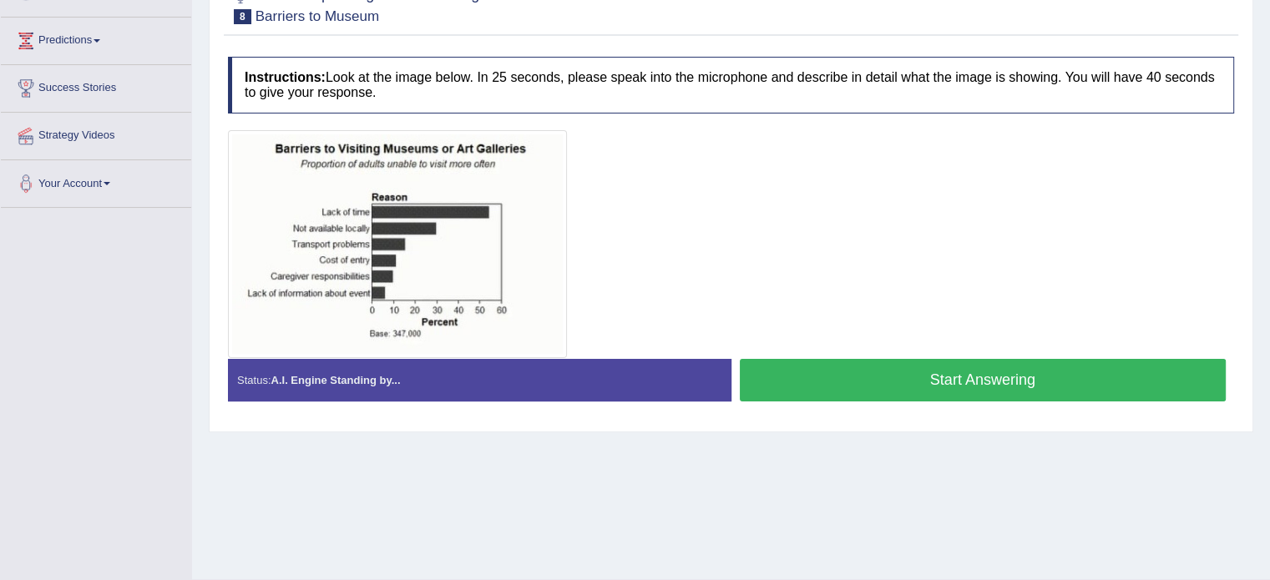
scroll to position [259, 0]
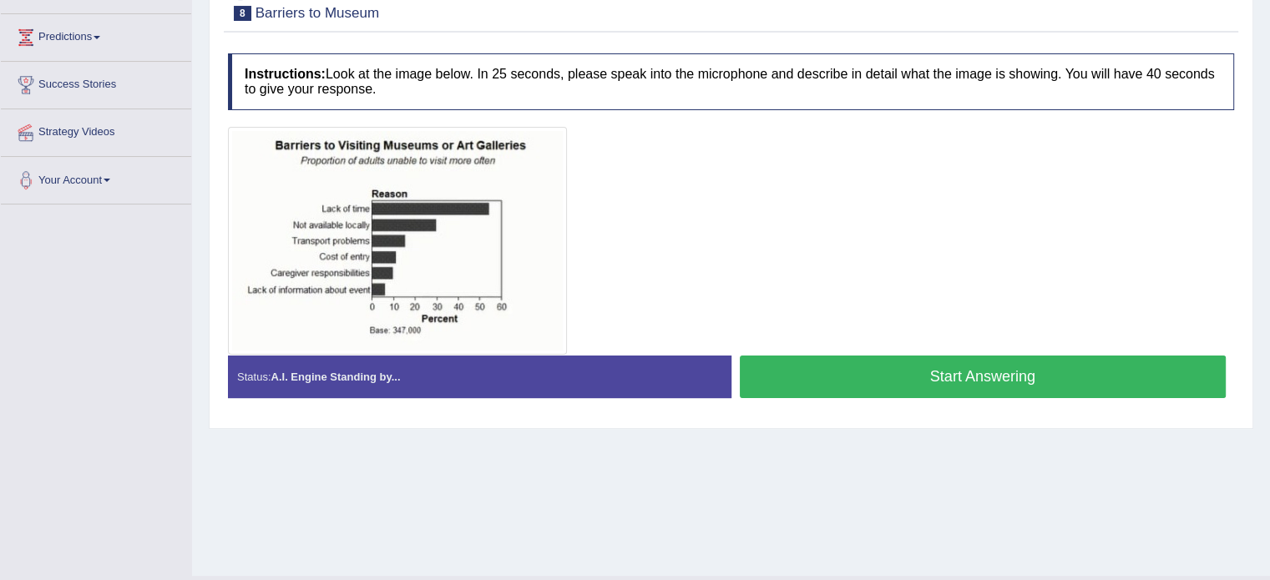
click at [0, 212] on div "Toggle navigation Home Practice Questions Speaking Practice Read Aloud Repeat S…" at bounding box center [635, 175] width 1270 height 869
click at [1123, 374] on button "Start Answering" at bounding box center [983, 377] width 487 height 43
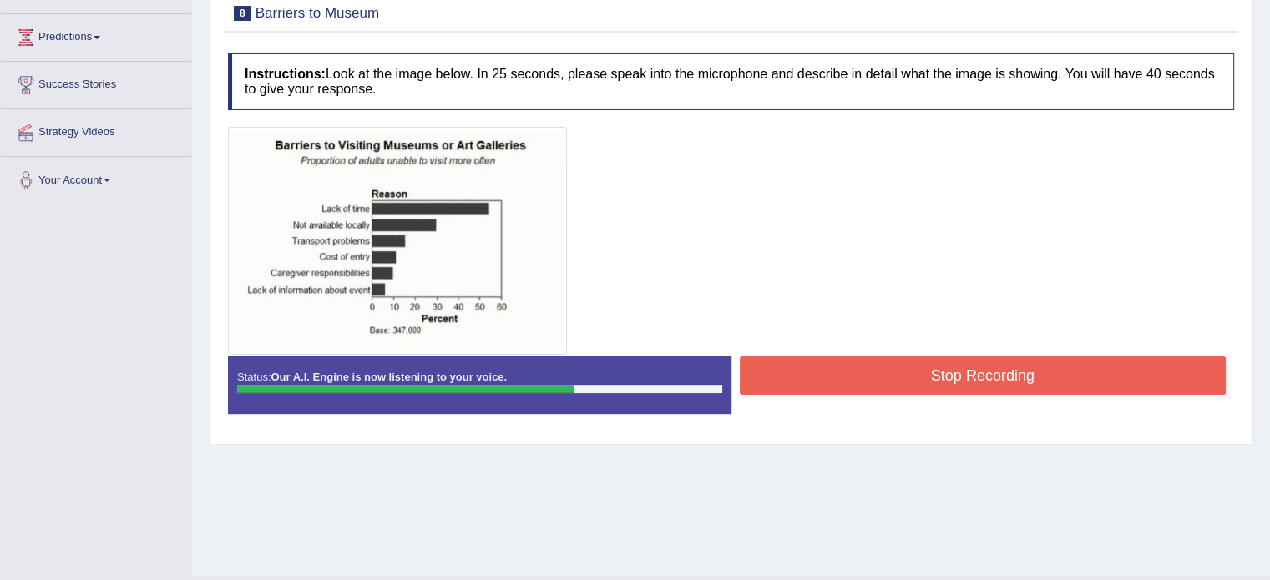
click at [1183, 382] on button "Stop Recording" at bounding box center [983, 376] width 487 height 38
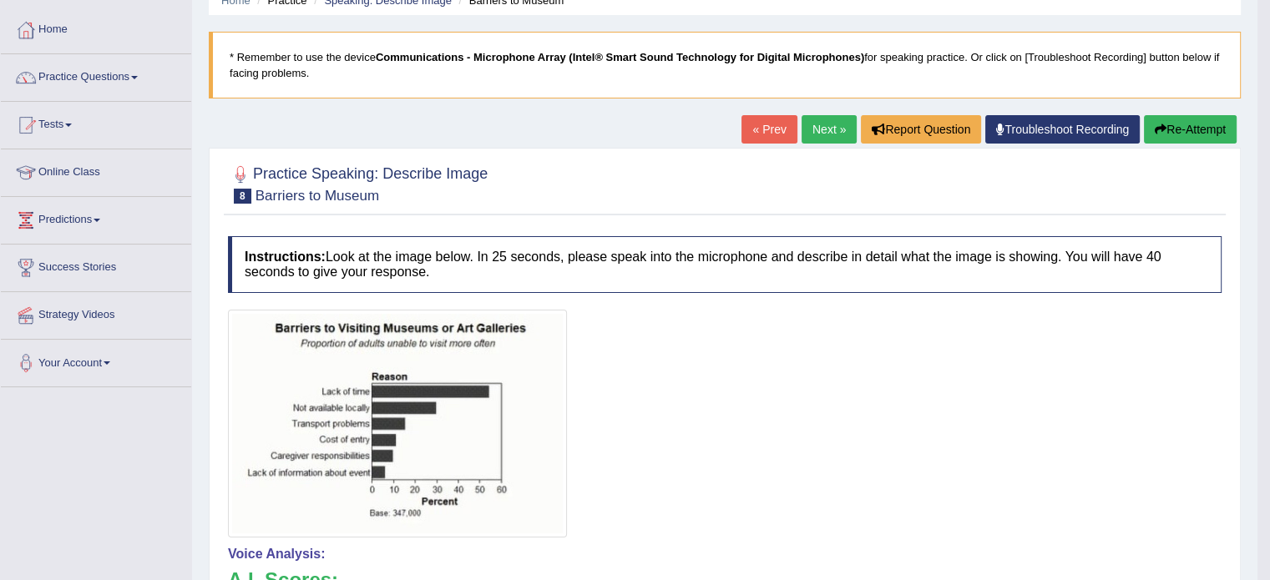
scroll to position [84, 0]
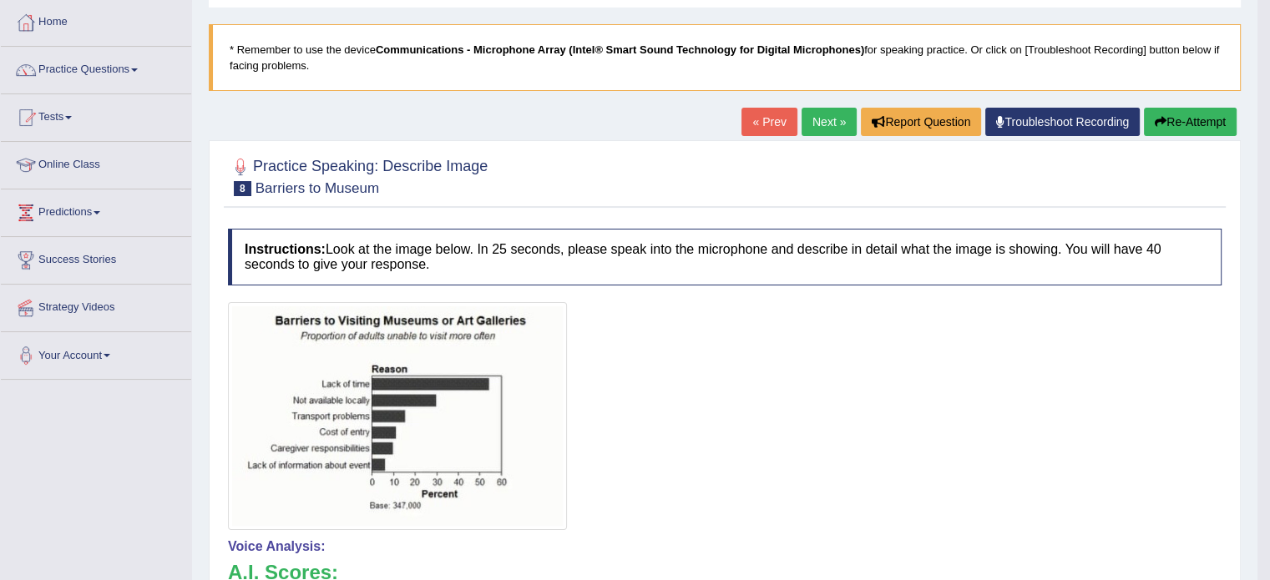
click at [825, 126] on link "Next »" at bounding box center [829, 122] width 55 height 28
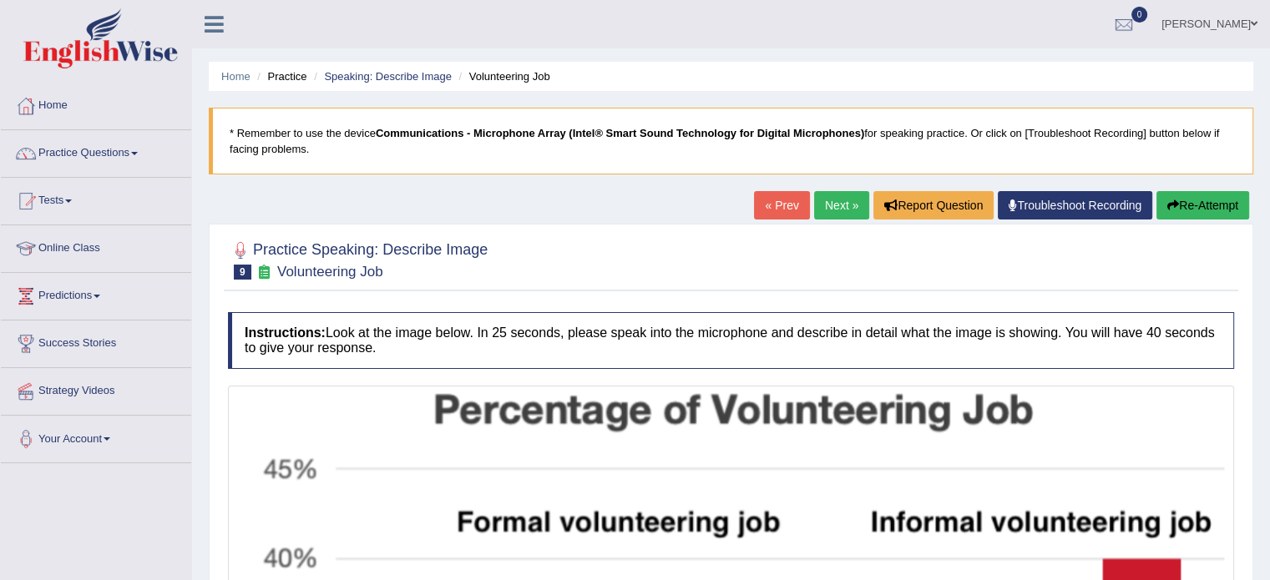
click at [838, 206] on link "Next »" at bounding box center [841, 205] width 55 height 28
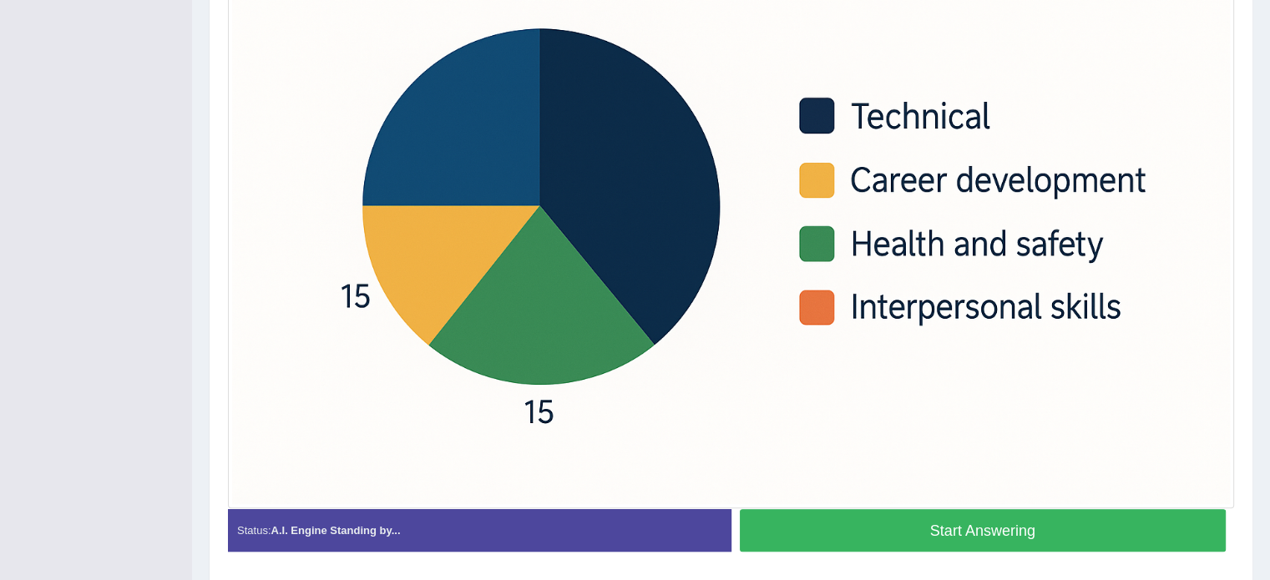
scroll to position [562, 0]
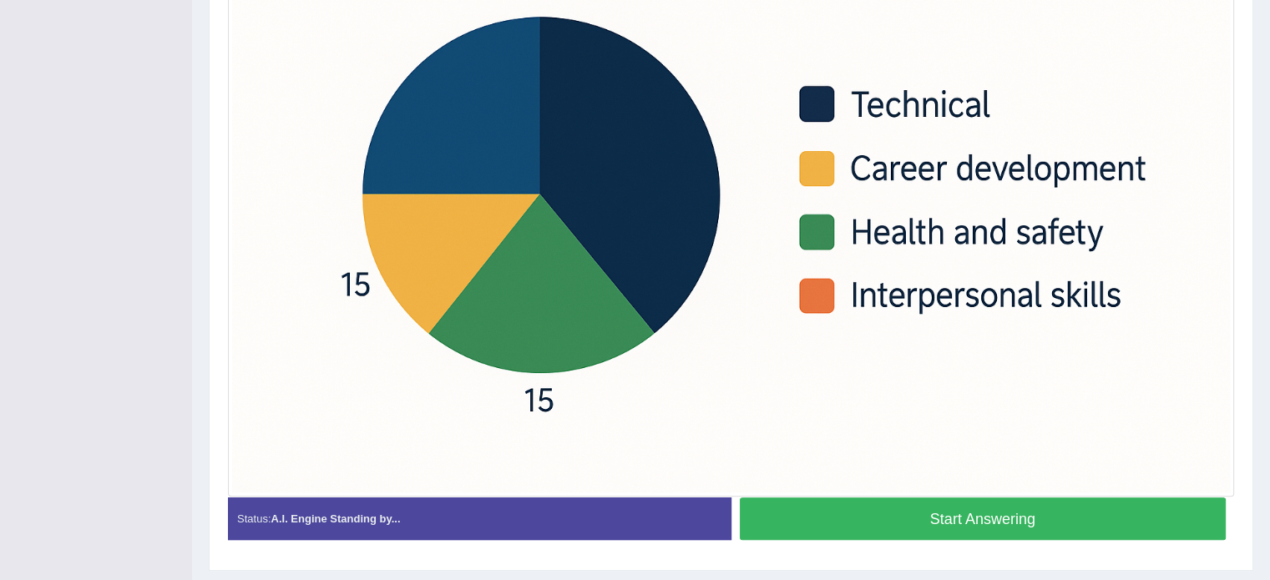
click at [959, 519] on button "Start Answering" at bounding box center [983, 519] width 487 height 43
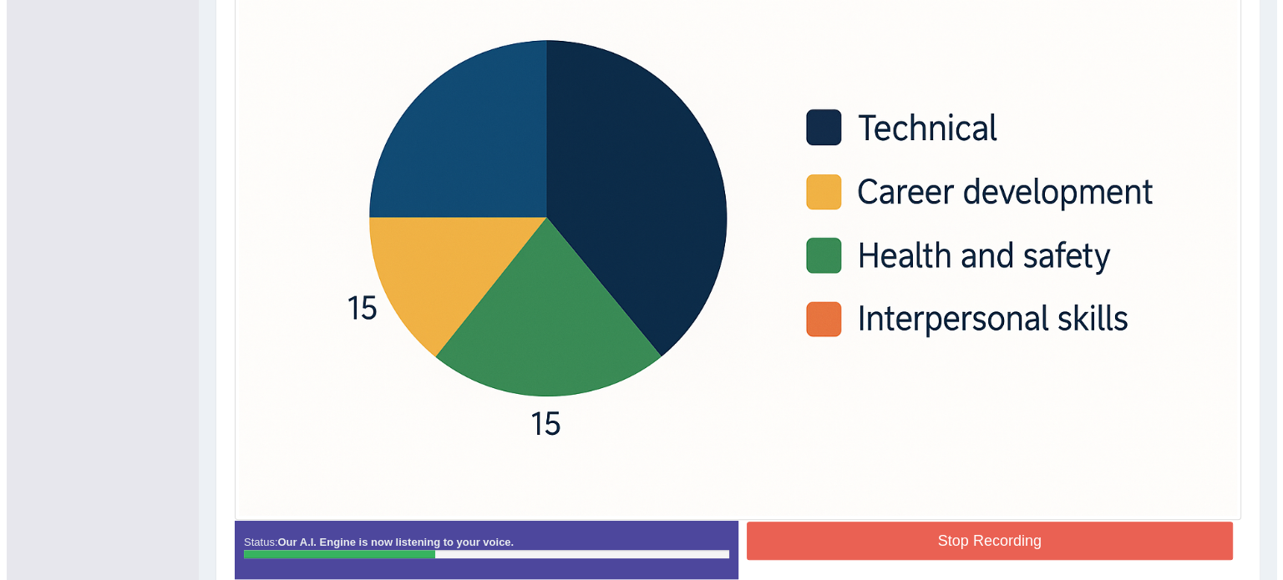
scroll to position [555, 0]
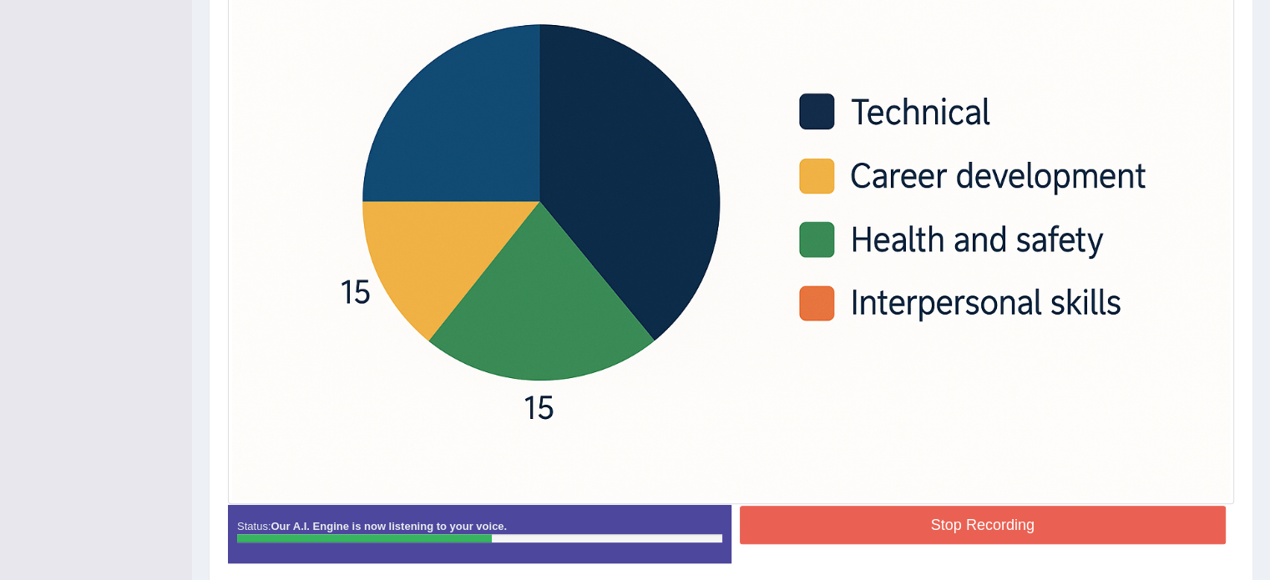
click at [1045, 531] on button "Stop Recording" at bounding box center [983, 525] width 487 height 38
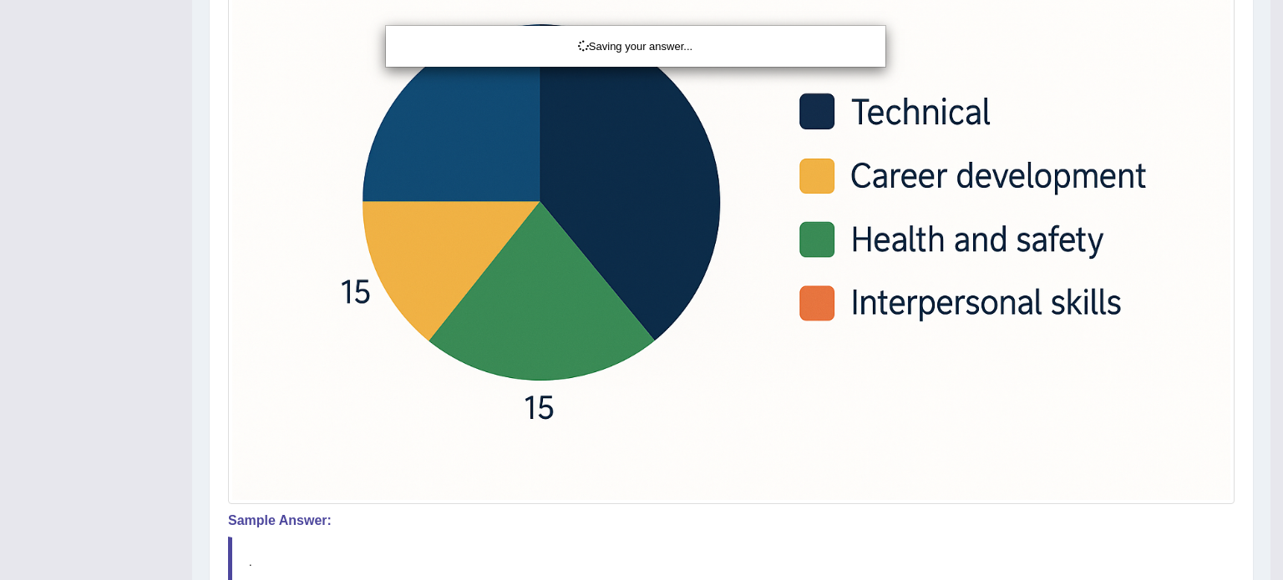
click at [498, 114] on div "Saving your answer..." at bounding box center [641, 290] width 1283 height 580
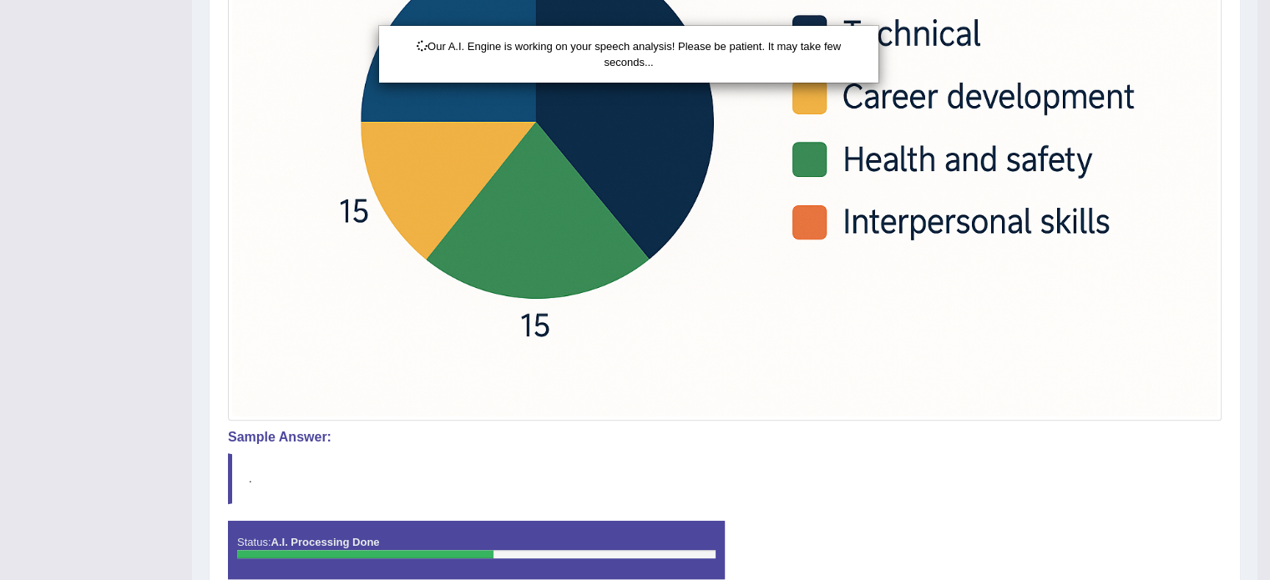
scroll to position [712, 0]
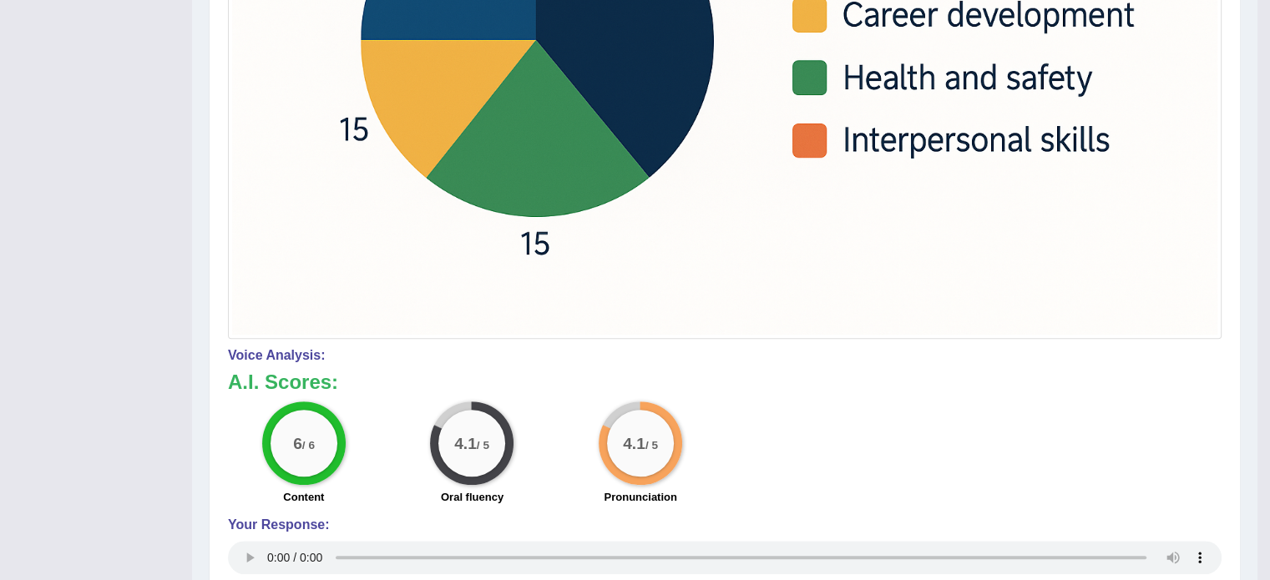
click at [0, 471] on div "Toggle navigation Home Practice Questions Speaking Practice Read Aloud Repeat S…" at bounding box center [629, 50] width 1258 height 1525
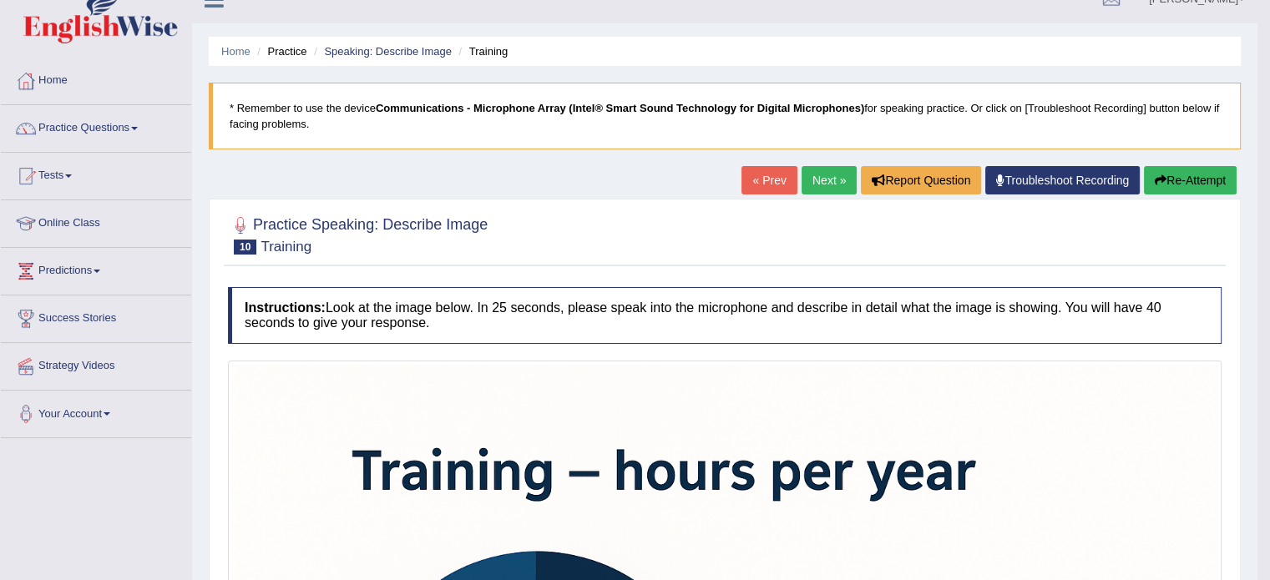
scroll to position [3, 0]
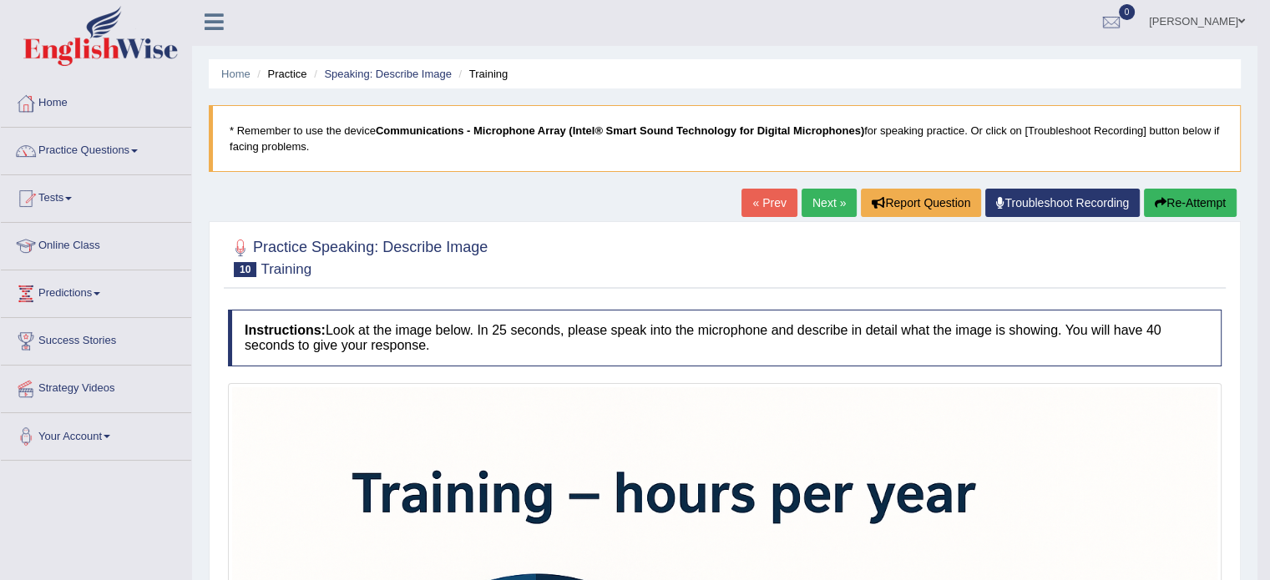
click at [812, 216] on link "Next »" at bounding box center [829, 203] width 55 height 28
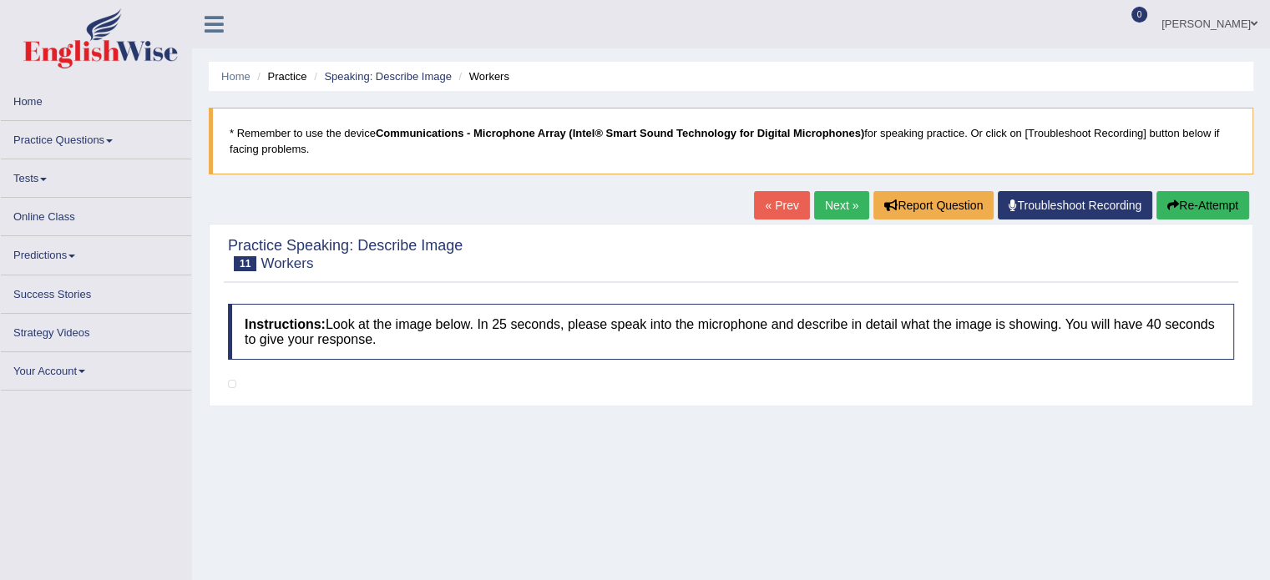
click at [1128, 388] on div at bounding box center [731, 385] width 1006 height 16
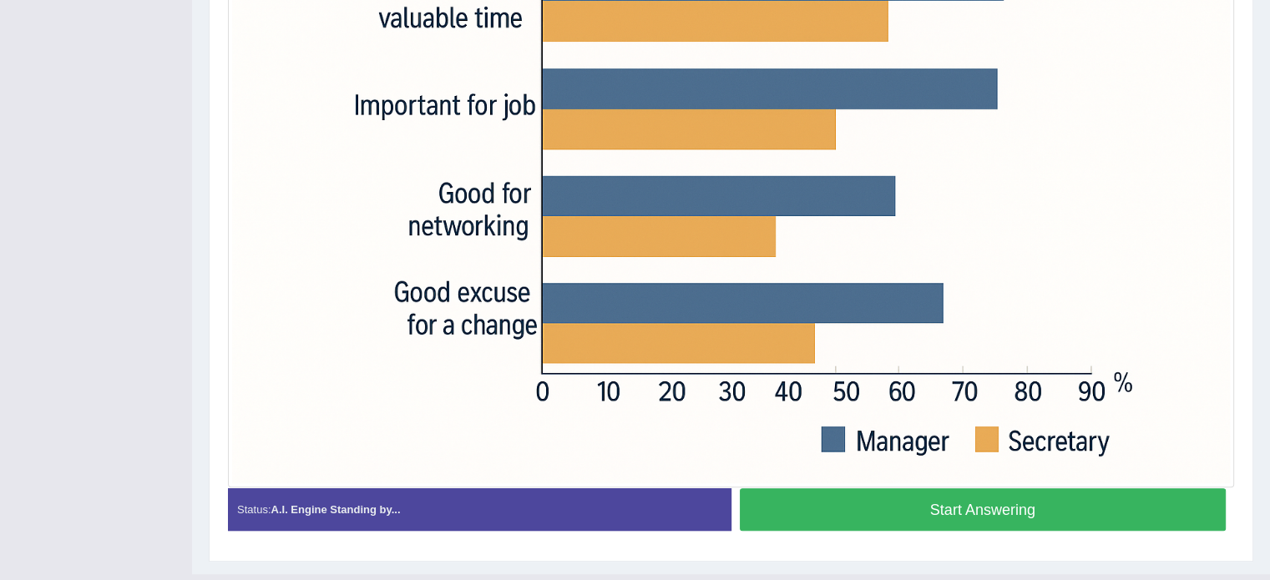
scroll to position [605, 0]
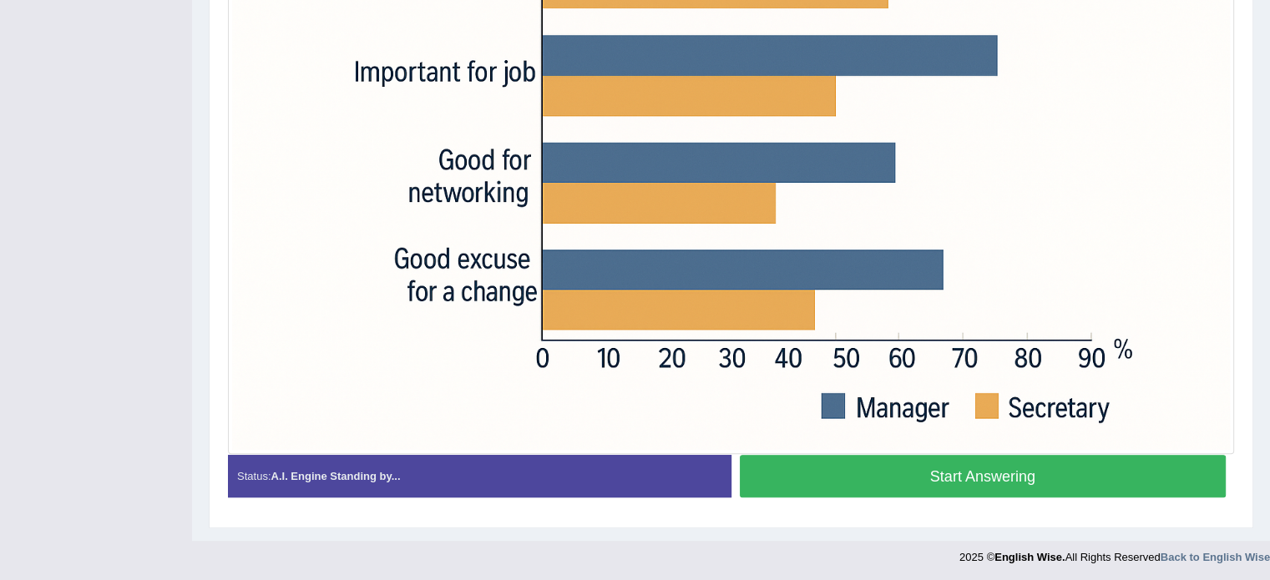
click at [874, 478] on button "Start Answering" at bounding box center [983, 476] width 487 height 43
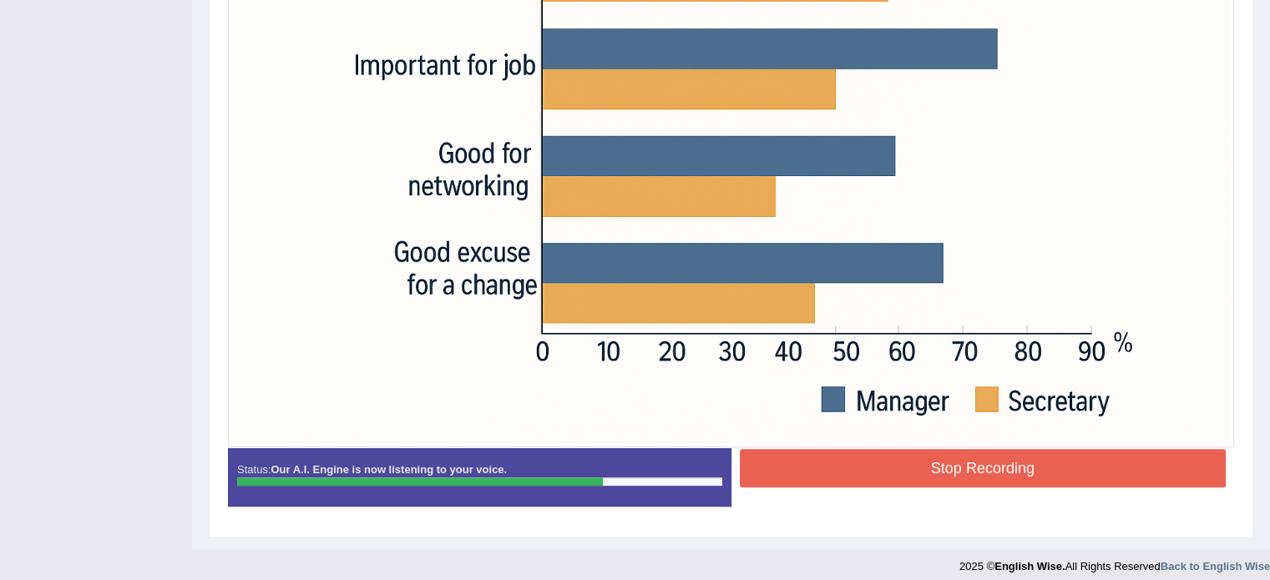
scroll to position [621, 0]
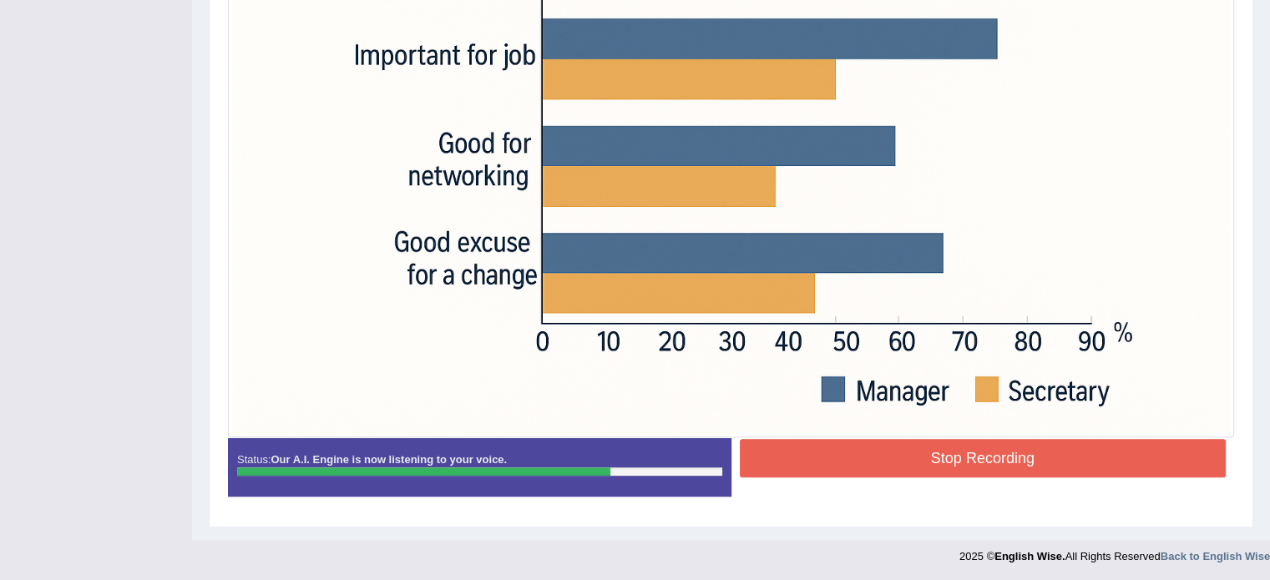
click at [1021, 452] on button "Stop Recording" at bounding box center [983, 458] width 487 height 38
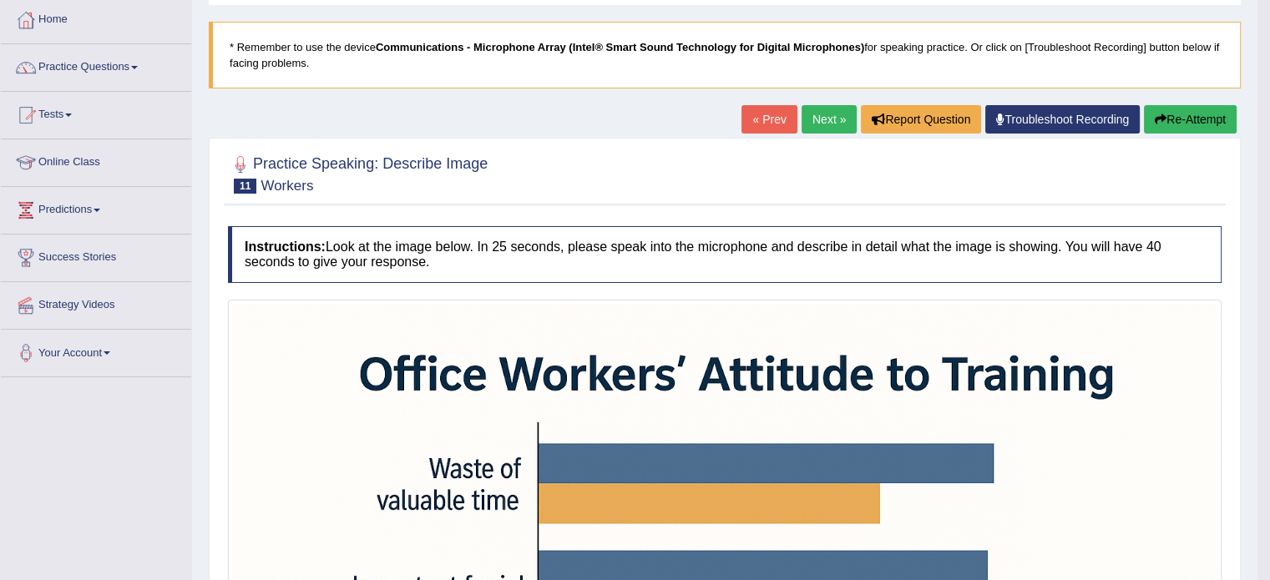
scroll to position [0, 0]
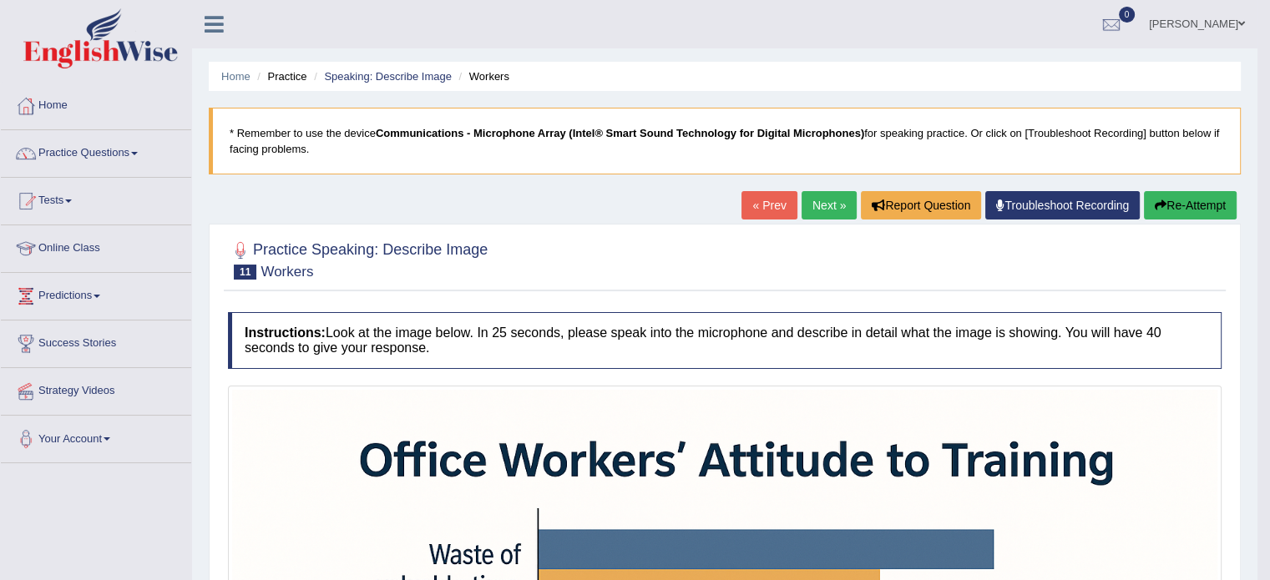
click at [828, 198] on link "Next »" at bounding box center [829, 205] width 55 height 28
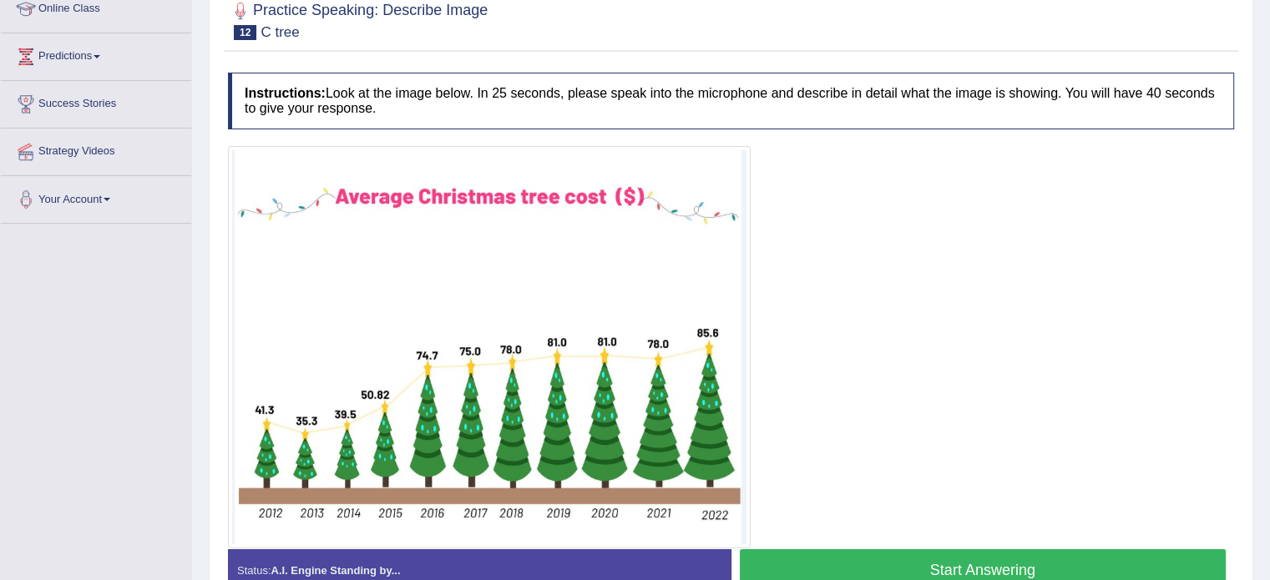
scroll to position [239, 0]
click at [1086, 558] on button "Start Answering" at bounding box center [983, 571] width 487 height 43
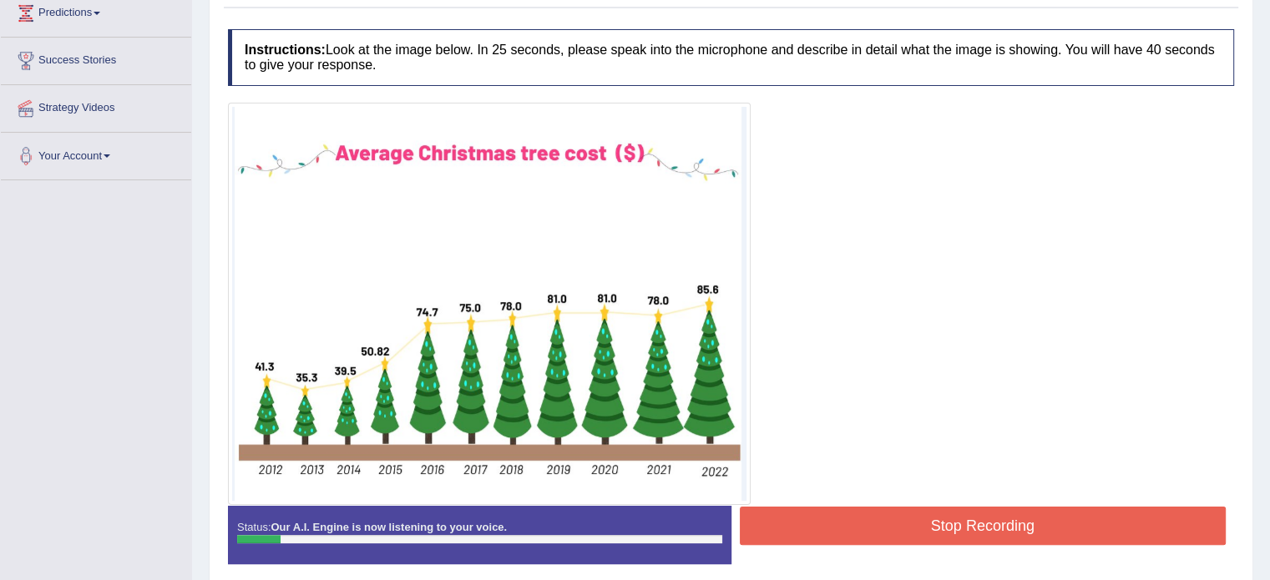
scroll to position [286, 0]
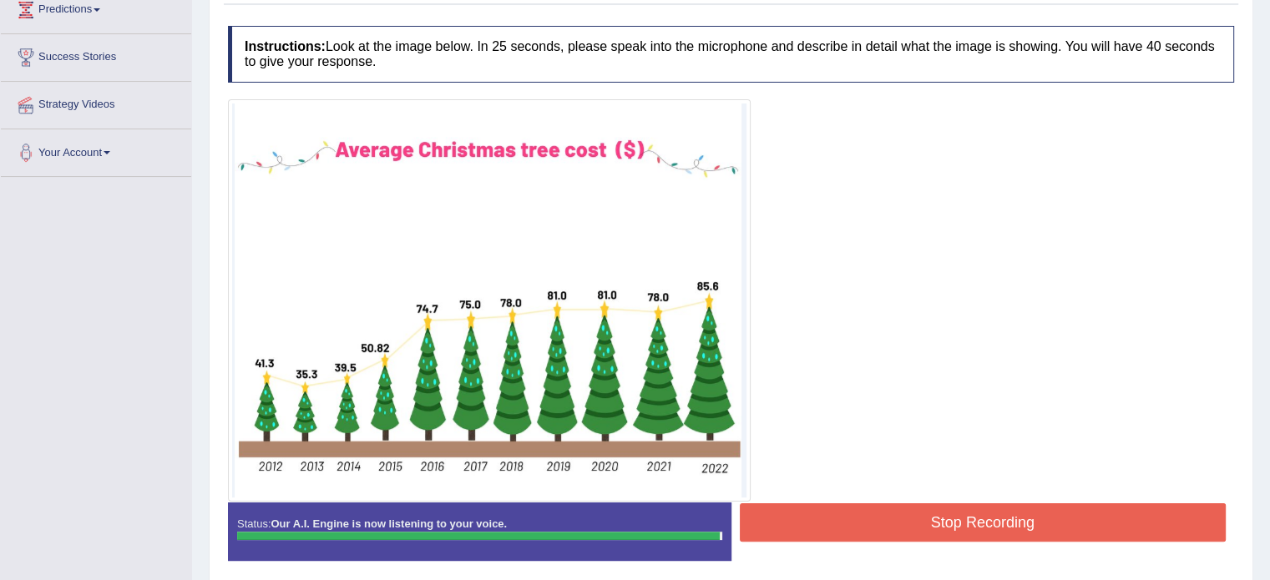
click at [1054, 520] on button "Stop Recording" at bounding box center [983, 523] width 487 height 38
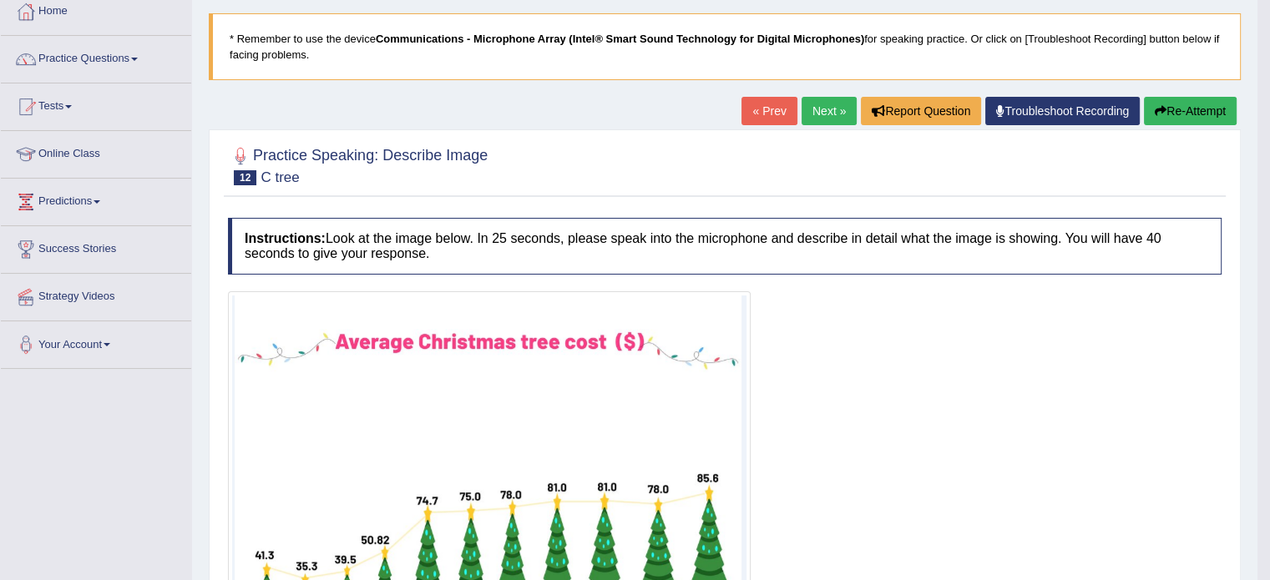
scroll to position [0, 0]
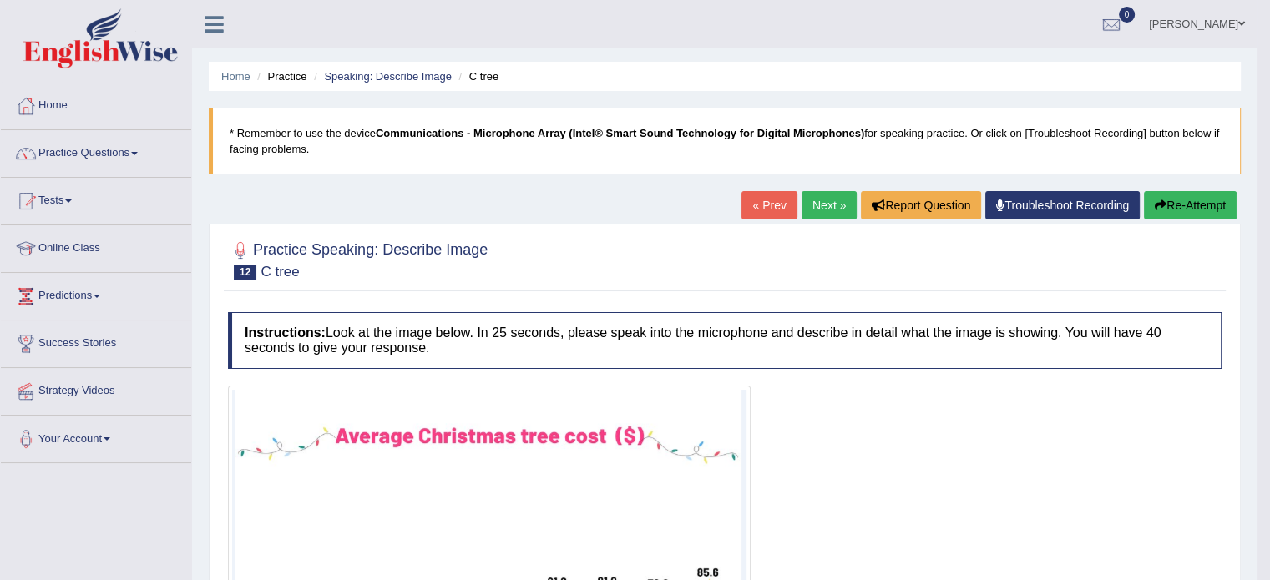
click at [806, 207] on link "Next »" at bounding box center [829, 205] width 55 height 28
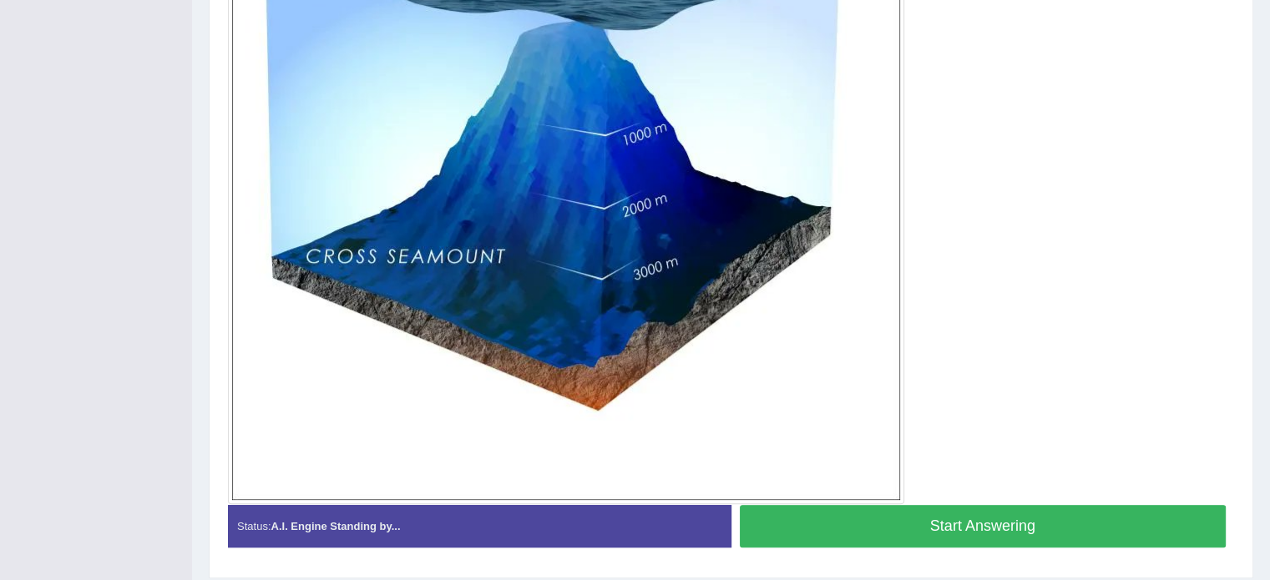
scroll to position [608, 0]
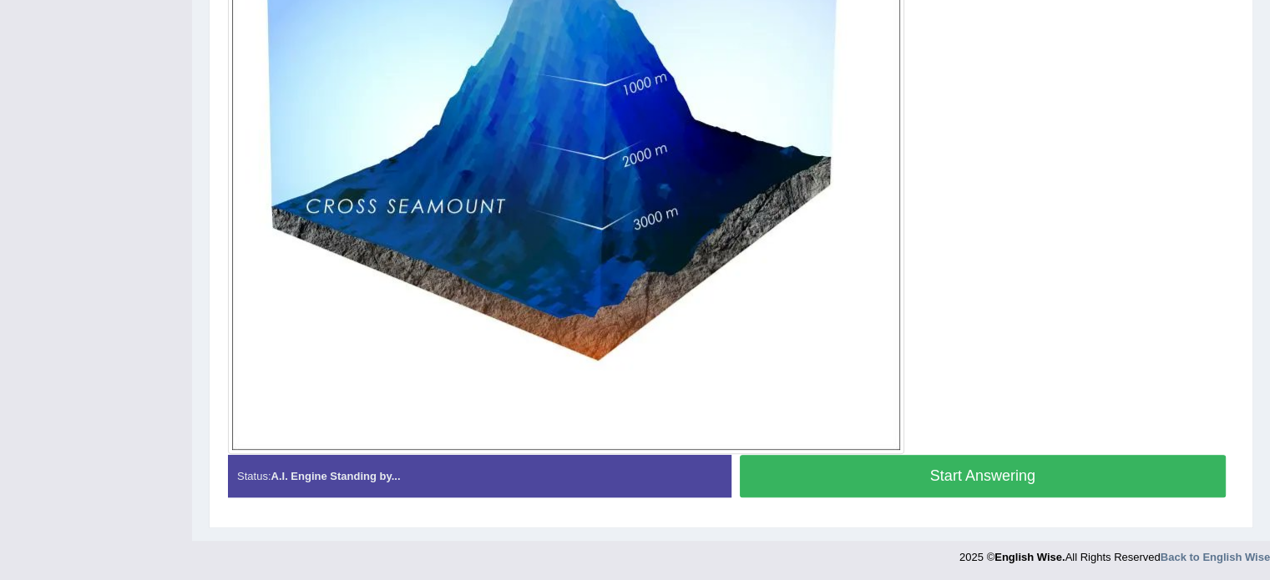
click at [1178, 294] on div at bounding box center [731, 116] width 1006 height 676
click at [1083, 464] on button "Start Answering" at bounding box center [983, 476] width 487 height 43
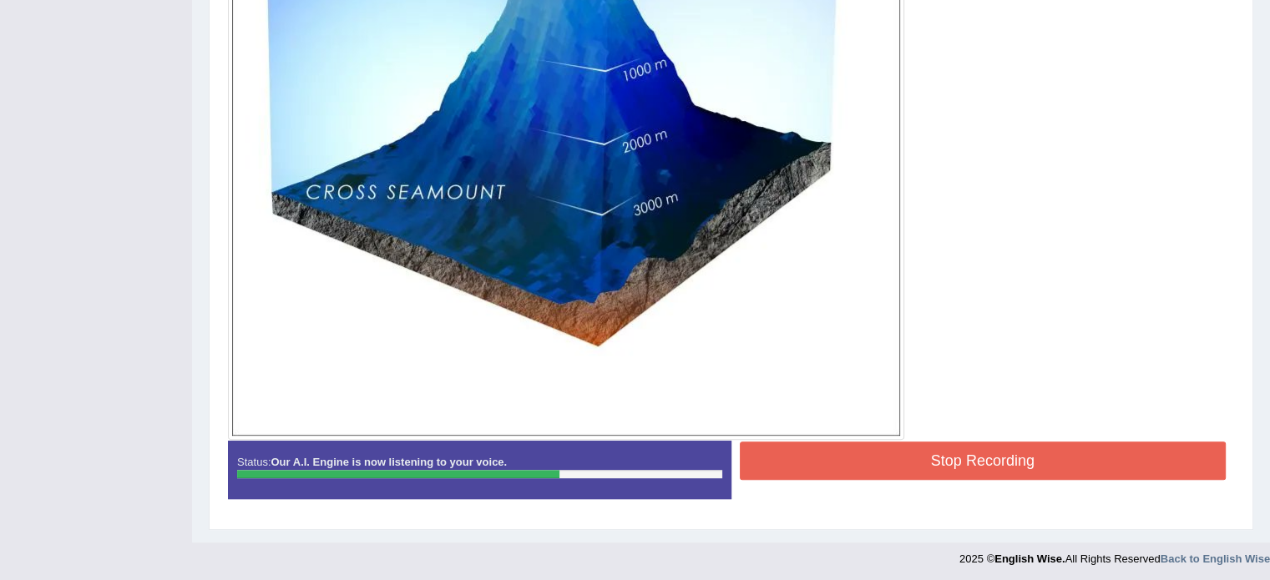
scroll to position [624, 0]
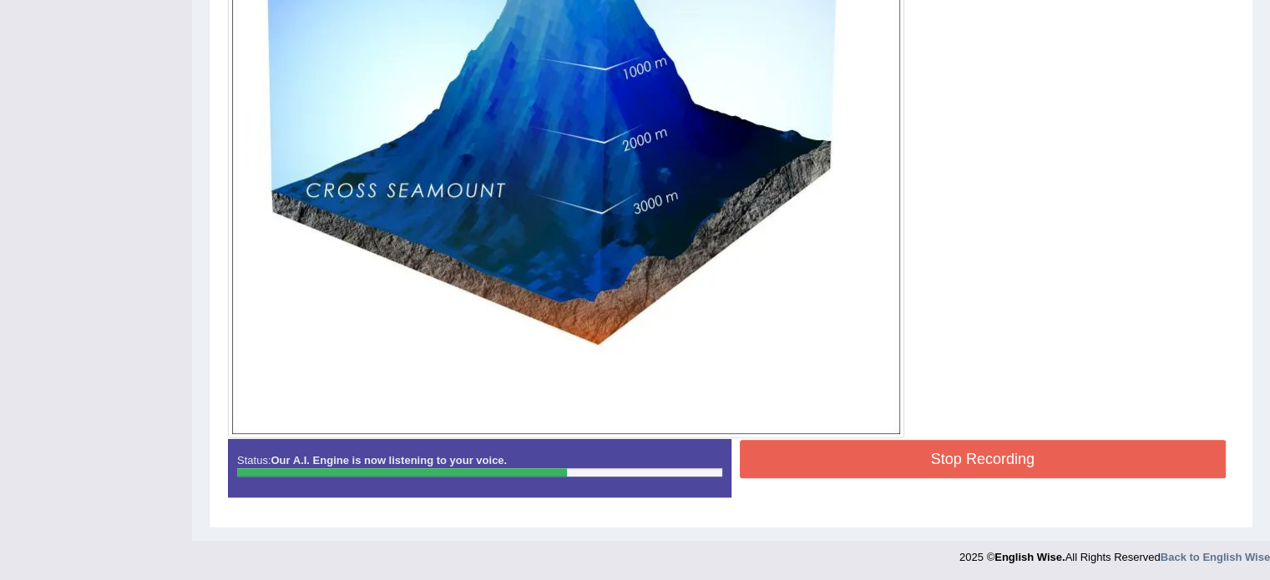
click at [978, 467] on button "Stop Recording" at bounding box center [983, 459] width 487 height 38
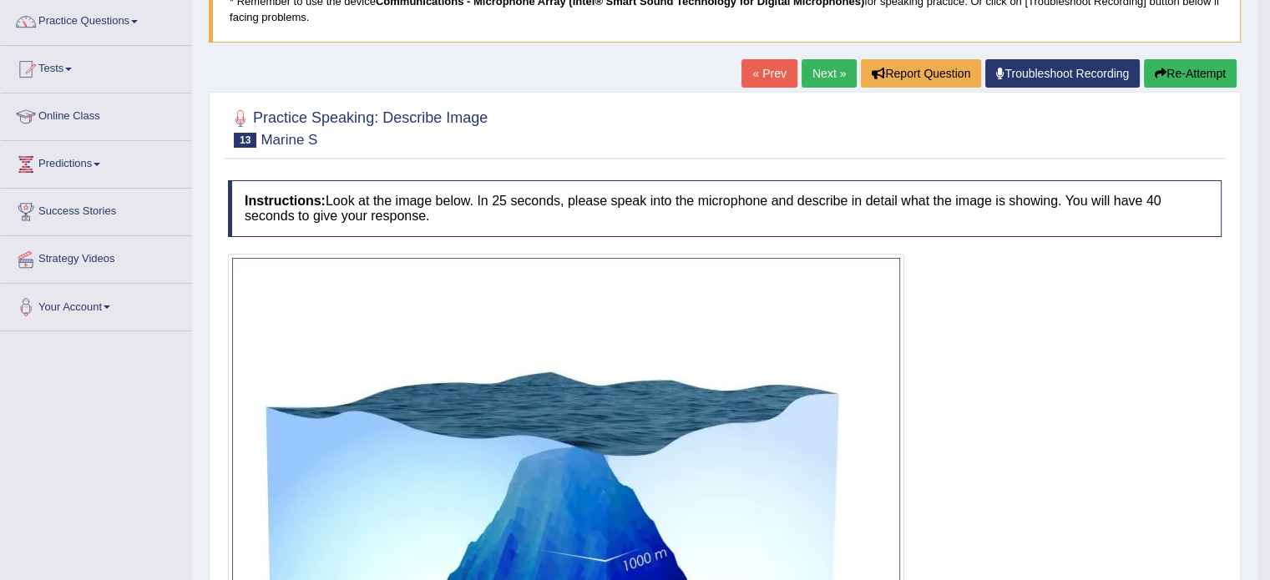
scroll to position [0, 0]
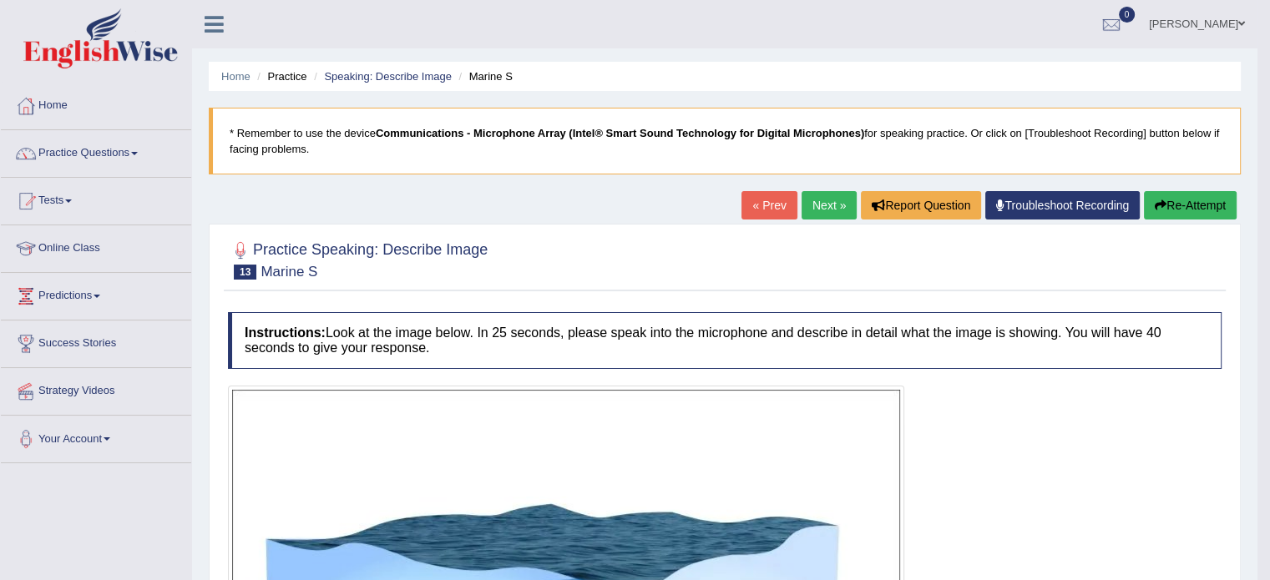
click at [120, 160] on link "Practice Questions" at bounding box center [96, 151] width 190 height 42
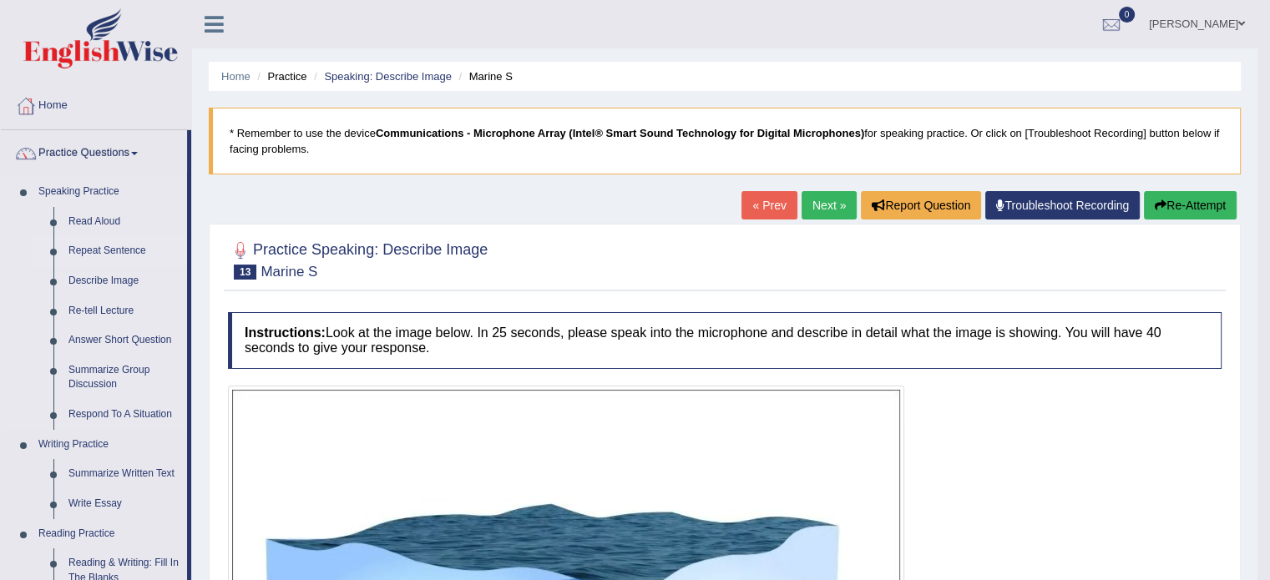
click at [73, 260] on link "Repeat Sentence" at bounding box center [124, 251] width 126 height 30
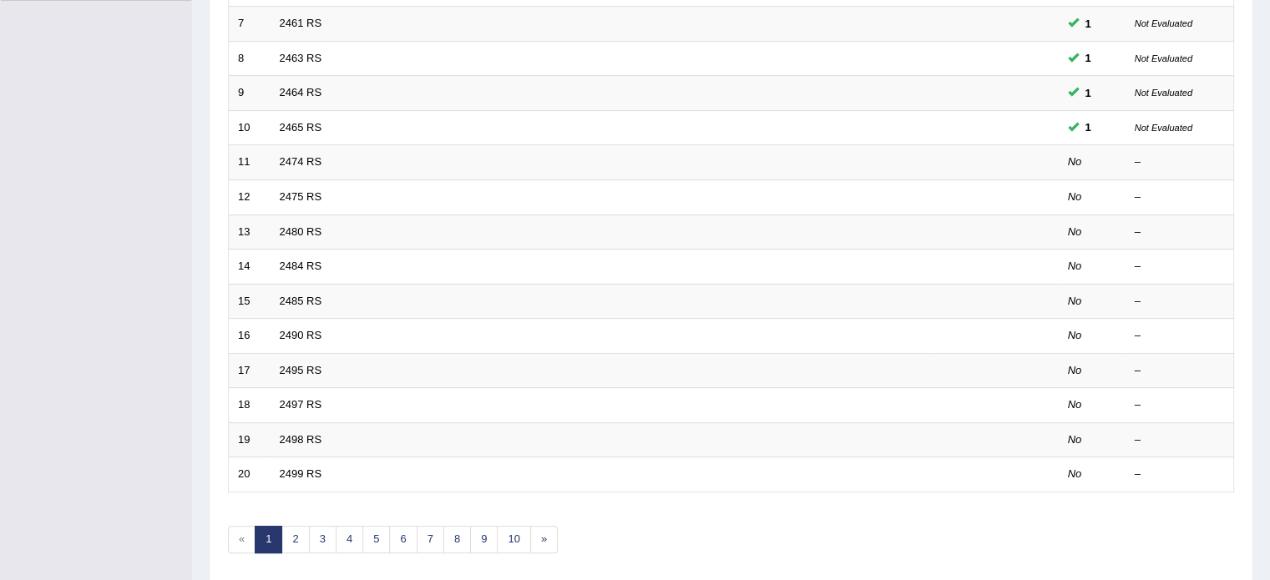
scroll to position [471, 0]
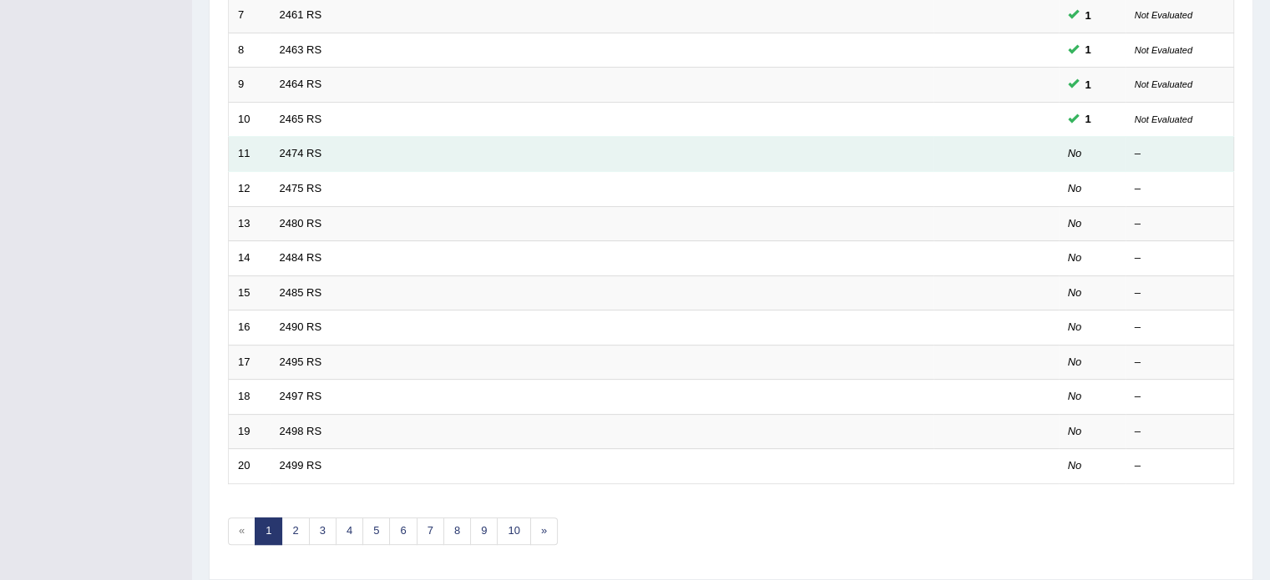
click at [1056, 154] on td at bounding box center [996, 154] width 125 height 35
click at [697, 171] on td "2475 RS" at bounding box center [602, 188] width 663 height 35
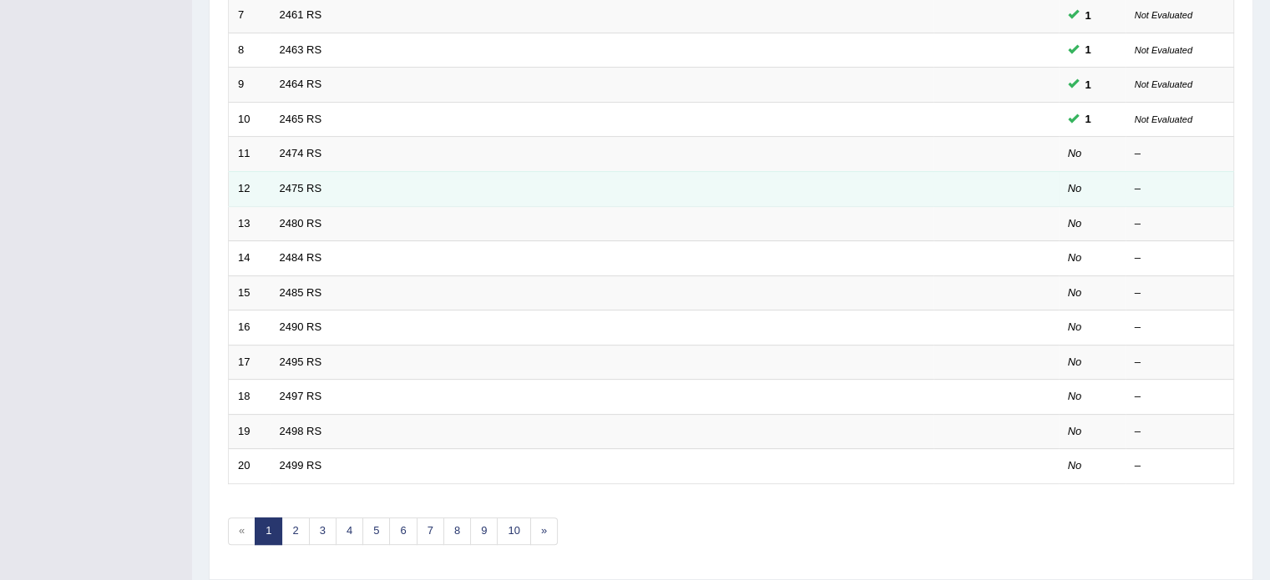
click at [770, 155] on td "2474 RS" at bounding box center [602, 154] width 663 height 35
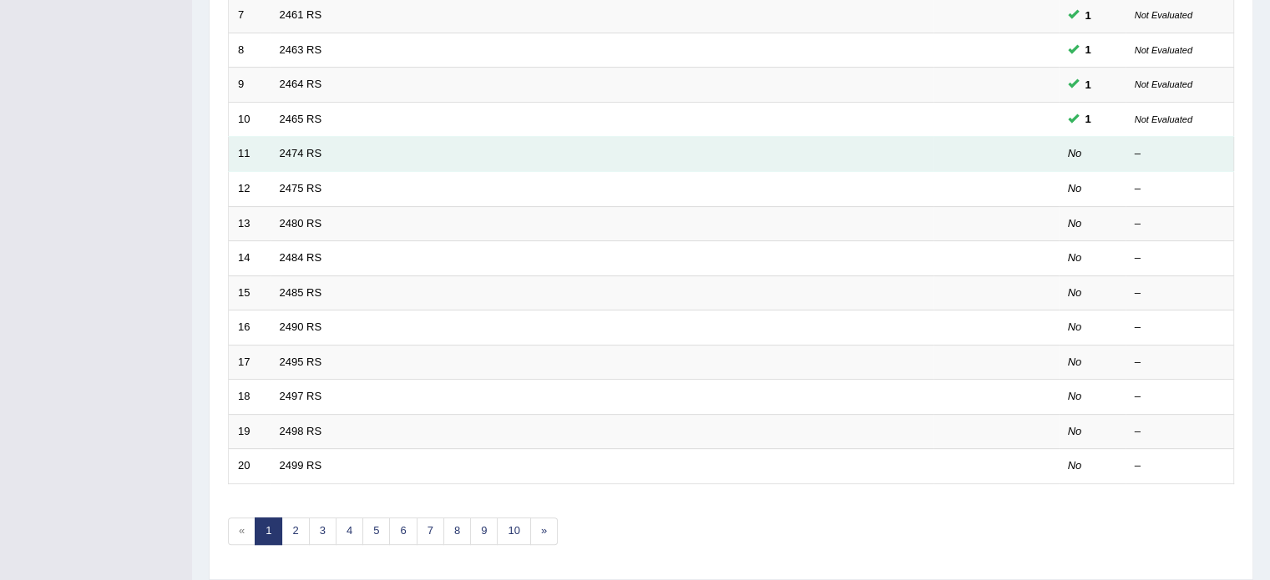
click at [768, 165] on td "2474 RS" at bounding box center [602, 154] width 663 height 35
click at [772, 150] on td "2474 RS" at bounding box center [602, 154] width 663 height 35
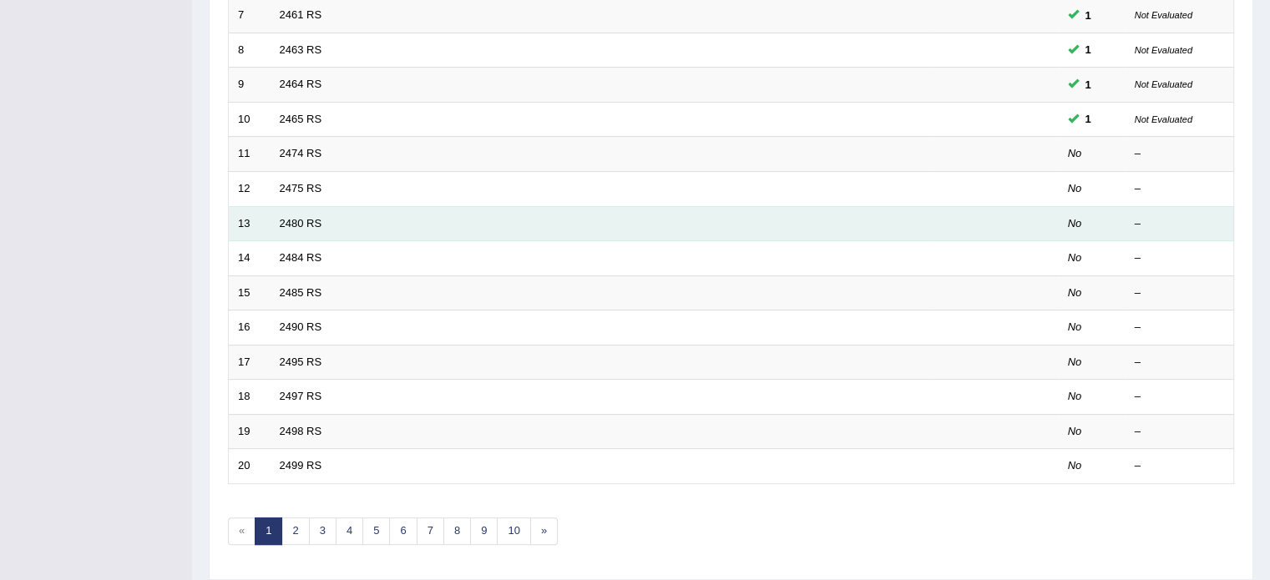
click at [840, 206] on td "2480 RS" at bounding box center [602, 223] width 663 height 35
click at [1159, 119] on small "Not Evaluated" at bounding box center [1164, 119] width 58 height 10
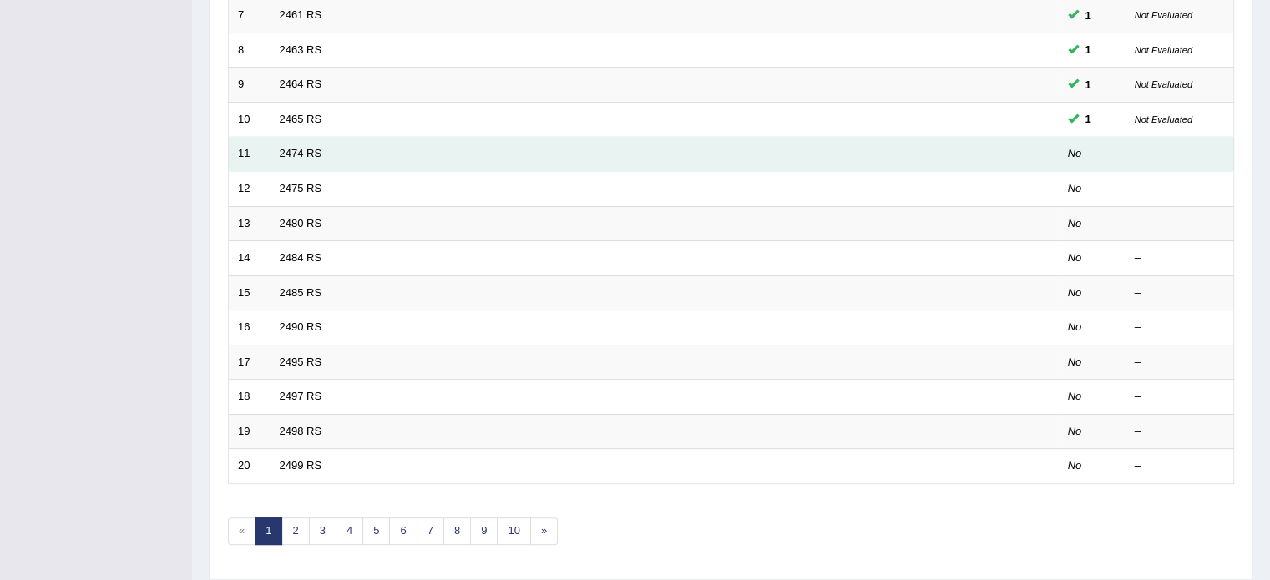
click at [1072, 153] on em "No" at bounding box center [1075, 153] width 14 height 13
click at [1036, 171] on td at bounding box center [996, 188] width 125 height 35
click at [380, 167] on td "2474 RS" at bounding box center [602, 154] width 663 height 35
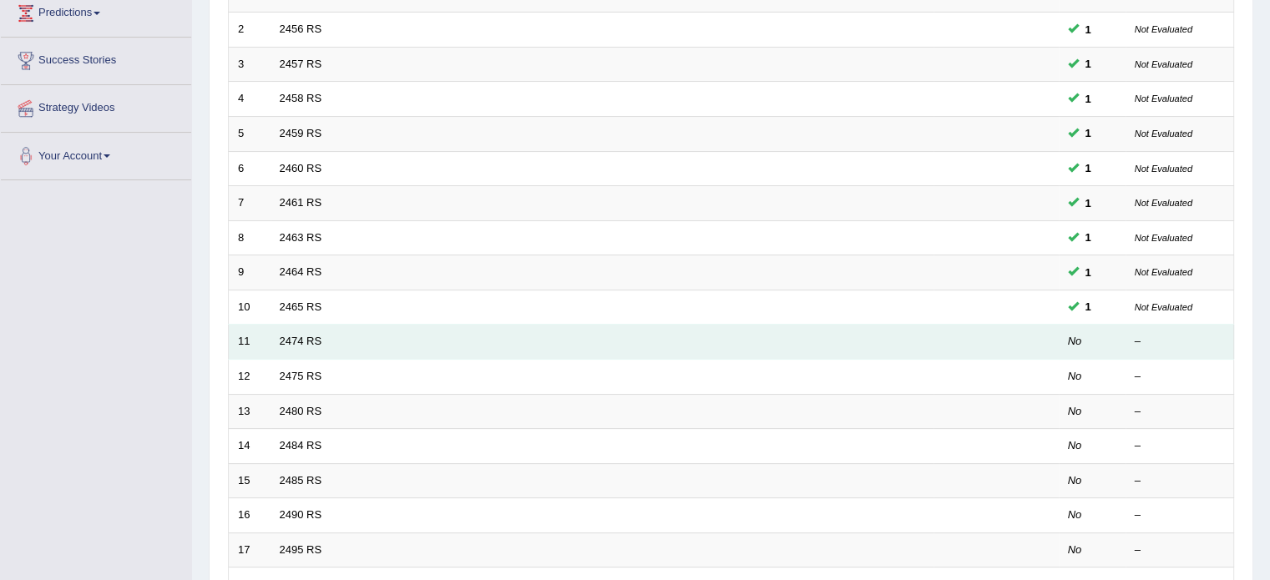
scroll to position [0, 0]
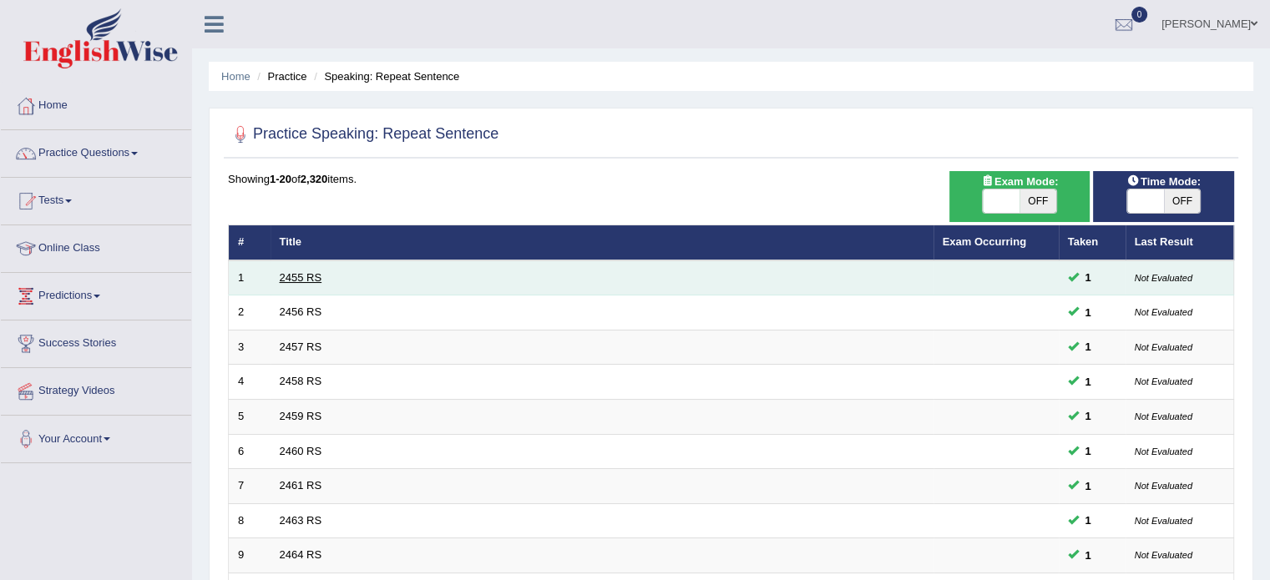
click at [310, 278] on link "2455 RS" at bounding box center [301, 277] width 43 height 13
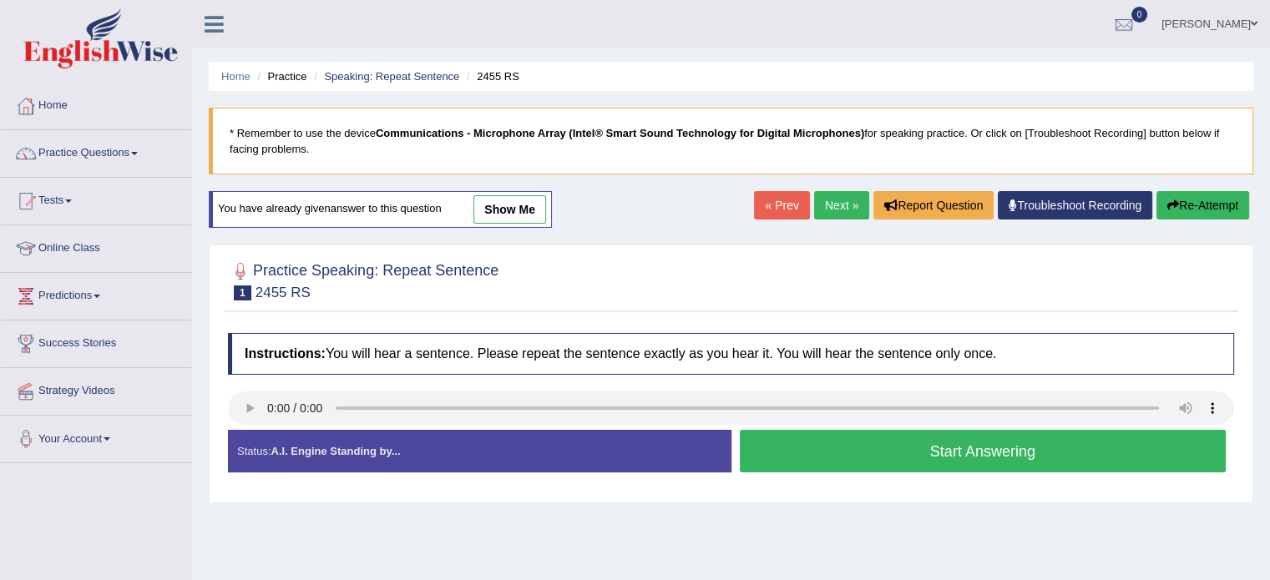
click at [841, 216] on link "Next »" at bounding box center [841, 205] width 55 height 28
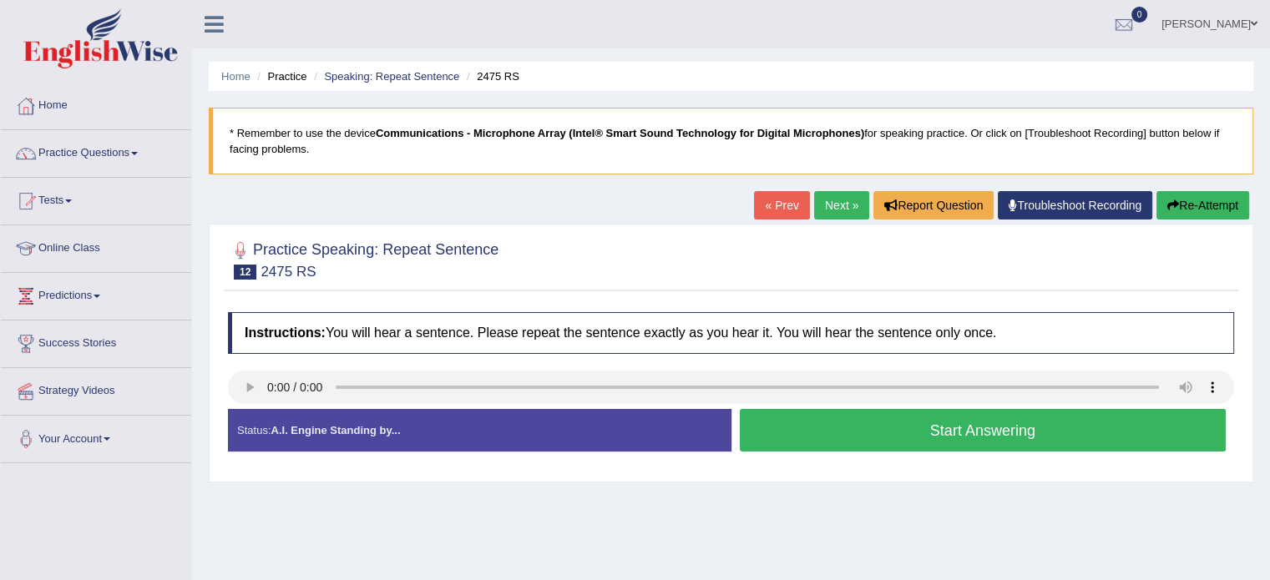
click at [834, 215] on link "Next »" at bounding box center [841, 205] width 55 height 28
click at [833, 210] on link "Next »" at bounding box center [841, 205] width 55 height 28
click at [1077, 424] on button "Start Answering" at bounding box center [983, 430] width 487 height 43
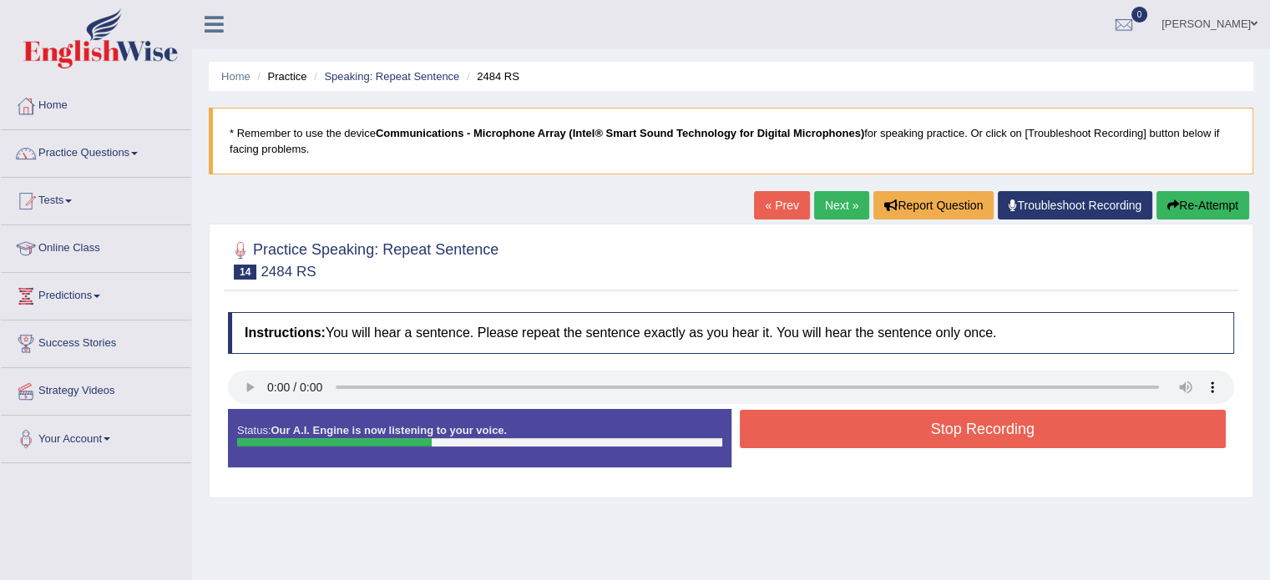
click at [1079, 428] on button "Stop Recording" at bounding box center [983, 429] width 487 height 38
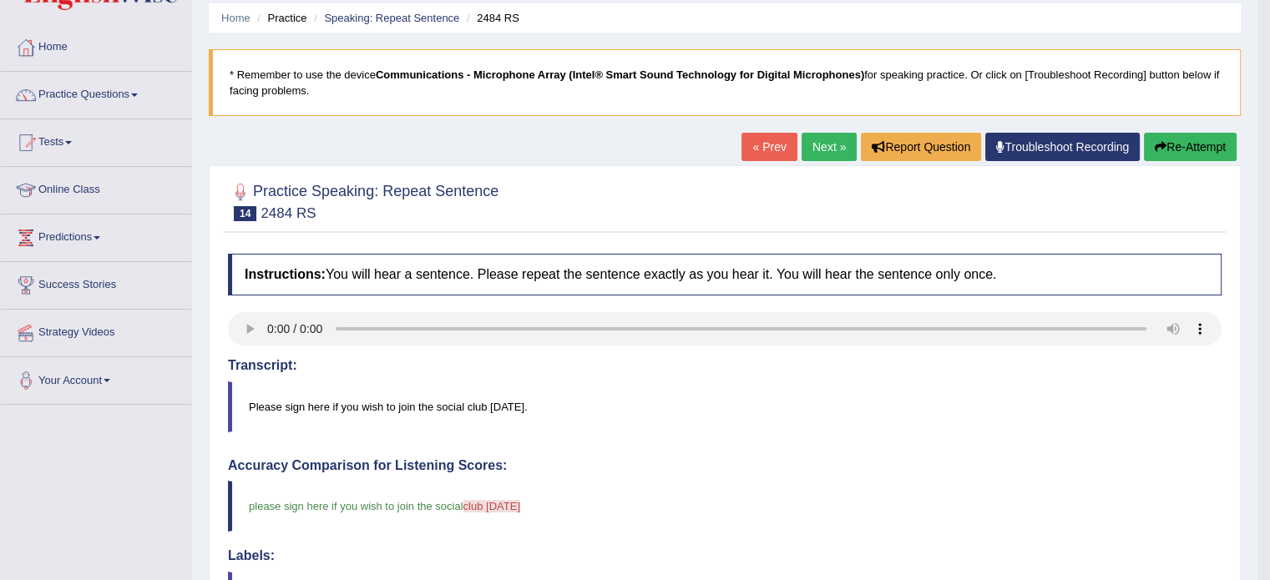
scroll to position [57, 0]
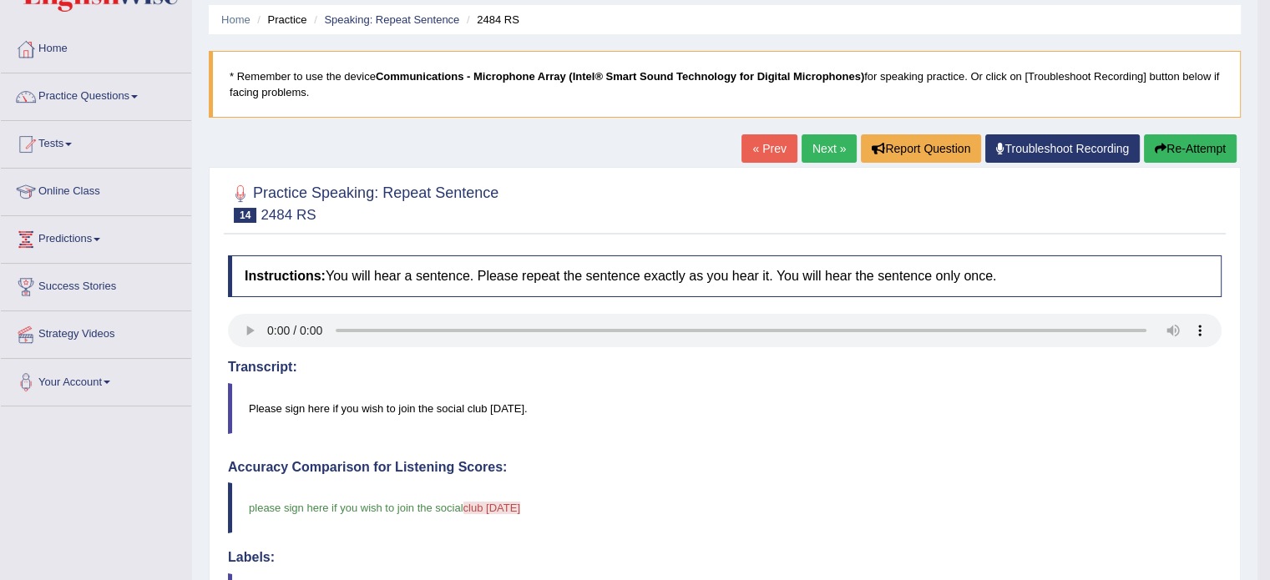
click at [830, 137] on link "Next »" at bounding box center [829, 148] width 55 height 28
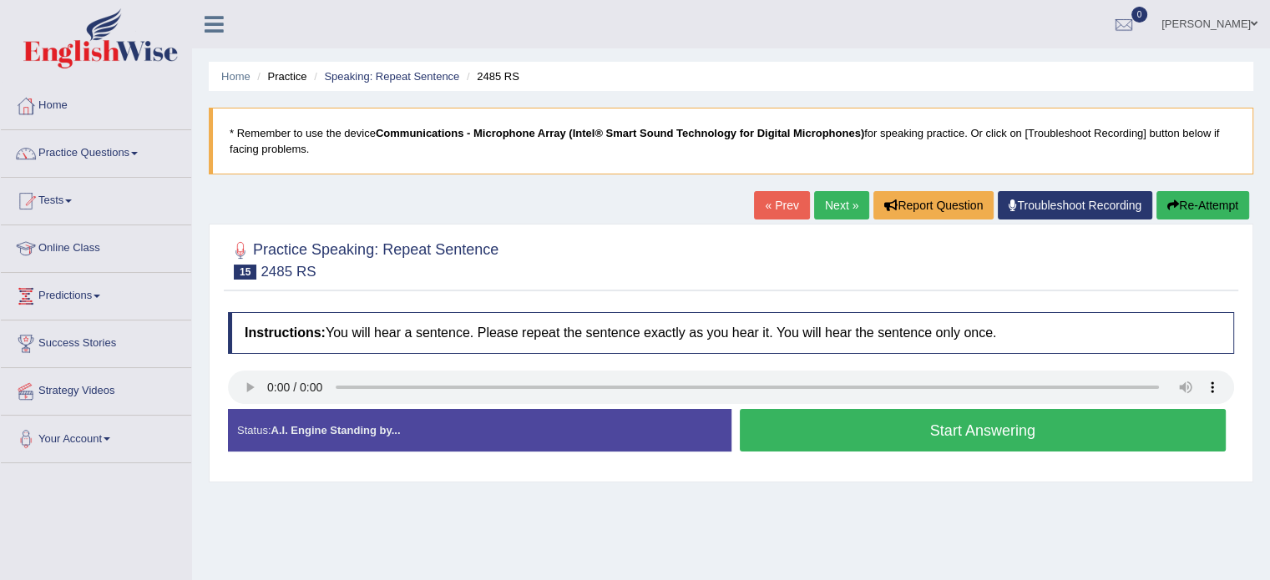
click at [1075, 434] on button "Start Answering" at bounding box center [983, 430] width 487 height 43
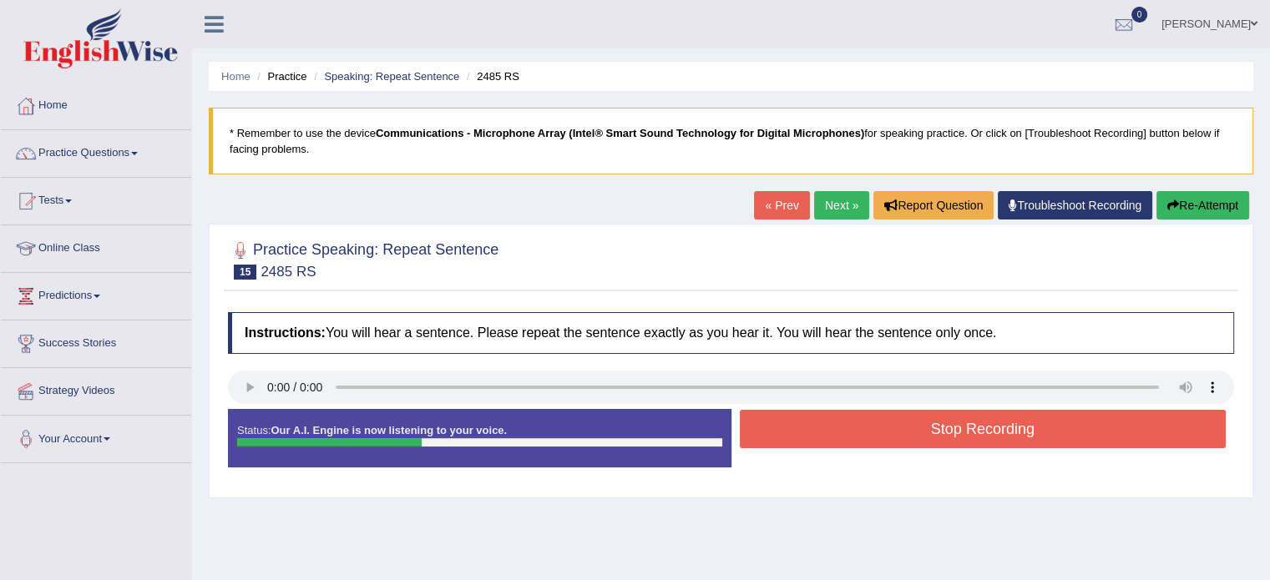
click at [1042, 428] on button "Stop Recording" at bounding box center [983, 429] width 487 height 38
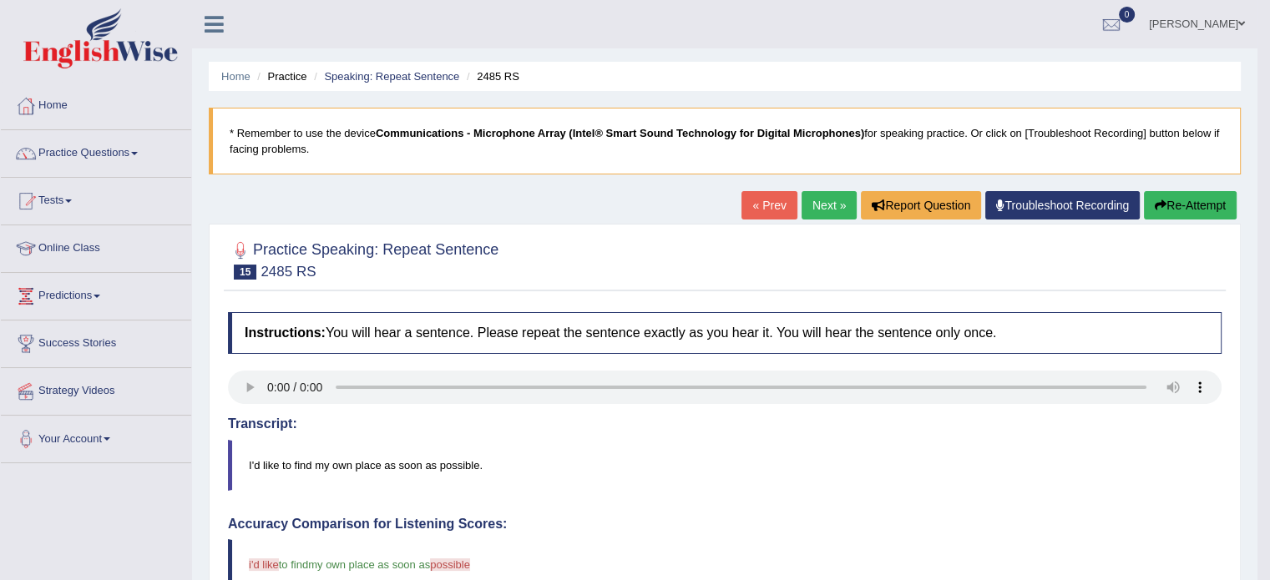
click at [823, 204] on link "Next »" at bounding box center [829, 205] width 55 height 28
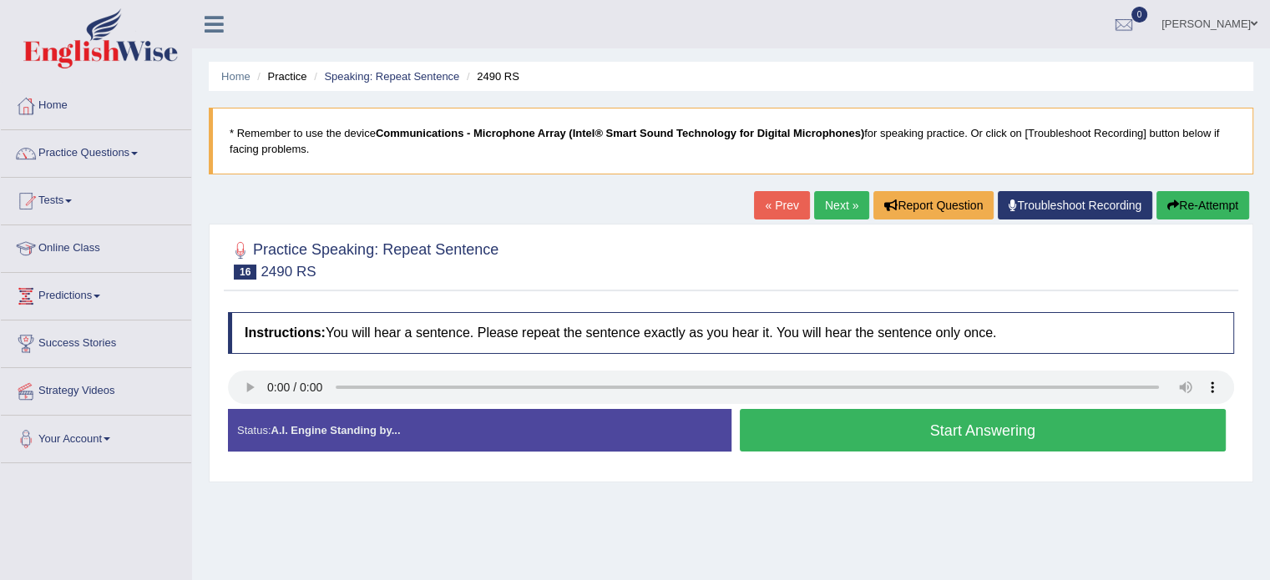
click at [1098, 438] on button "Start Answering" at bounding box center [983, 430] width 487 height 43
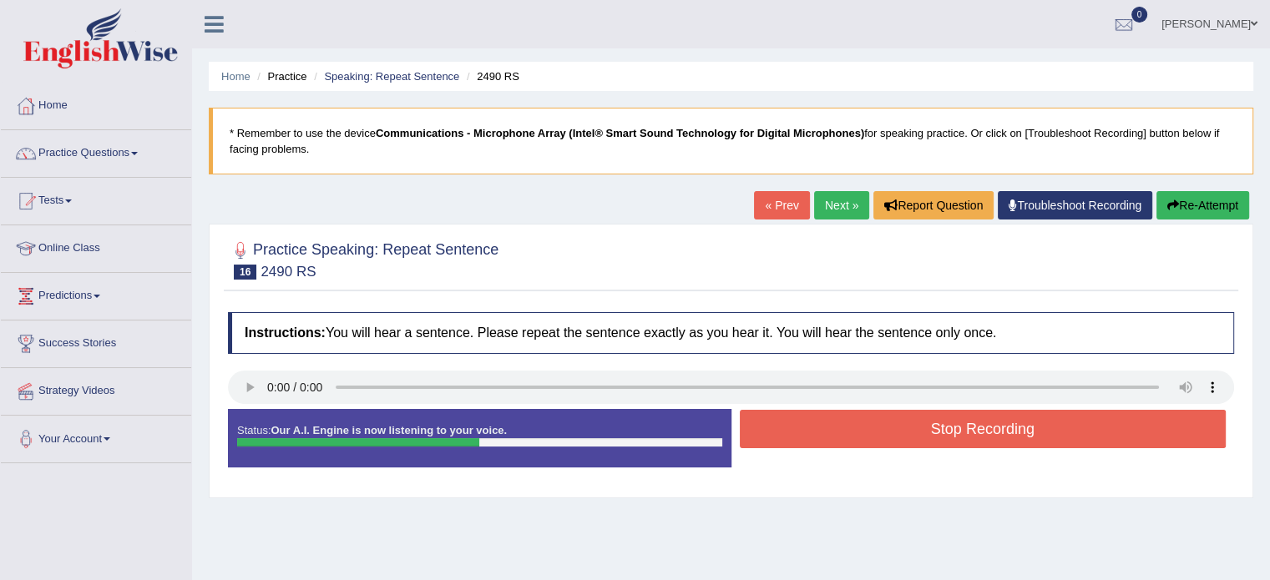
click at [1057, 425] on button "Stop Recording" at bounding box center [983, 429] width 487 height 38
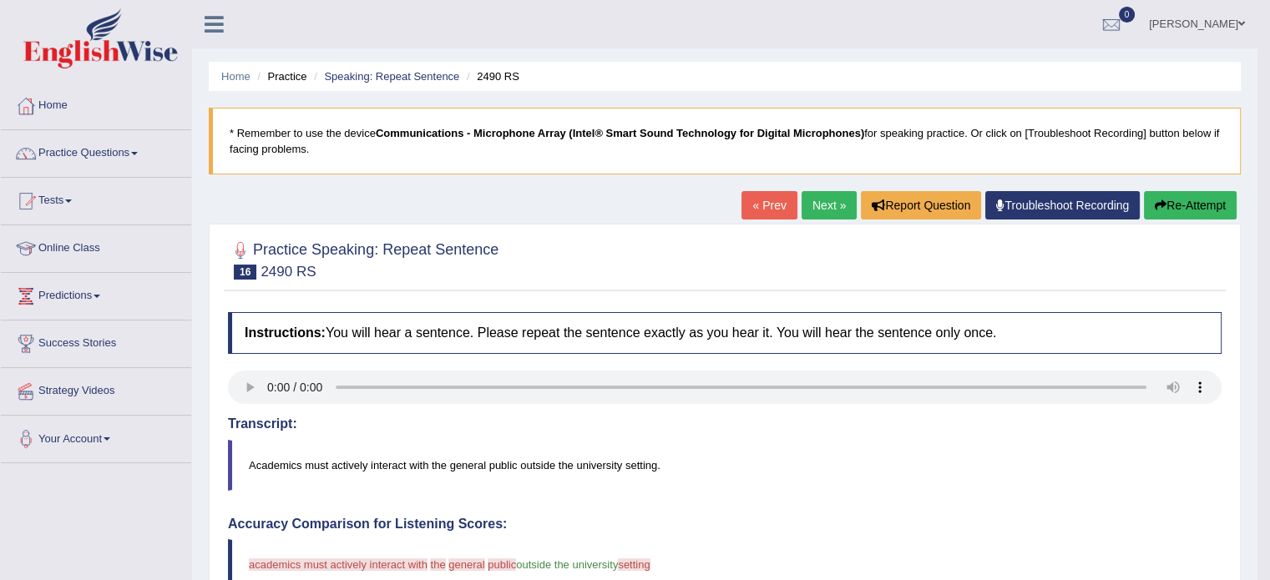
click at [843, 199] on link "Next »" at bounding box center [829, 205] width 55 height 28
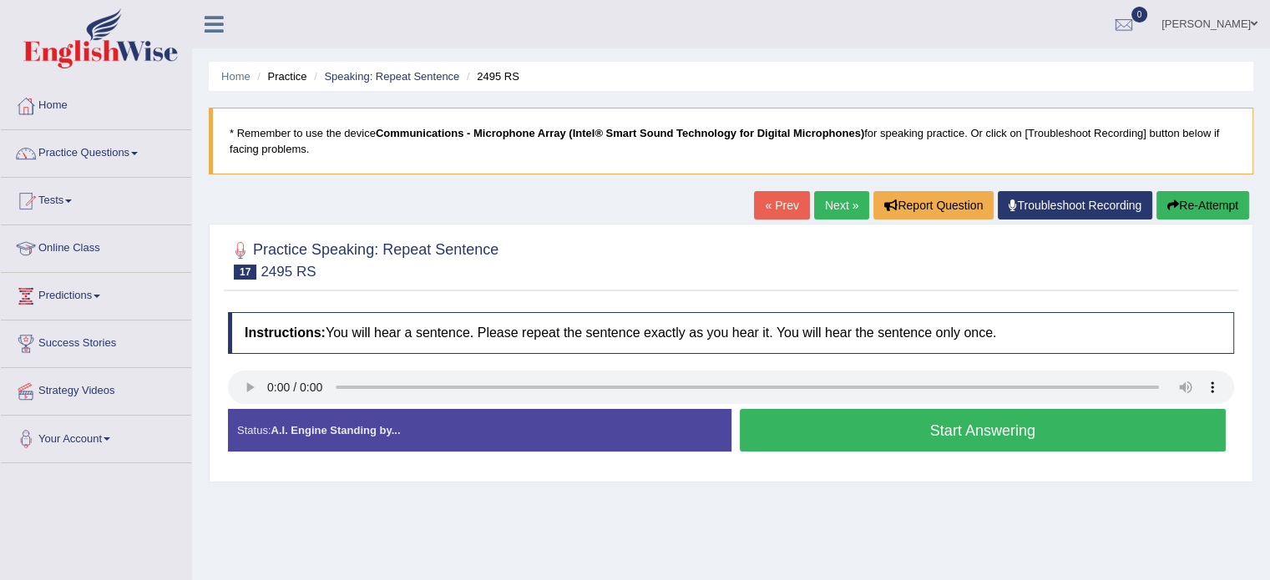
click at [1056, 428] on button "Start Answering" at bounding box center [983, 430] width 487 height 43
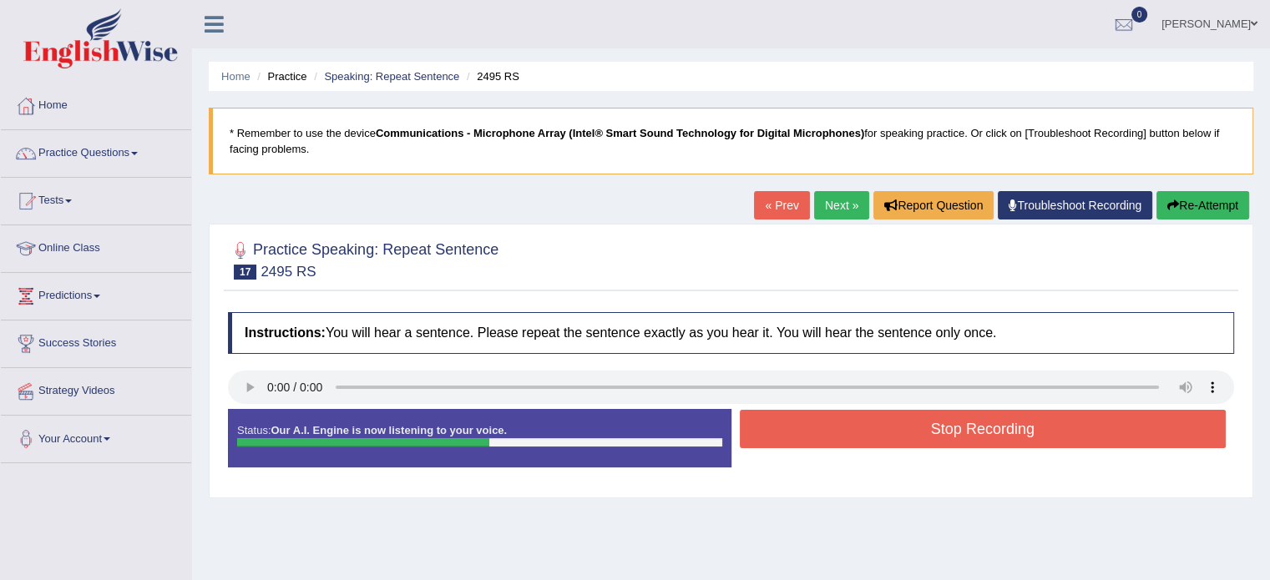
click at [1036, 420] on button "Stop Recording" at bounding box center [983, 429] width 487 height 38
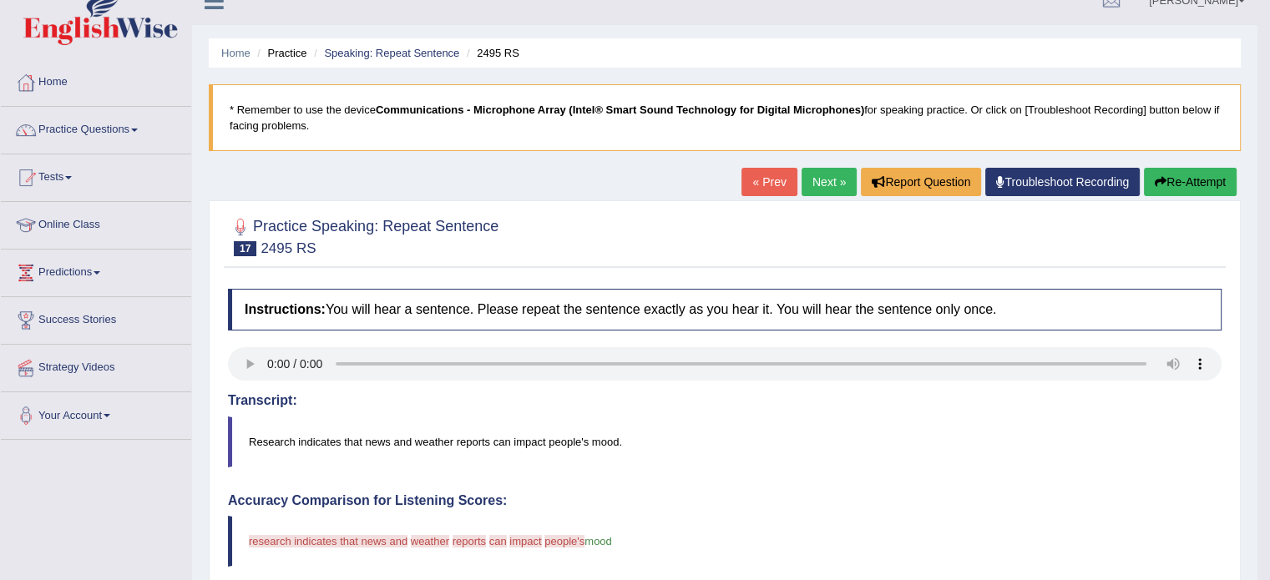
scroll to position [13, 0]
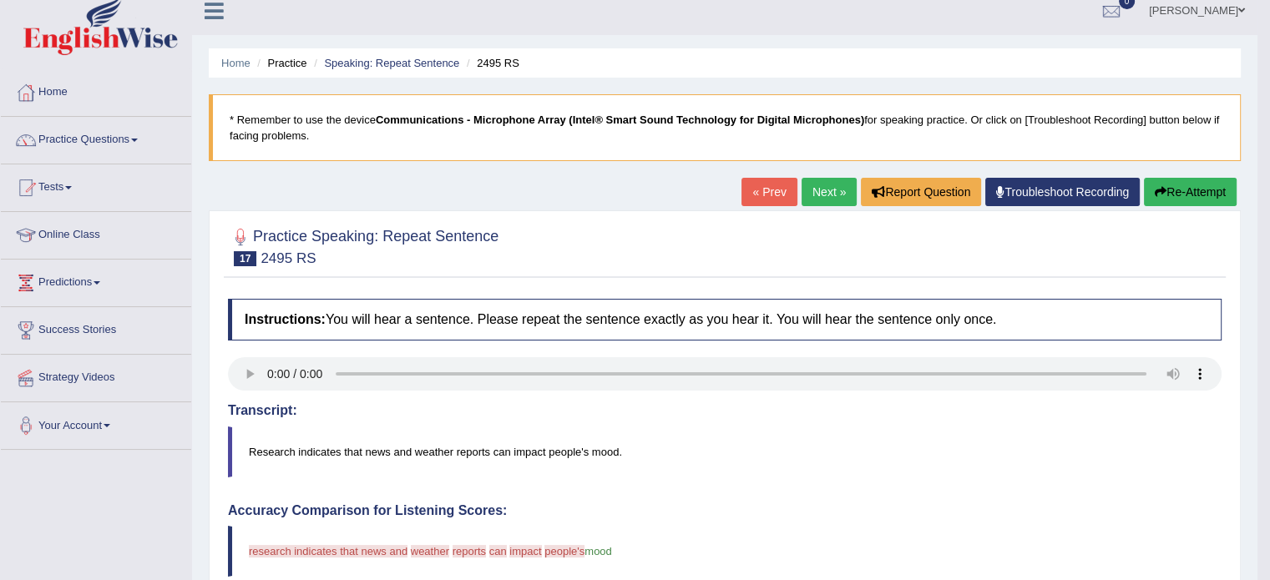
click at [821, 193] on link "Next »" at bounding box center [829, 192] width 55 height 28
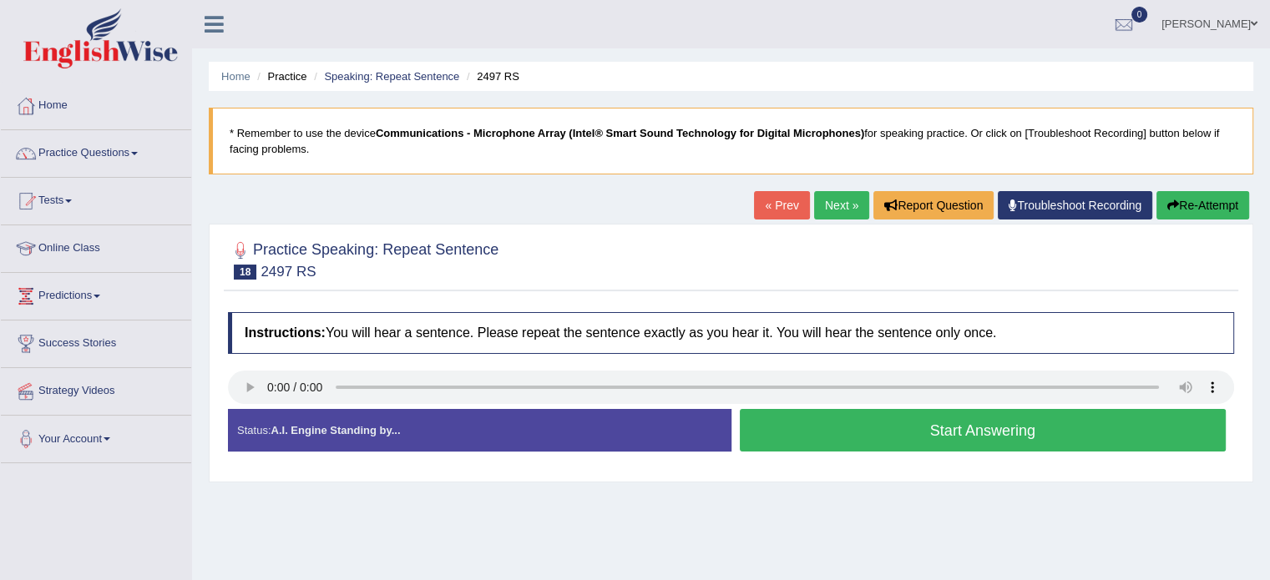
click at [1061, 419] on button "Start Answering" at bounding box center [983, 430] width 487 height 43
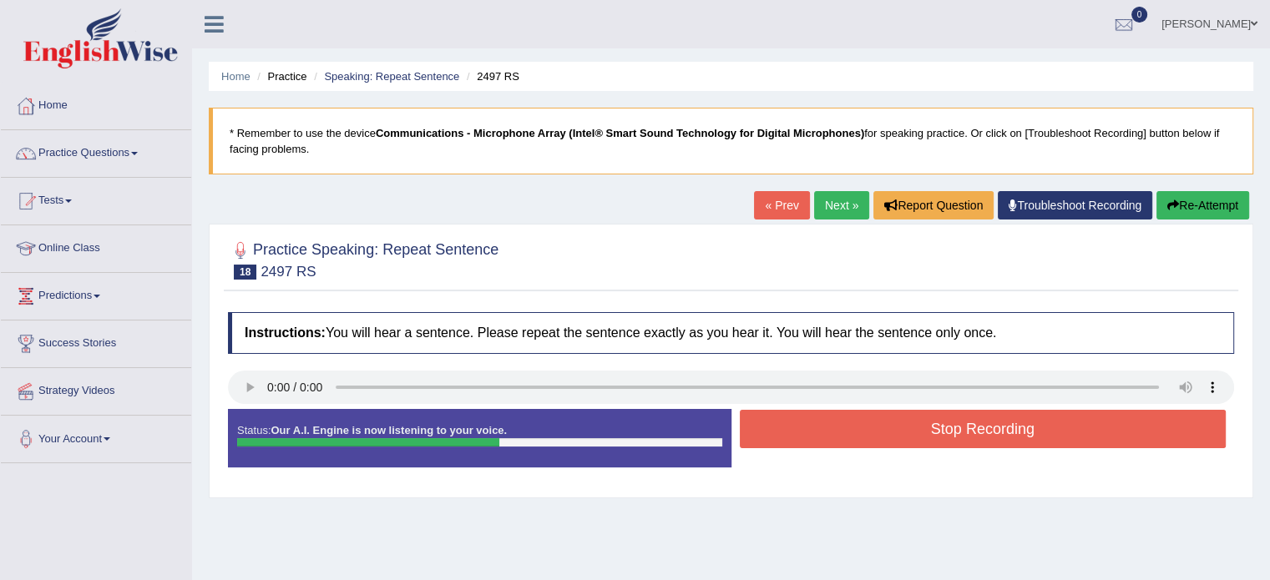
click at [1084, 419] on button "Stop Recording" at bounding box center [983, 429] width 487 height 38
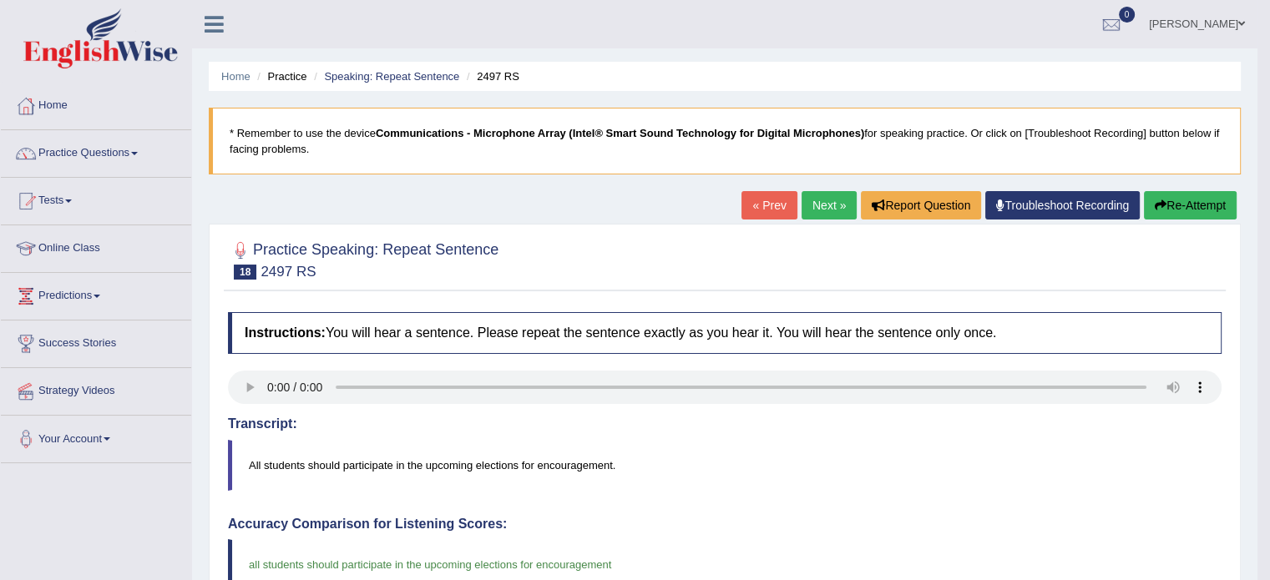
click at [813, 203] on link "Next »" at bounding box center [829, 205] width 55 height 28
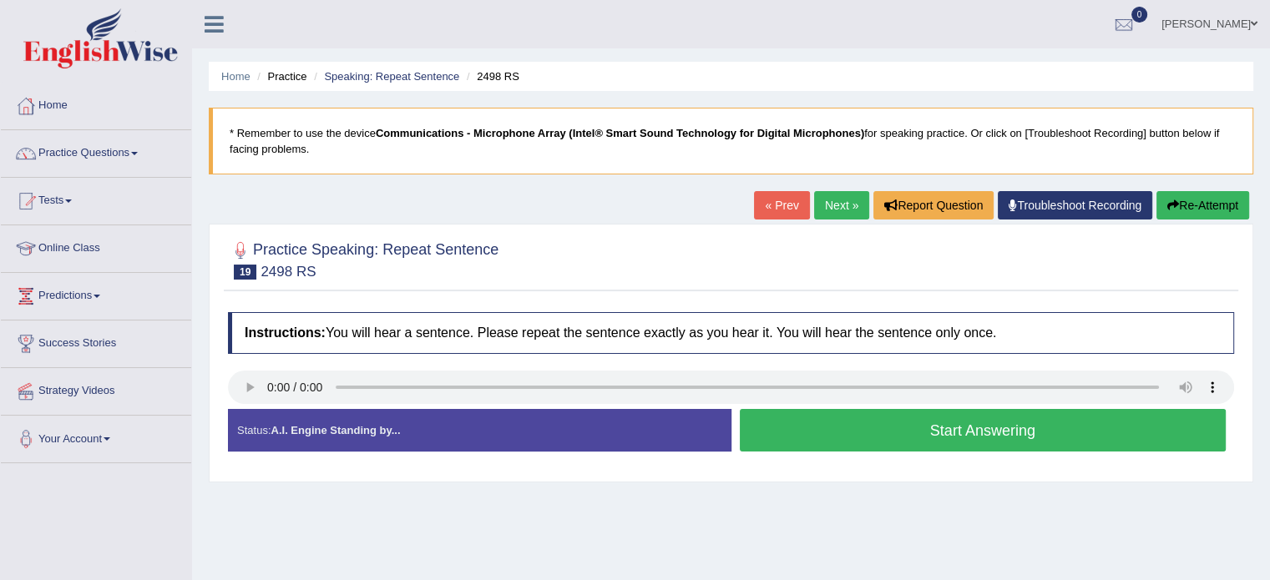
click at [1090, 434] on button "Start Answering" at bounding box center [983, 430] width 487 height 43
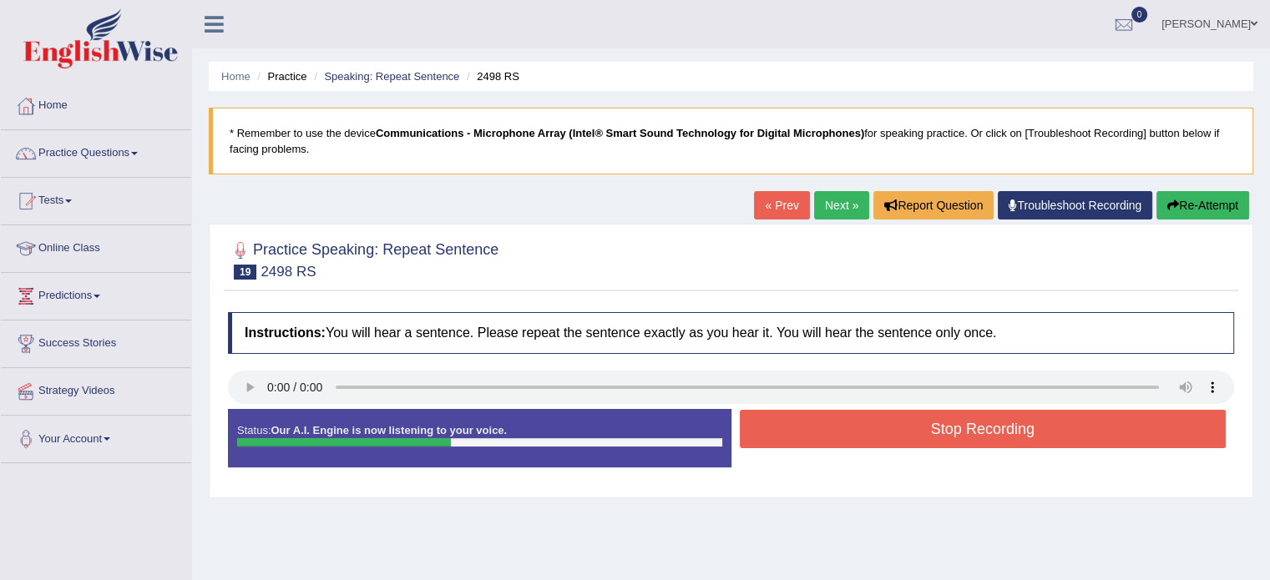
click at [1079, 437] on button "Stop Recording" at bounding box center [983, 429] width 487 height 38
